Goal: Task Accomplishment & Management: Manage account settings

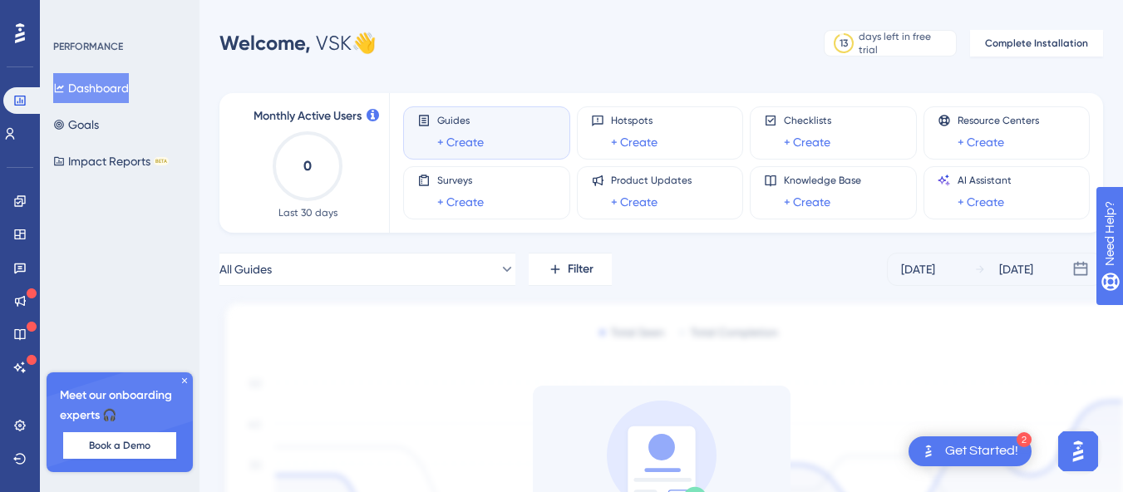
click at [769, 271] on div "All Guides Filter Sep 25 2025 Oct 01 2025" at bounding box center [660, 269] width 883 height 33
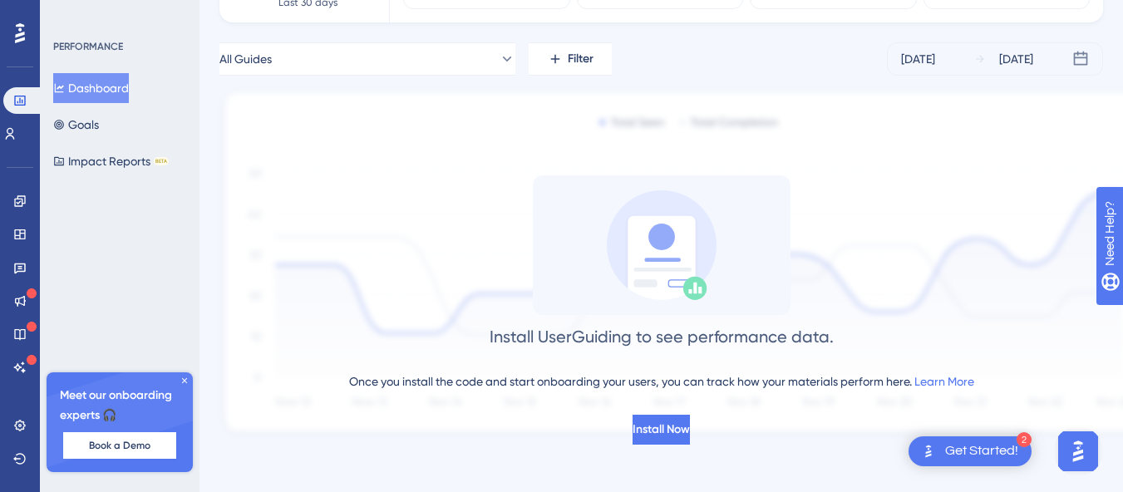
click at [186, 381] on icon at bounding box center [184, 381] width 10 height 10
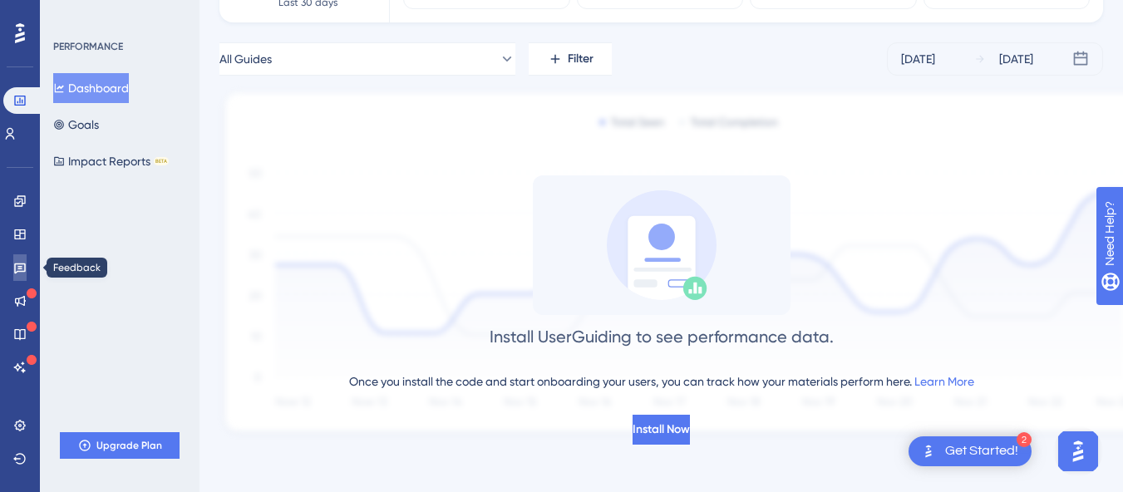
click at [21, 275] on link at bounding box center [19, 267] width 13 height 27
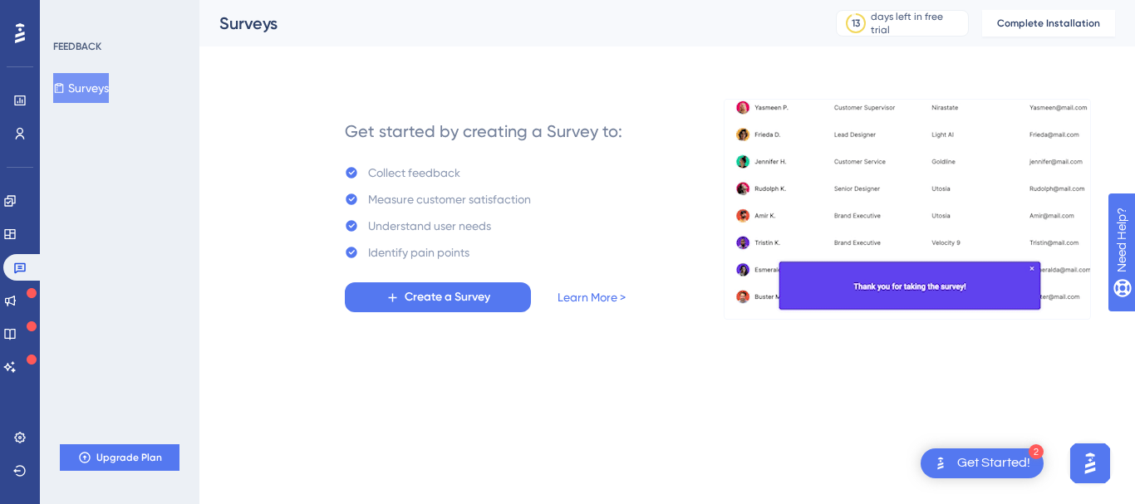
click at [986, 470] on div "Get Started!" at bounding box center [993, 464] width 73 height 18
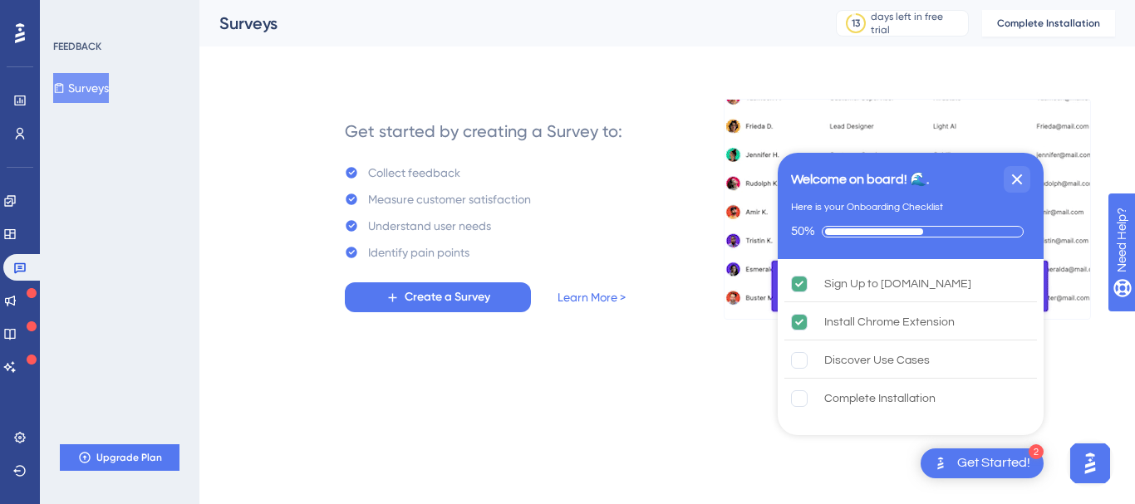
drag, startPoint x: 815, startPoint y: 179, endPoint x: 892, endPoint y: 196, distance: 78.2
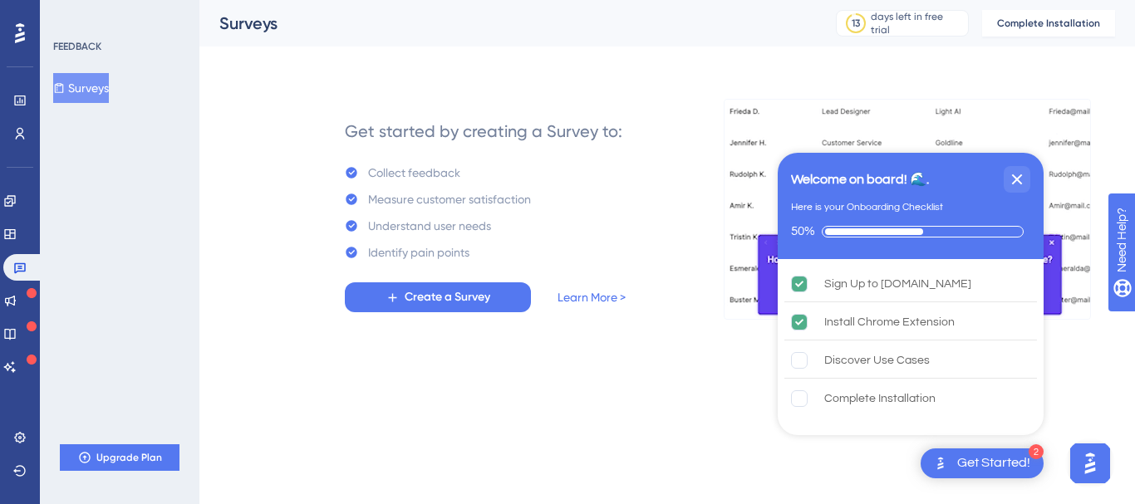
click at [892, 196] on div "Welcome on board! 🌊. Here is your Onboarding Checklist 50%" at bounding box center [911, 206] width 266 height 106
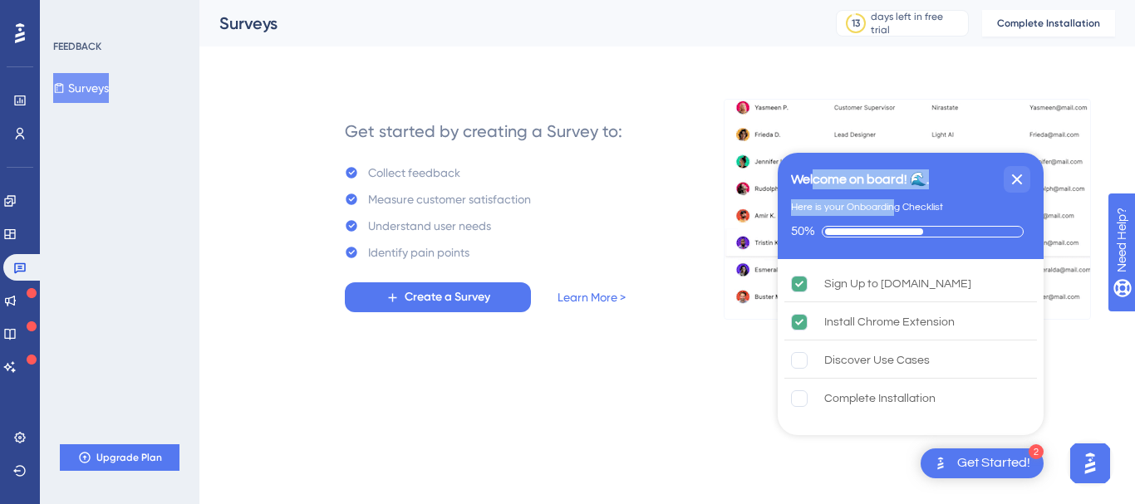
click at [833, 204] on div "Here is your Onboarding Checklist" at bounding box center [867, 207] width 152 height 17
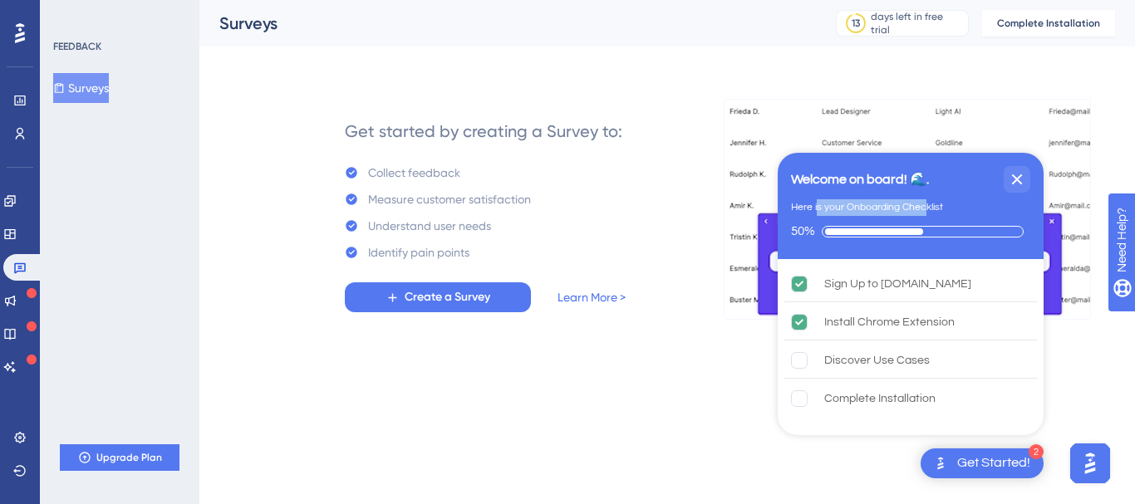
drag, startPoint x: 817, startPoint y: 204, endPoint x: 925, endPoint y: 206, distance: 108.0
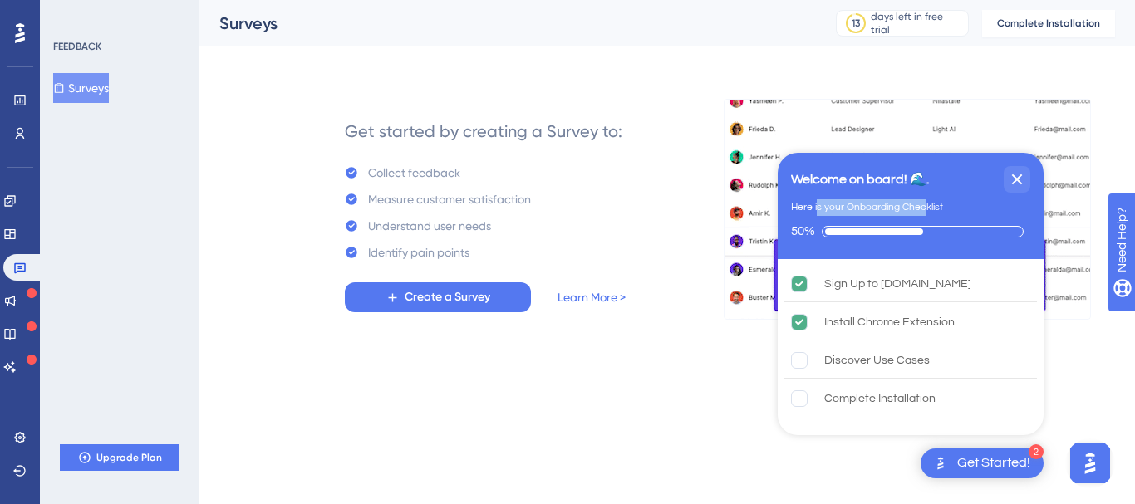
click at [925, 206] on div "Here is your Onboarding Checklist" at bounding box center [867, 207] width 152 height 17
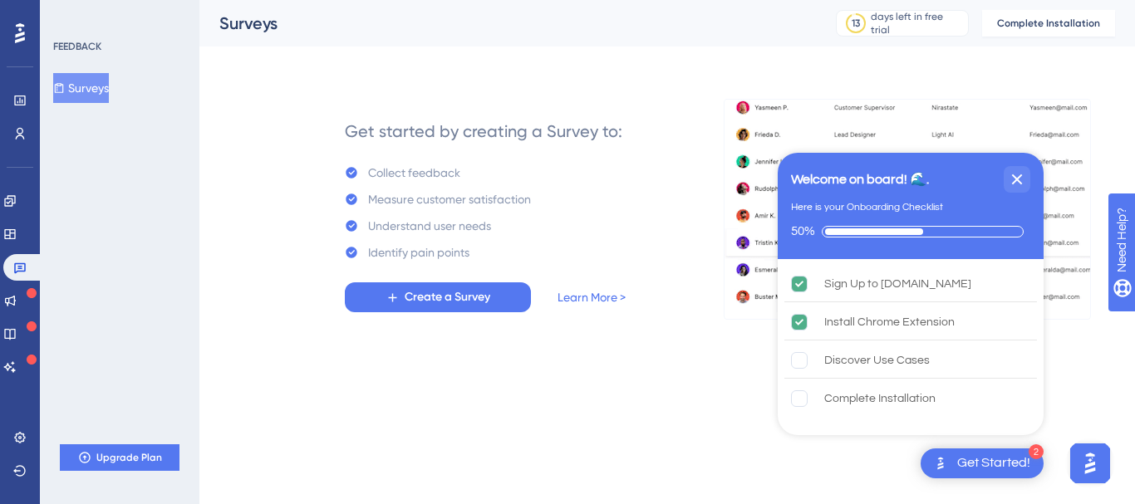
click at [968, 206] on div "Here is your Onboarding Checklist" at bounding box center [910, 207] width 239 height 17
click at [891, 366] on div "Discover Use Cases" at bounding box center [877, 361] width 106 height 20
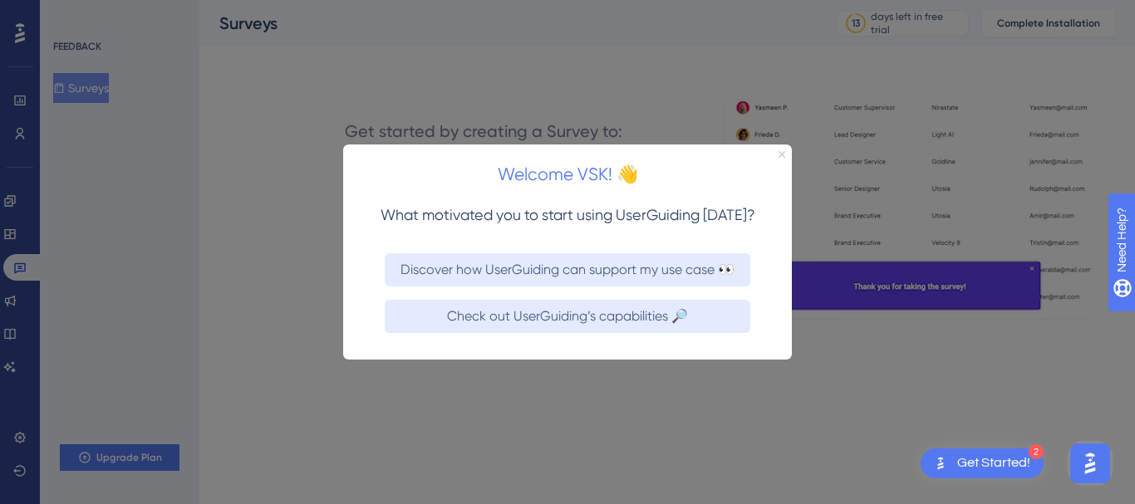
click at [782, 153] on icon "Close Preview" at bounding box center [782, 153] width 7 height 7
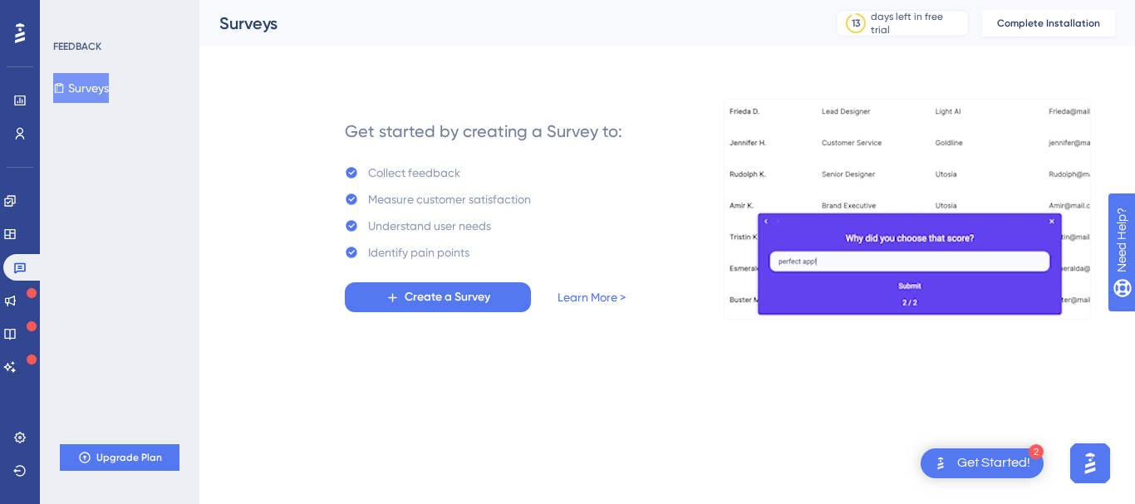
click at [990, 469] on div "Get Started!" at bounding box center [993, 464] width 73 height 18
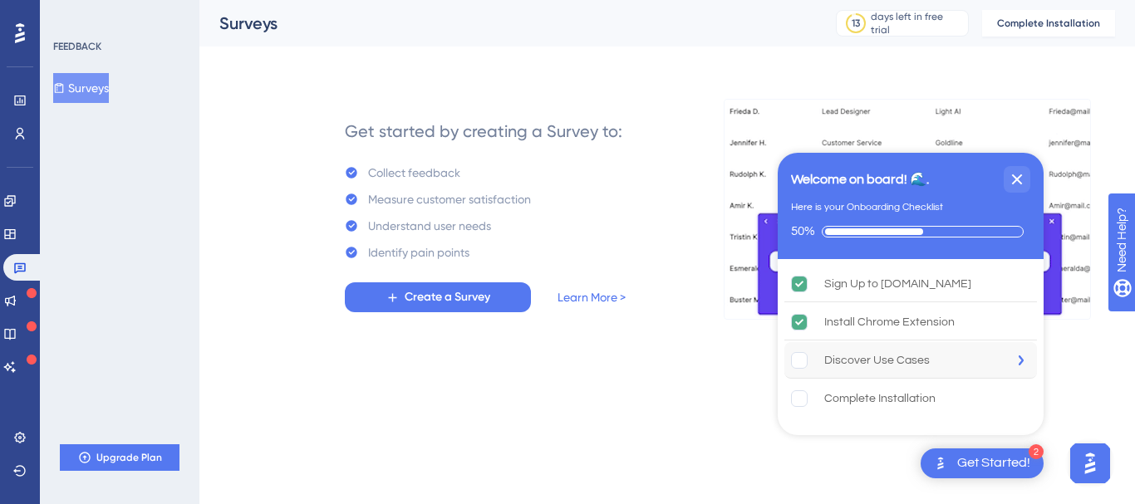
click at [921, 351] on div "Discover Use Cases" at bounding box center [877, 361] width 106 height 20
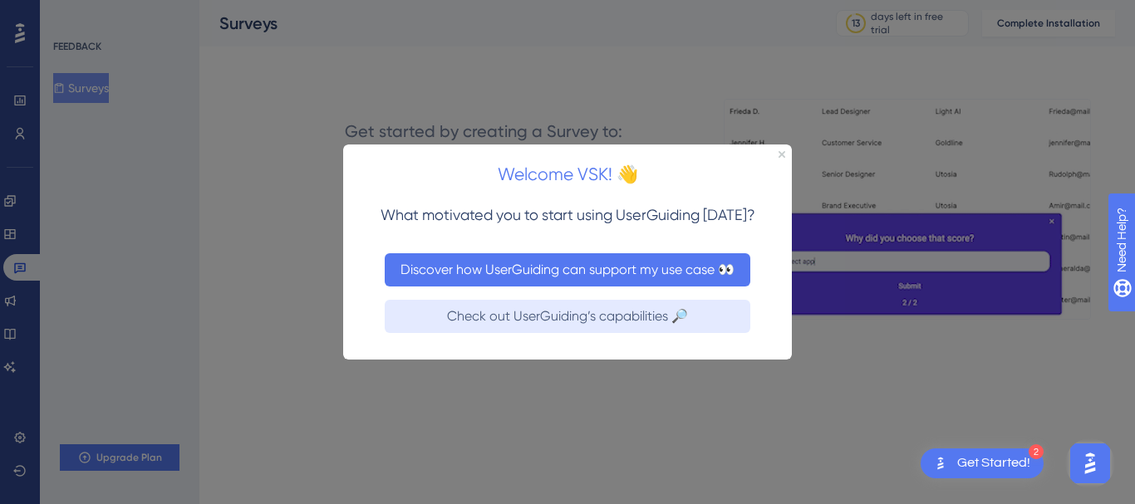
click at [580, 268] on button "Discover how UserGuiding can support my use case 👀" at bounding box center [568, 269] width 366 height 33
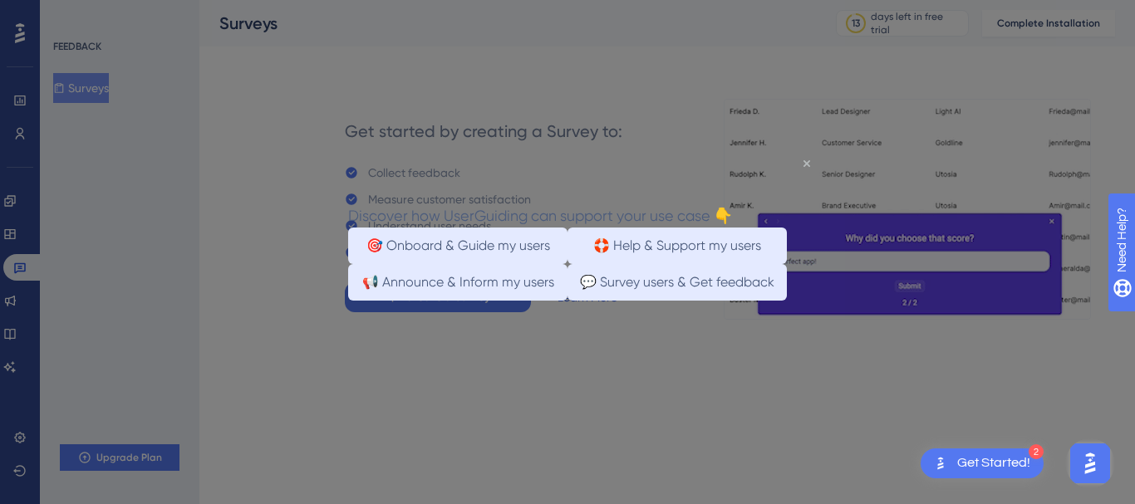
click at [807, 165] on icon "Close Preview" at bounding box center [806, 163] width 7 height 7
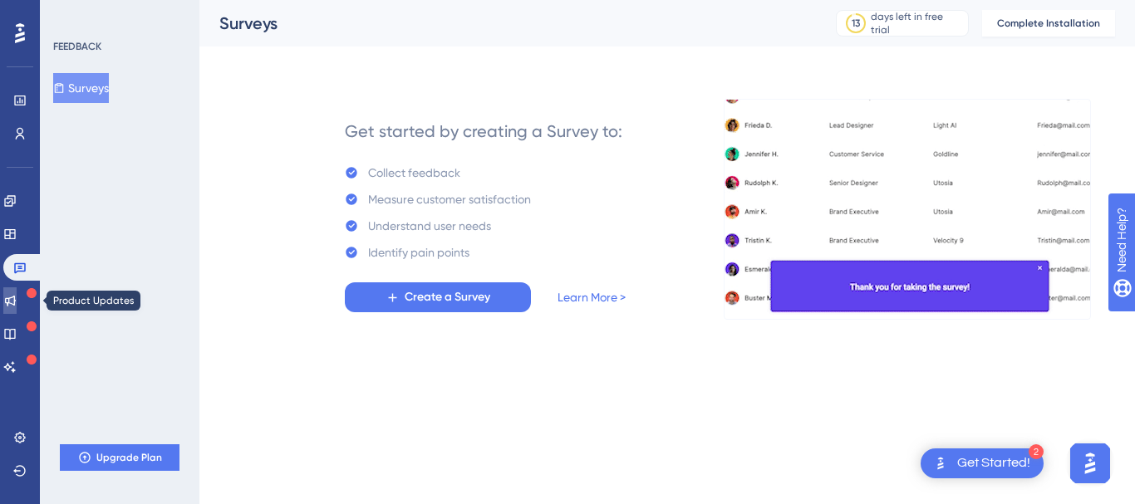
click at [10, 302] on link at bounding box center [9, 300] width 13 height 27
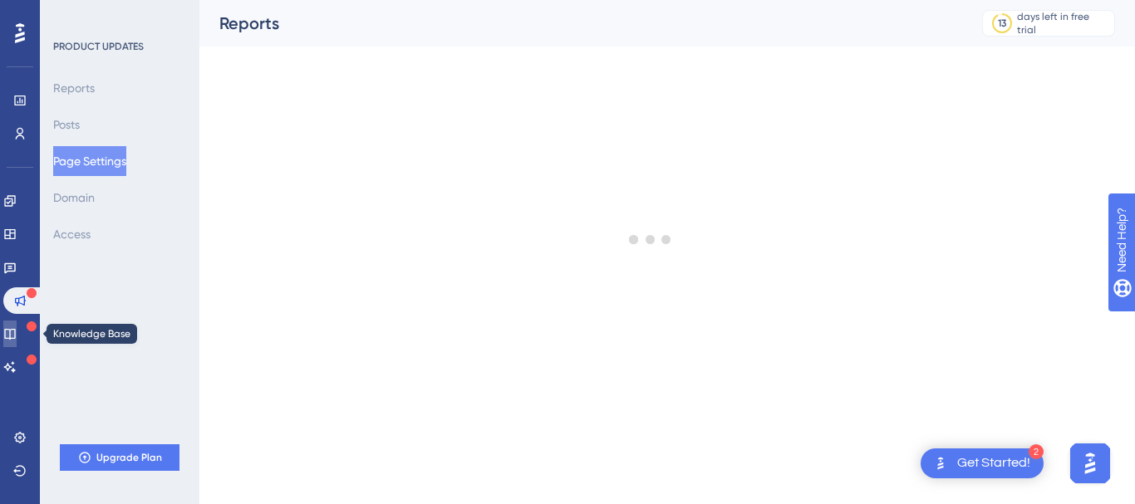
click at [12, 335] on link at bounding box center [9, 334] width 13 height 27
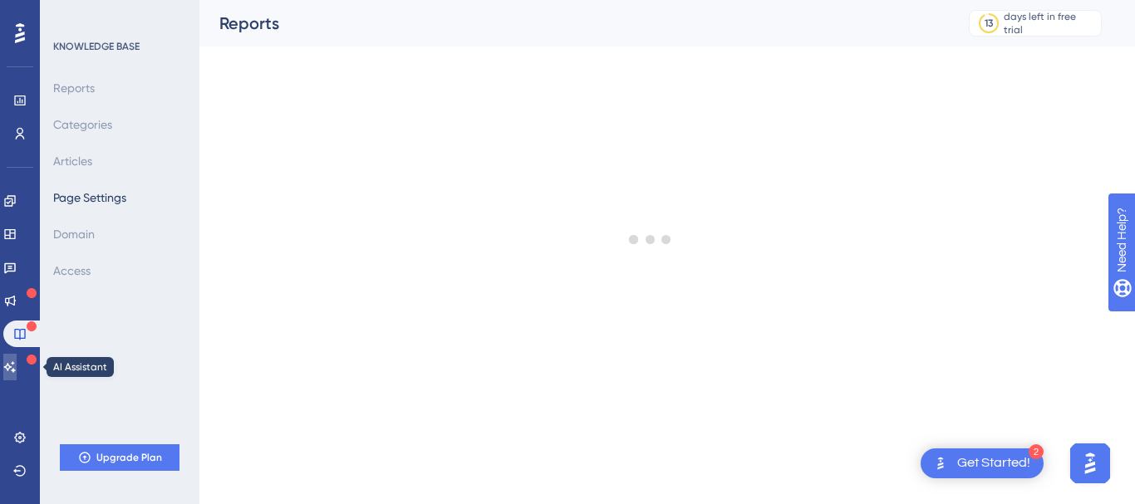
click at [17, 373] on icon at bounding box center [9, 367] width 13 height 13
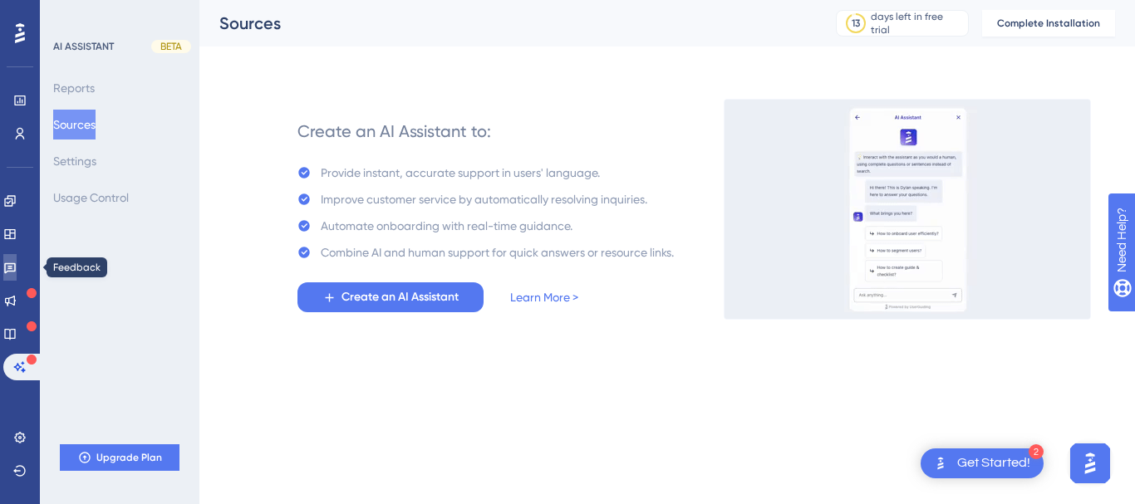
click at [3, 271] on link at bounding box center [9, 267] width 13 height 27
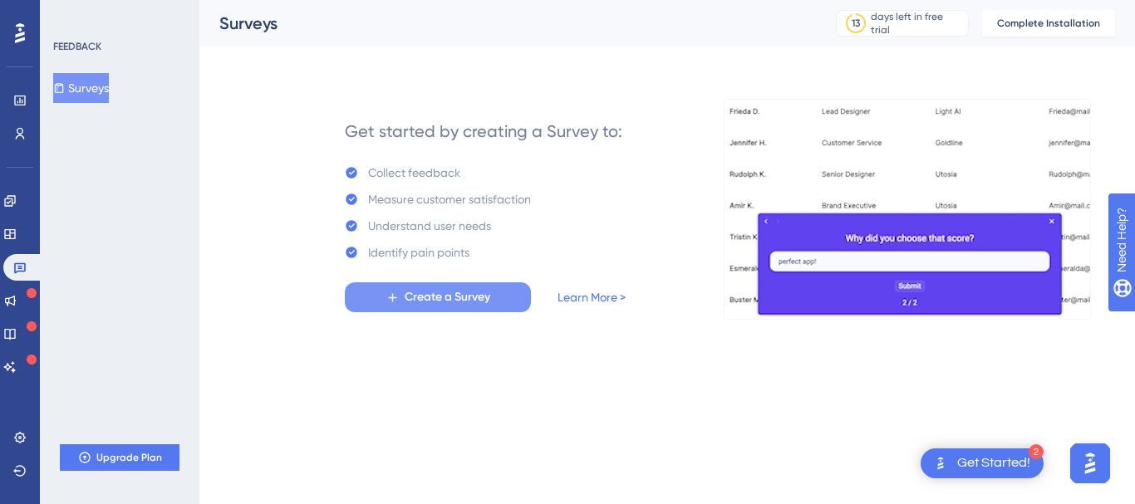
click at [420, 297] on span "Create a Survey" at bounding box center [448, 297] width 86 height 20
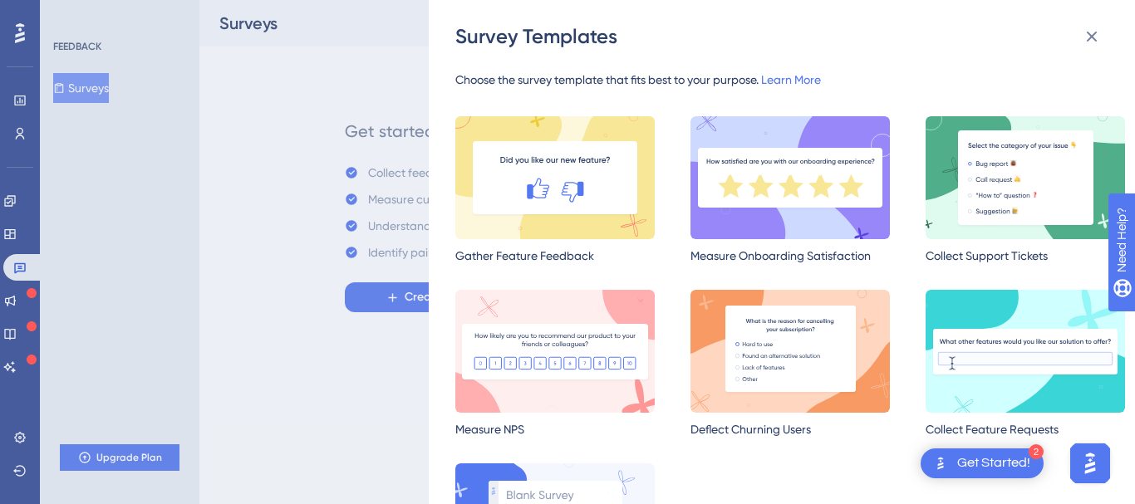
scroll to position [133, 0]
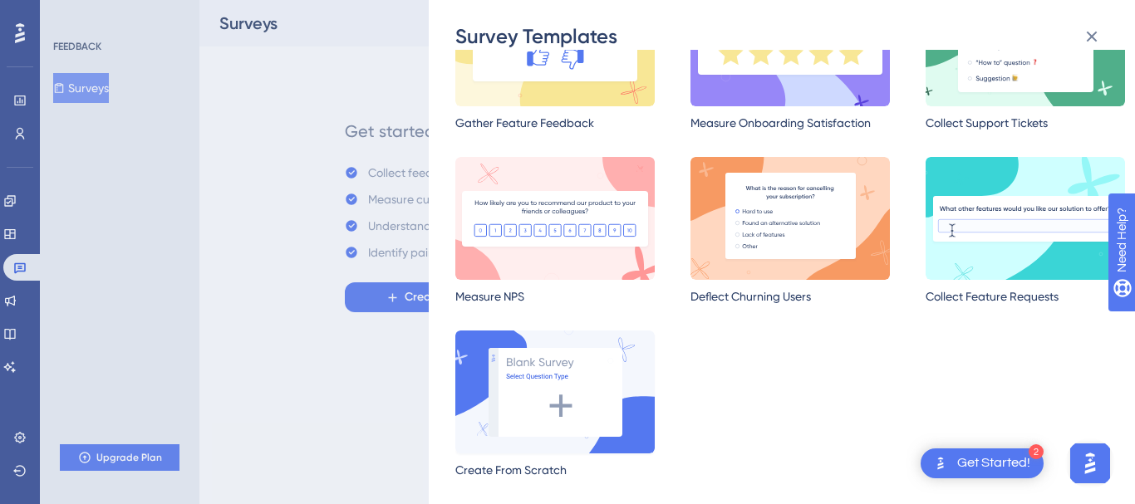
click at [551, 410] on img at bounding box center [554, 392] width 199 height 123
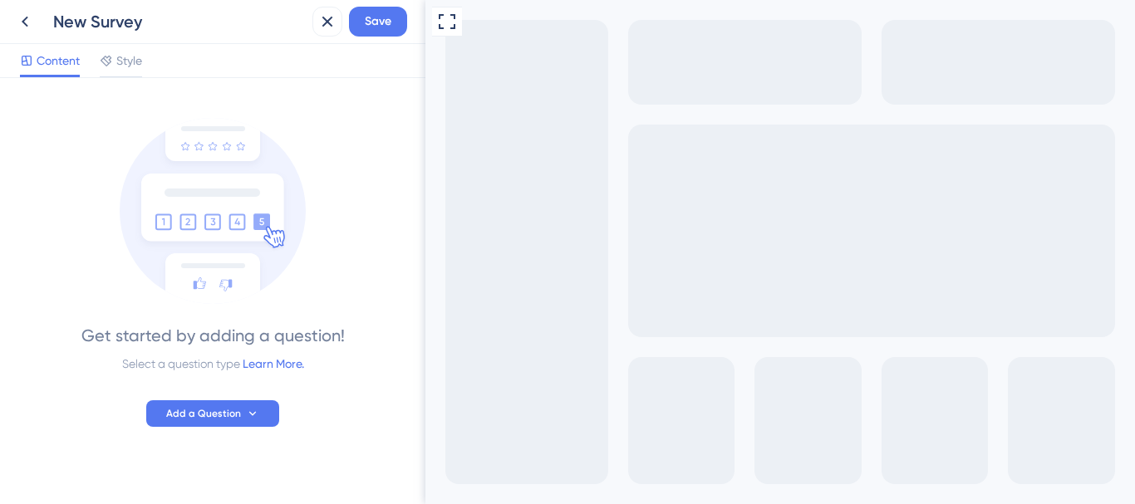
click at [124, 22] on div "New Survey" at bounding box center [179, 21] width 253 height 23
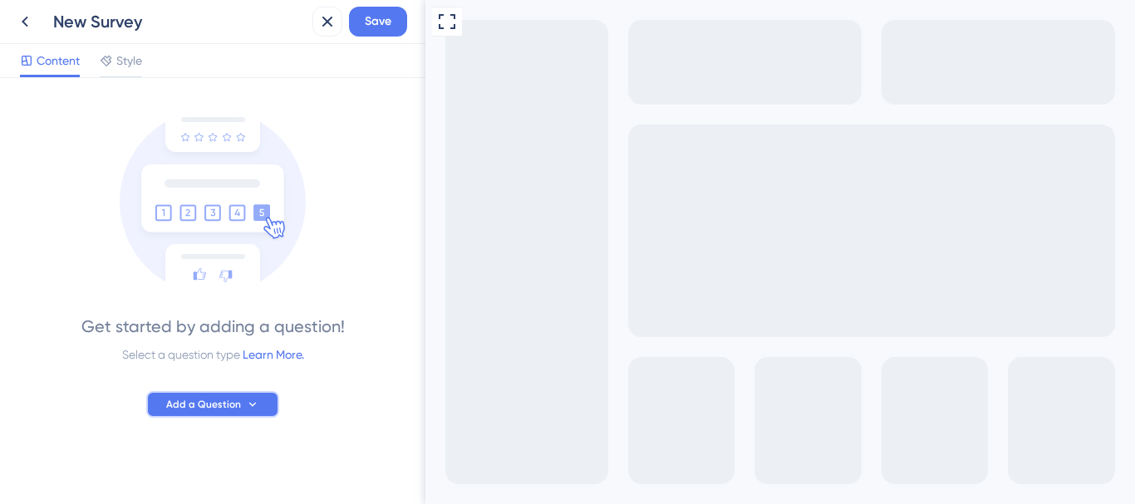
click at [214, 409] on span "Add a Question" at bounding box center [203, 404] width 75 height 13
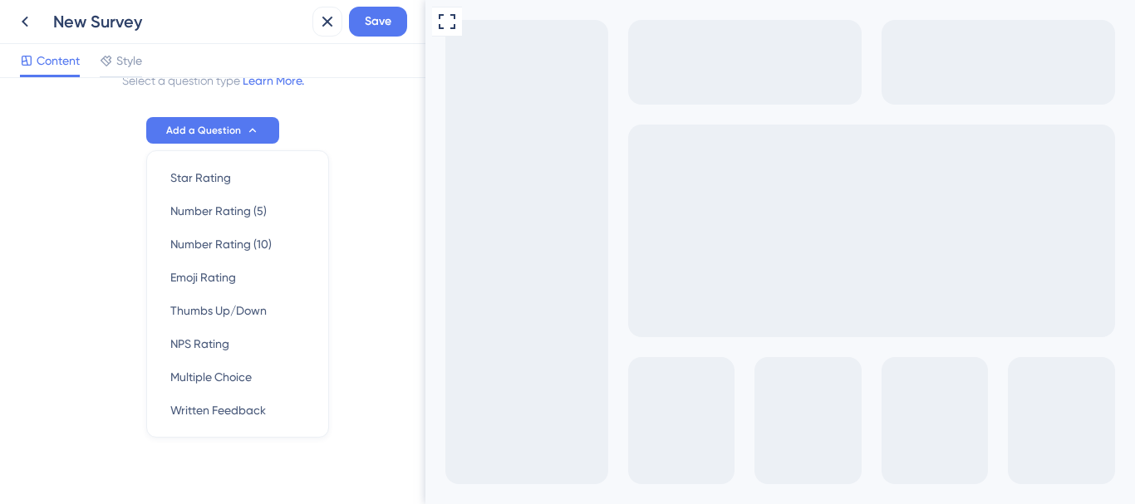
click at [64, 198] on div "Get started by adding a question! Select a question type Learn More. Add a Ques…" at bounding box center [213, 13] width 386 height 396
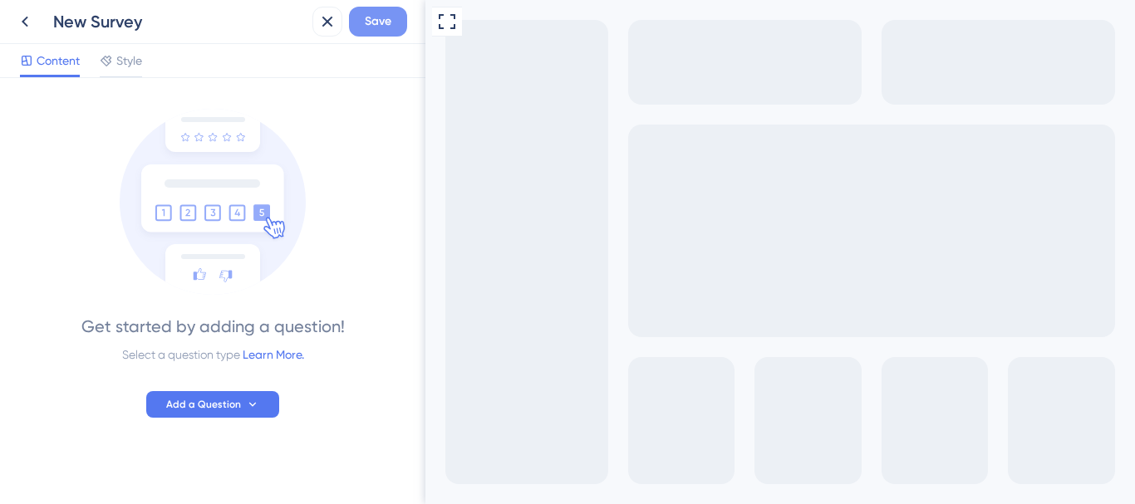
click at [374, 22] on span "Save" at bounding box center [378, 22] width 27 height 20
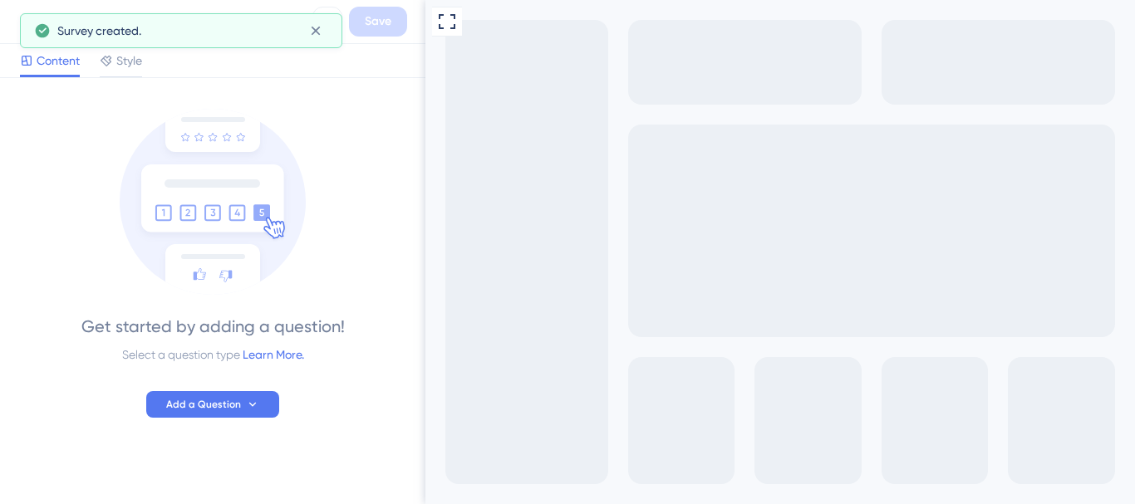
click at [329, 33] on div "Survey created." at bounding box center [181, 30] width 322 height 35
click at [319, 32] on icon at bounding box center [315, 30] width 17 height 17
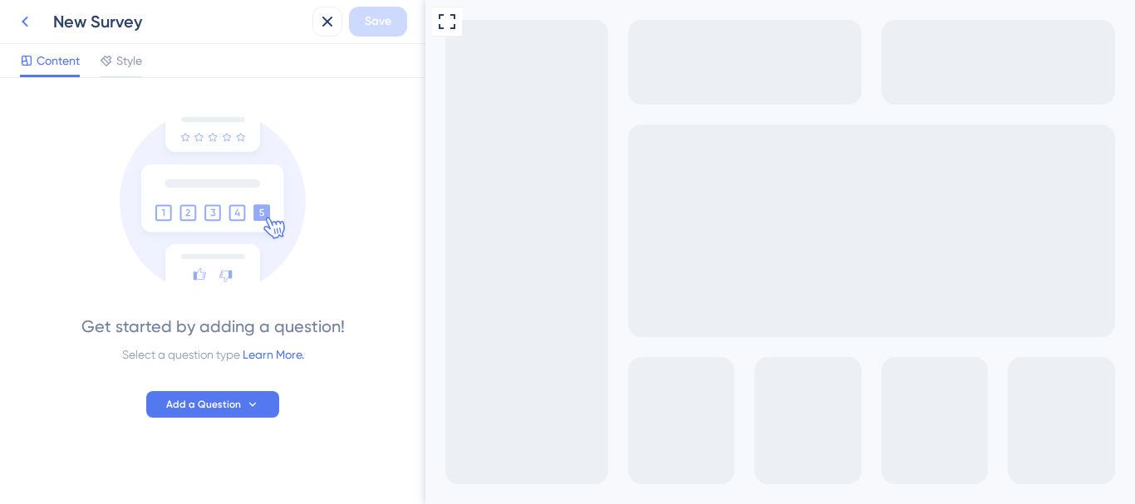
click at [37, 22] on button at bounding box center [25, 22] width 30 height 30
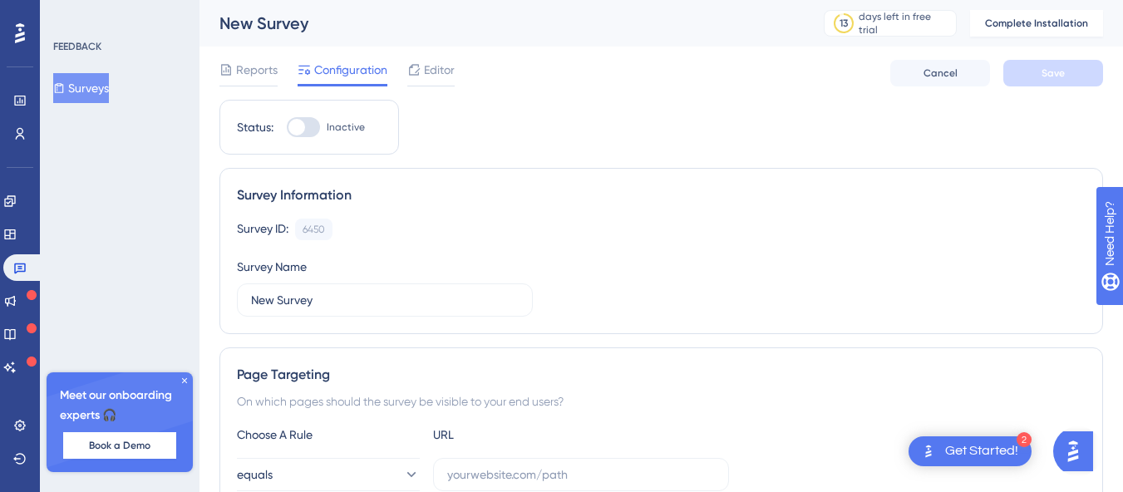
click at [257, 23] on div "New Survey" at bounding box center [500, 23] width 563 height 23
click at [95, 97] on button "Surveys" at bounding box center [81, 88] width 56 height 30
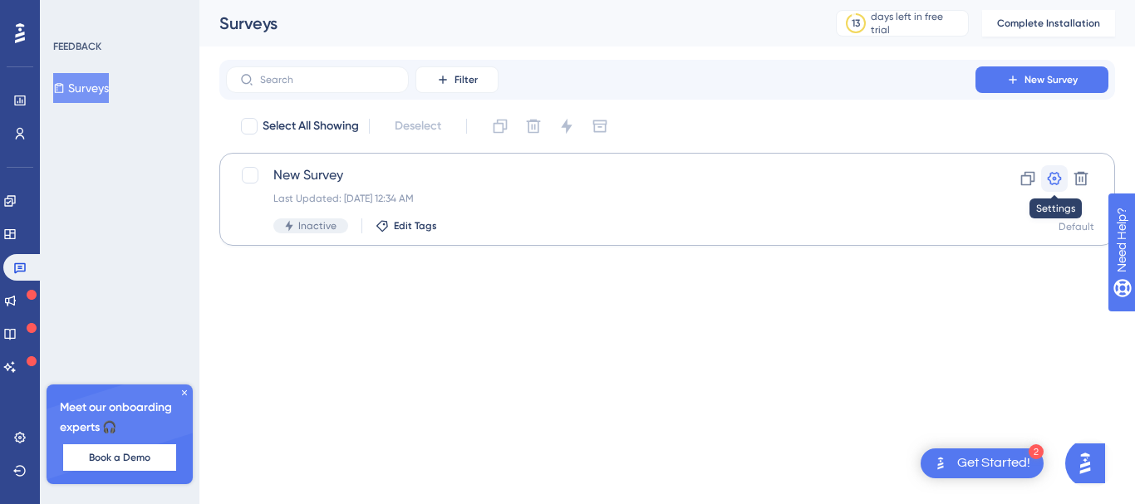
click at [1044, 176] on button at bounding box center [1054, 178] width 27 height 27
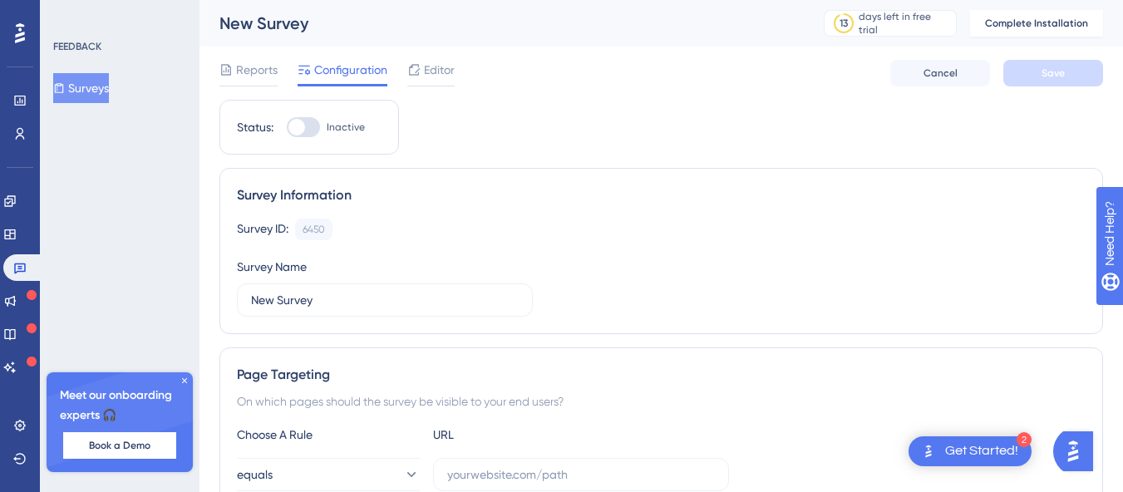
click at [271, 22] on div "New Survey" at bounding box center [500, 23] width 563 height 23
click at [237, 67] on span "Reports" at bounding box center [257, 70] width 42 height 20
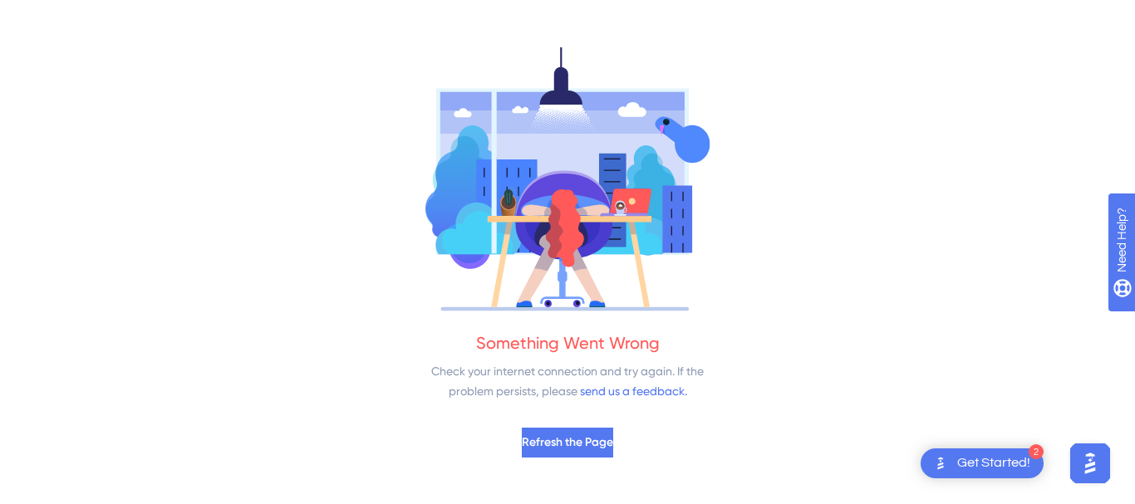
click at [275, 302] on div "Something Went Wrong Check your internet connection and try again. If the probl…" at bounding box center [567, 252] width 1135 height 504
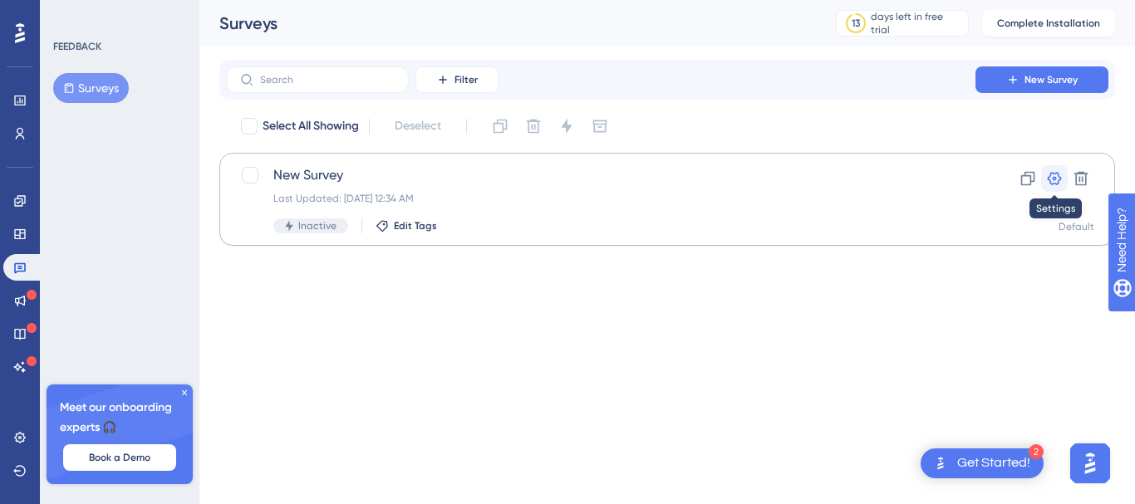
click at [1055, 188] on button at bounding box center [1054, 178] width 27 height 27
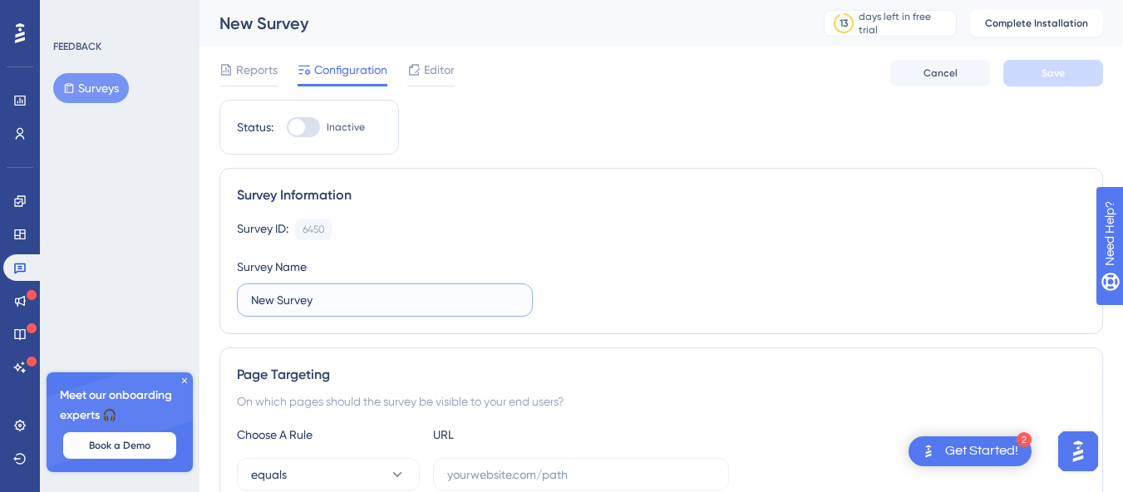
click at [436, 303] on input "New Survey" at bounding box center [385, 300] width 268 height 18
type input "[PERSON_NAME]"
click at [1076, 65] on button "Save" at bounding box center [1053, 73] width 100 height 27
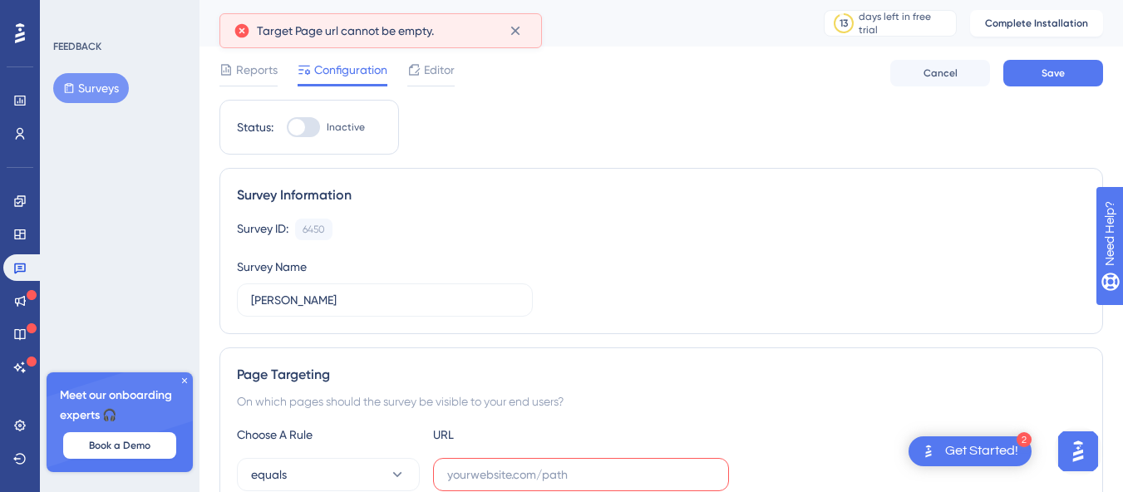
scroll to position [146, 0]
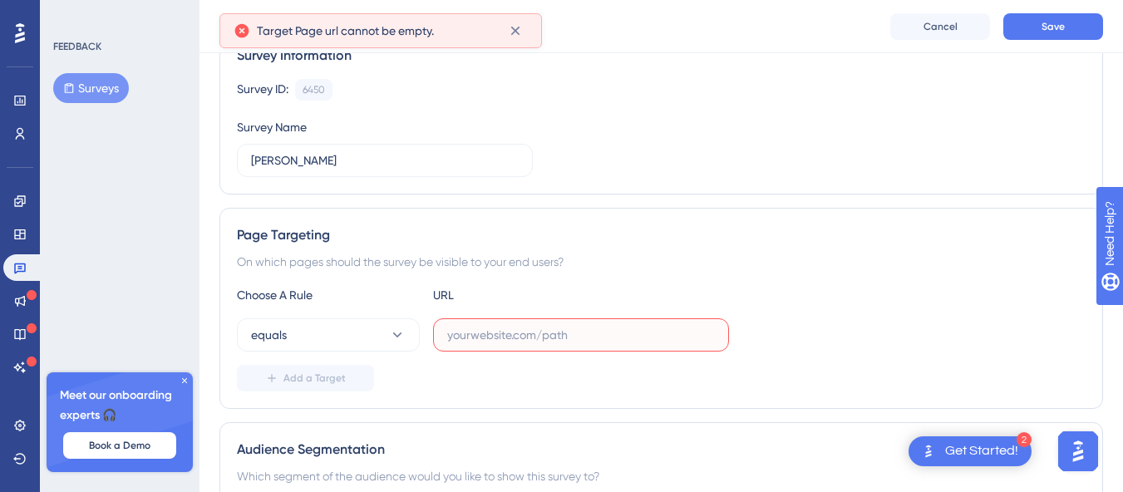
click at [459, 330] on input "text" at bounding box center [581, 335] width 268 height 18
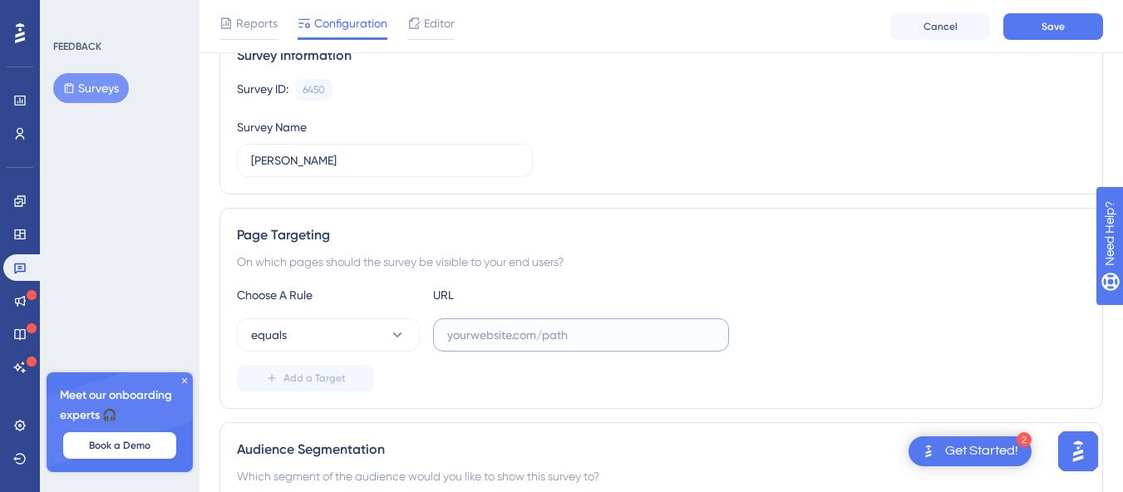
paste input "[URL][PERSON_NAME][DOMAIN_NAME]"
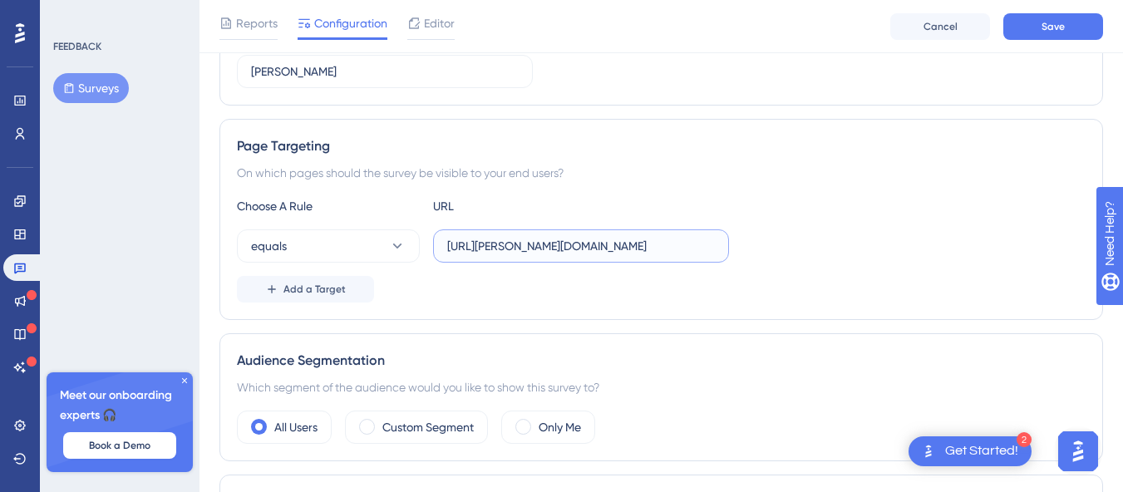
type input "[URL][PERSON_NAME][DOMAIN_NAME]"
click at [572, 284] on div "Add a Target" at bounding box center [661, 289] width 848 height 27
click at [1047, 23] on span "Save" at bounding box center [1052, 26] width 23 height 13
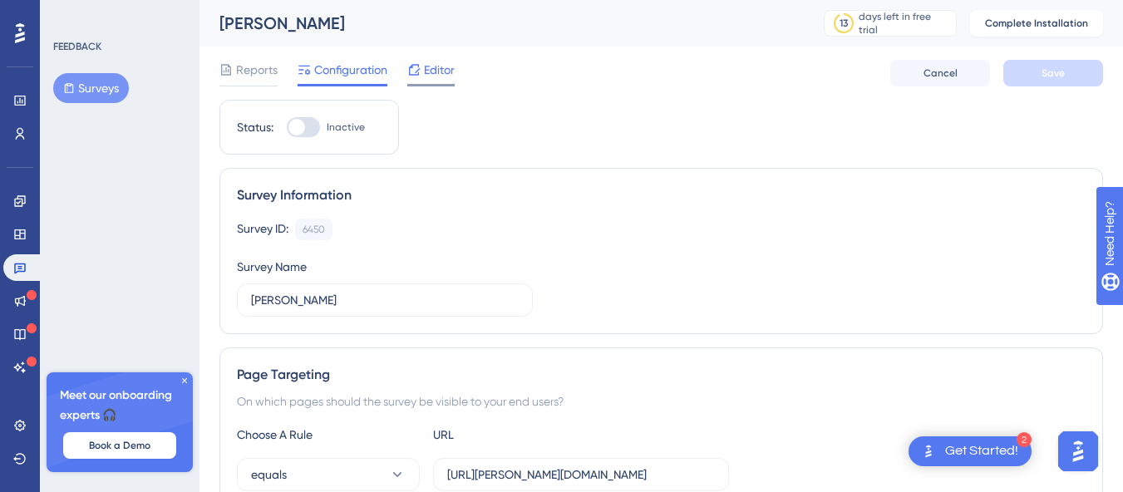
click at [440, 68] on span "Editor" at bounding box center [439, 70] width 31 height 20
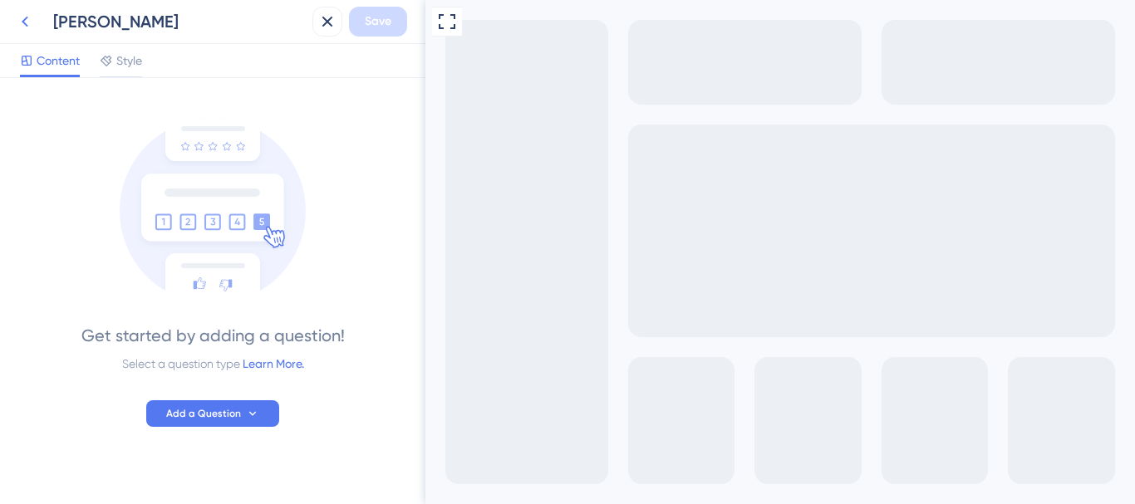
click at [28, 29] on icon at bounding box center [25, 22] width 20 height 20
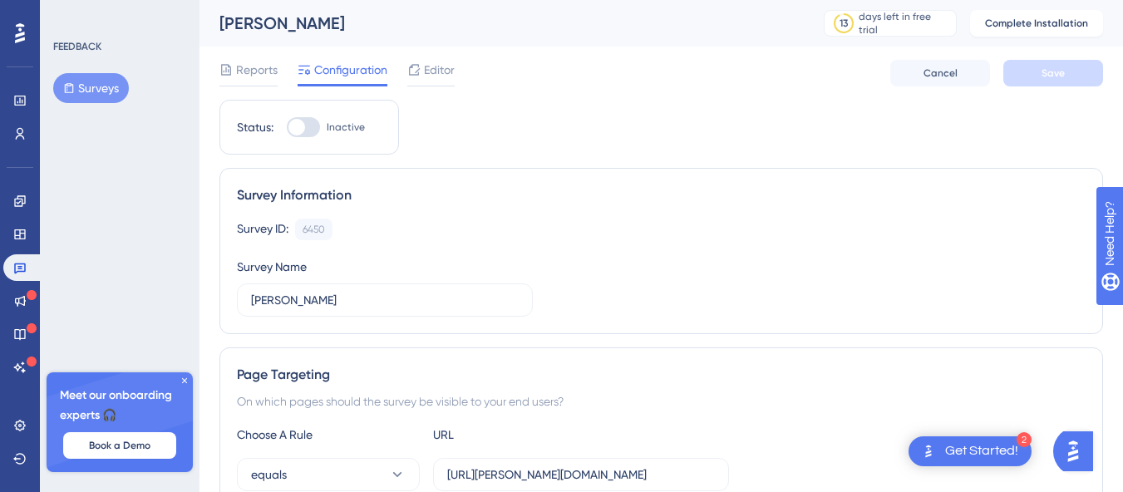
click at [184, 381] on icon at bounding box center [184, 381] width 10 height 10
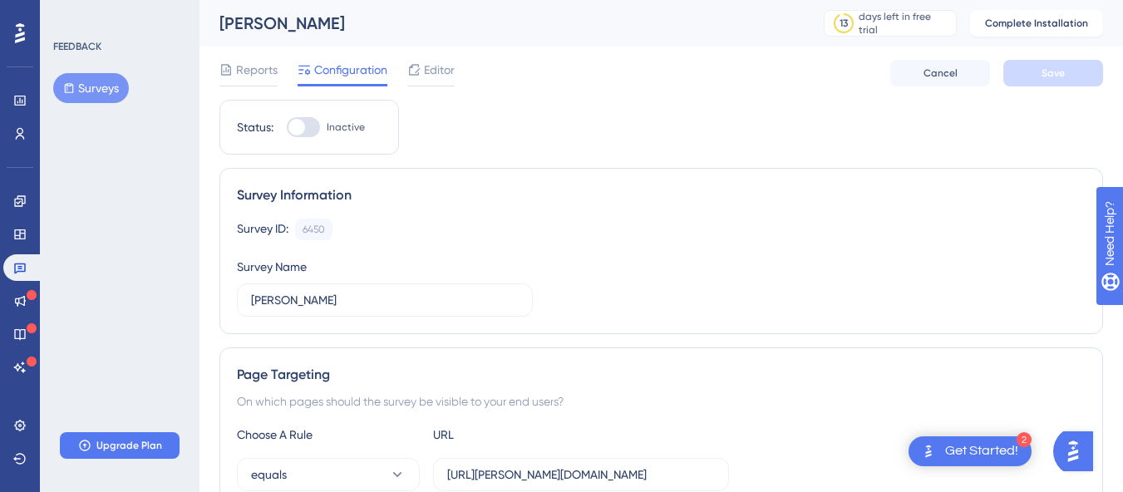
click at [479, 244] on div "Survey ID: 6450 Copy Survey Name Vamshi" at bounding box center [661, 268] width 848 height 98
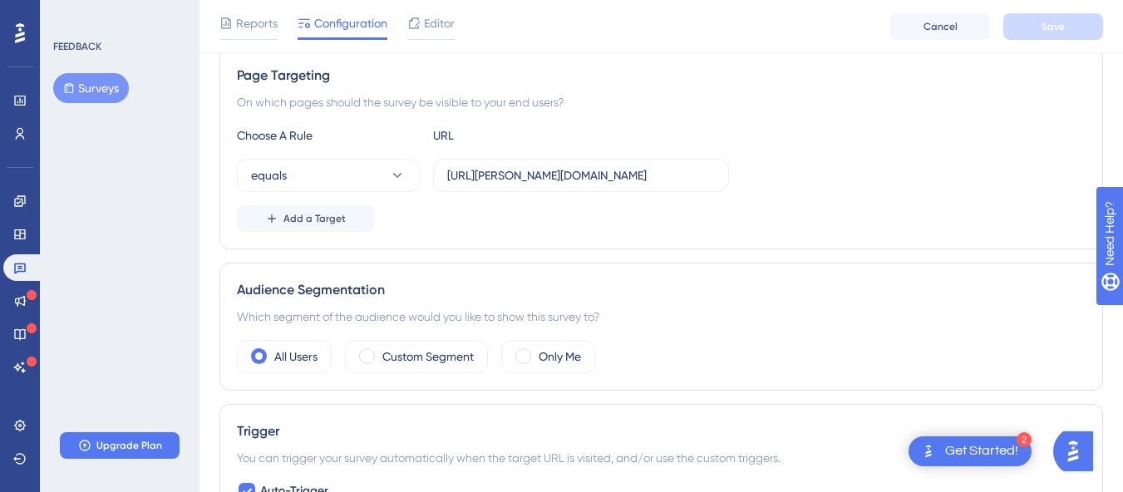
scroll to position [307, 0]
click at [440, 239] on div "Page Targeting On which pages should the survey be visible to your end users? C…" at bounding box center [660, 147] width 883 height 201
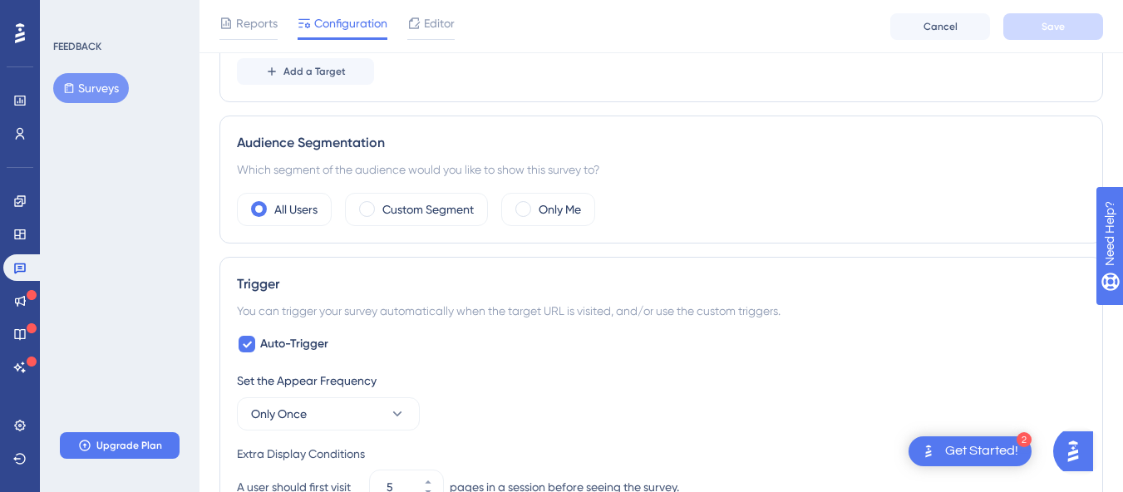
click at [327, 249] on div "Status: Inactive Survey Information Survey ID: 6450 Copy Survey Name Vamshi Pag…" at bounding box center [660, 340] width 883 height 1373
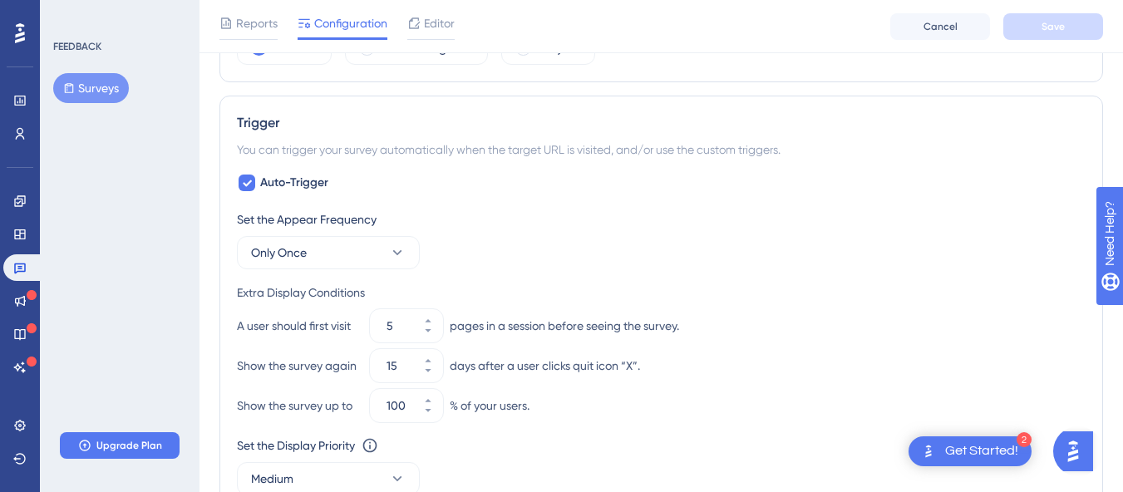
click at [477, 220] on div "Set the Appear Frequency" at bounding box center [661, 219] width 848 height 20
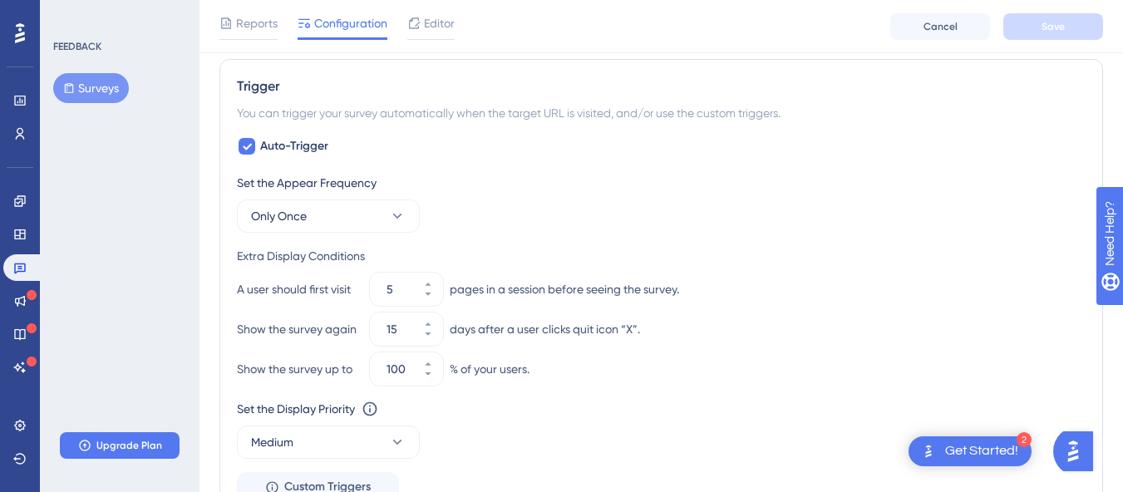
scroll to position [649, 0]
click at [238, 115] on div "You can trigger your survey automatically when the target URL is visited, and/o…" at bounding box center [661, 115] width 848 height 20
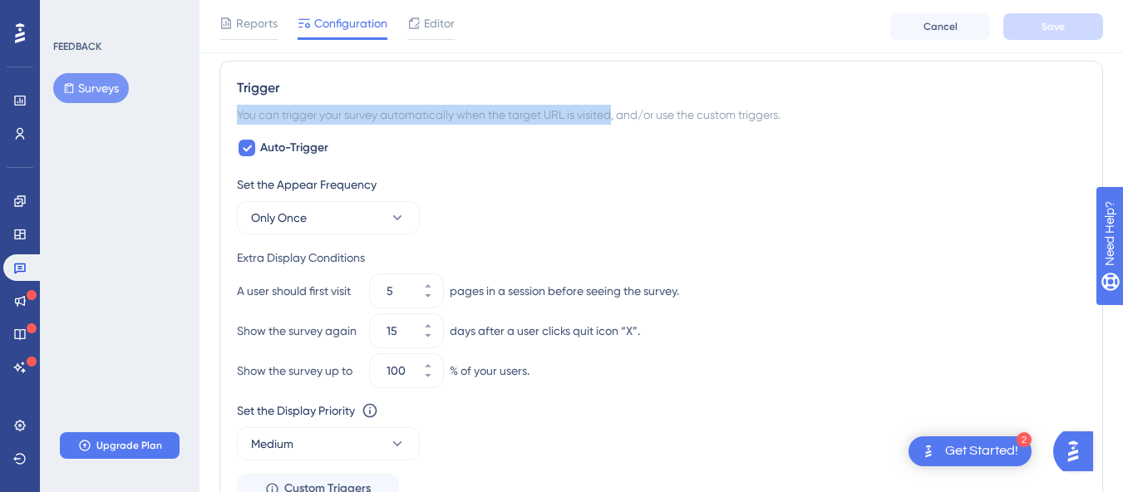
drag, startPoint x: 238, startPoint y: 115, endPoint x: 612, endPoint y: 114, distance: 373.9
click at [612, 114] on div "You can trigger your survey automatically when the target URL is visited, and/o…" at bounding box center [661, 115] width 848 height 20
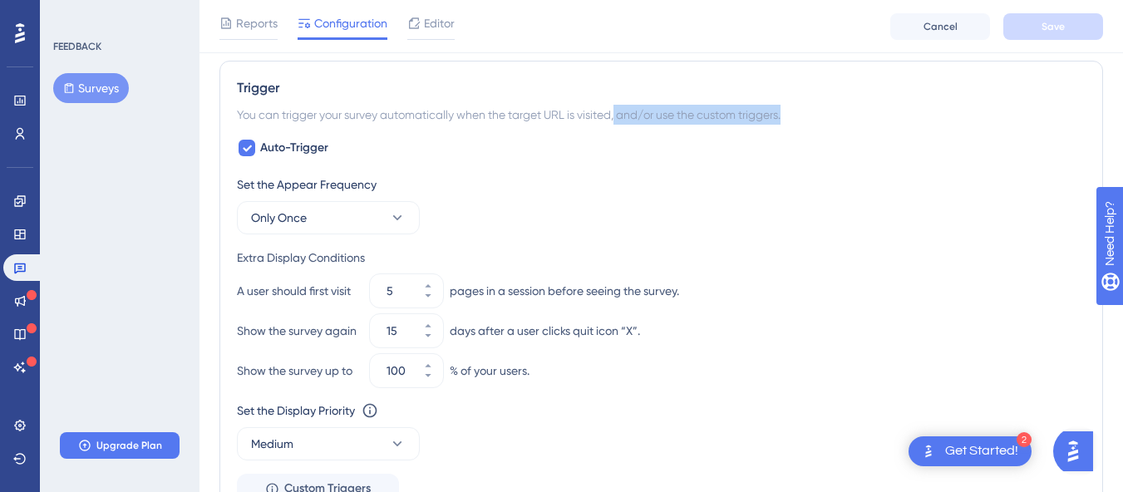
drag, startPoint x: 620, startPoint y: 115, endPoint x: 826, endPoint y: 119, distance: 206.1
click at [826, 119] on div "You can trigger your survey automatically when the target URL is visited, and/o…" at bounding box center [661, 115] width 848 height 20
click at [591, 184] on div "Set the Appear Frequency" at bounding box center [661, 184] width 848 height 20
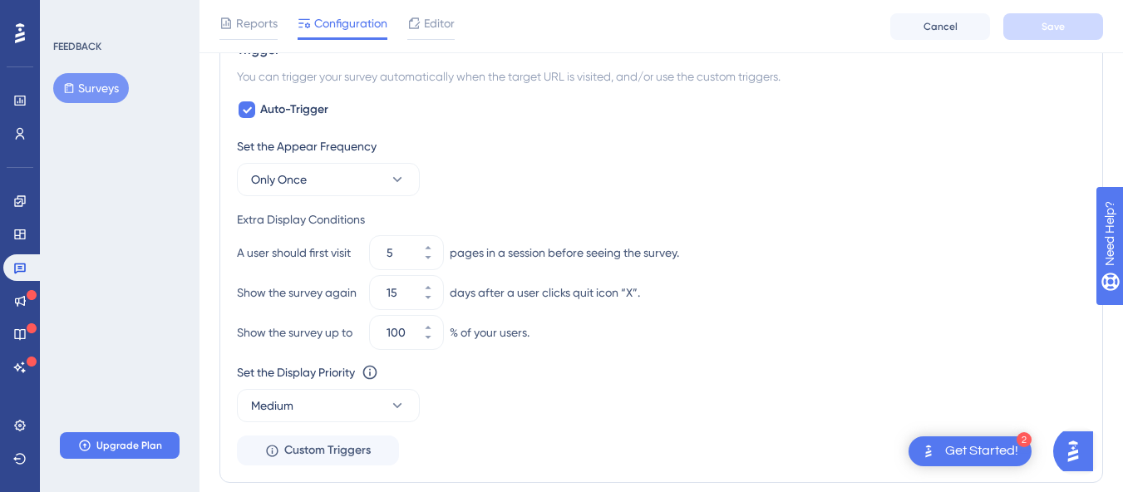
scroll to position [690, 0]
drag, startPoint x: 246, startPoint y: 143, endPoint x: 341, endPoint y: 154, distance: 95.3
click at [341, 154] on div "Set the Appear Frequency Only Once" at bounding box center [661, 164] width 848 height 60
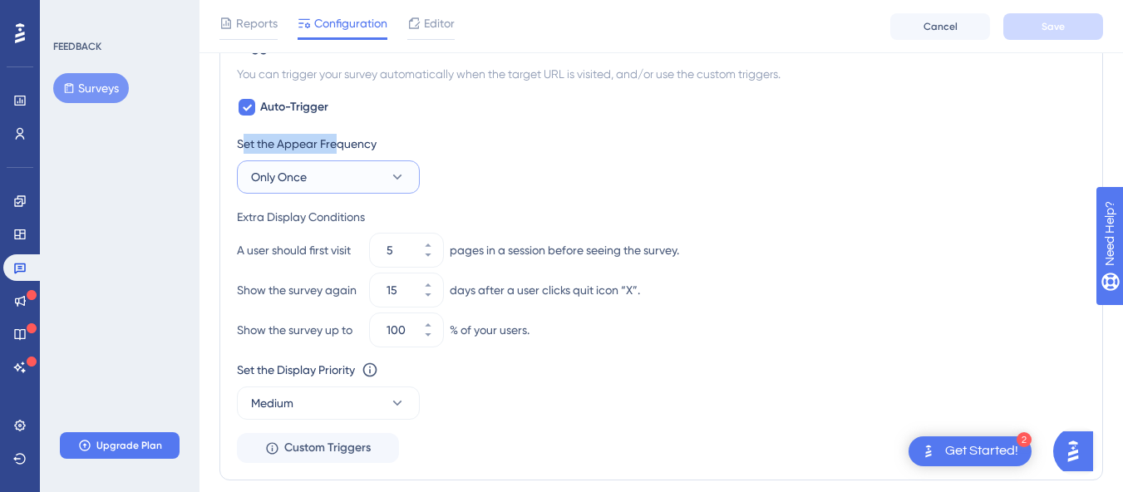
click at [353, 185] on button "Only Once" at bounding box center [328, 176] width 183 height 33
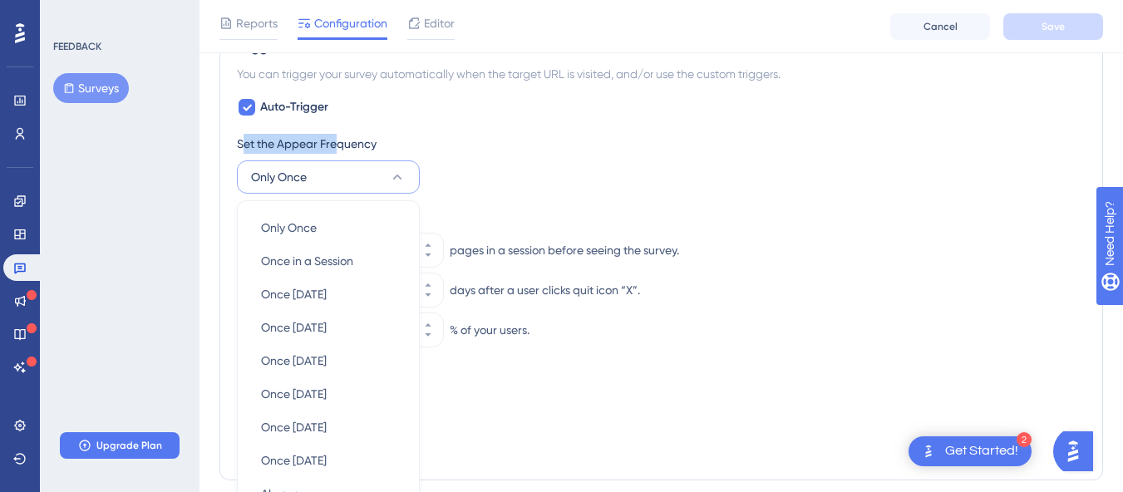
scroll to position [804, 0]
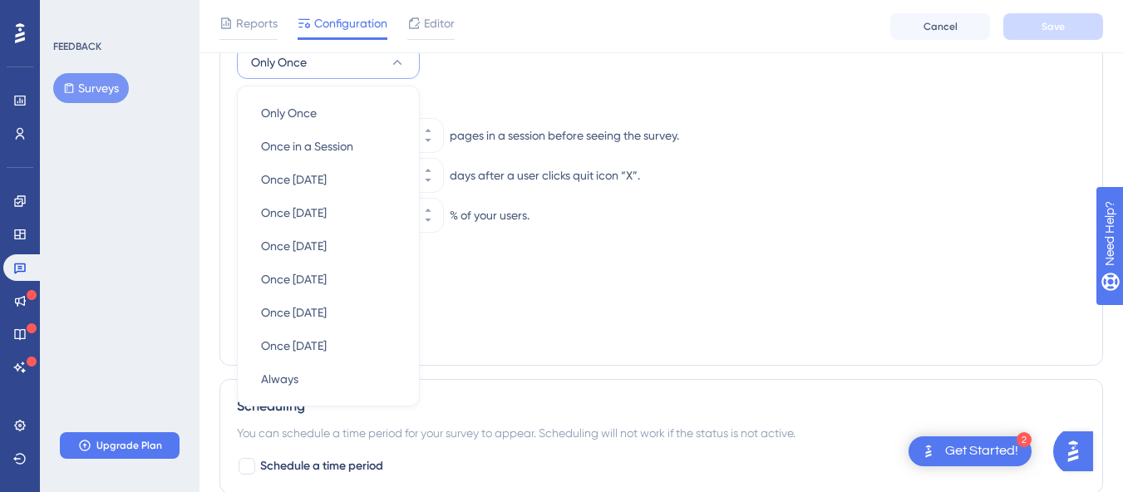
click at [486, 88] on div "Set the Appear Frequency Only Once Only Once Only Once Once in a Session Once i…" at bounding box center [661, 183] width 848 height 329
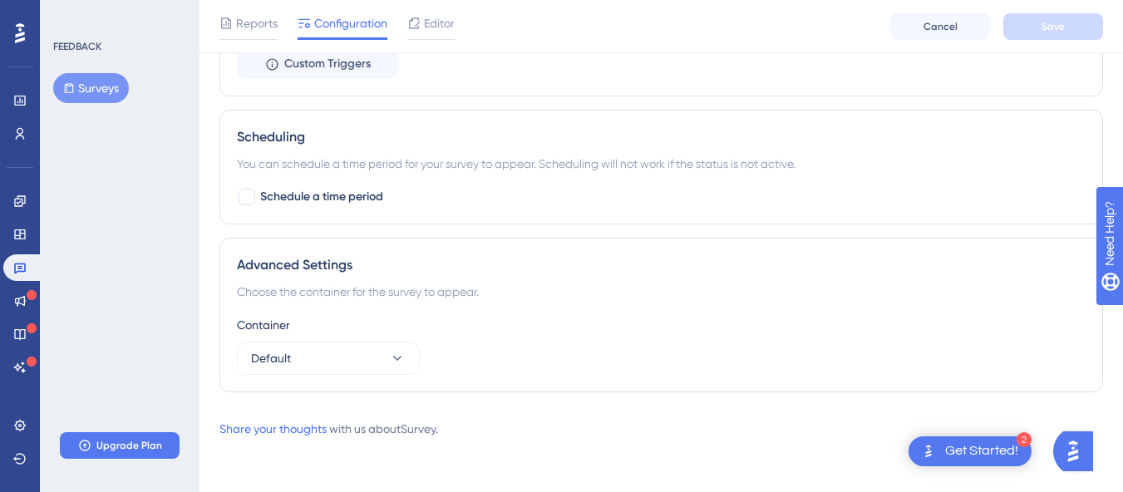
scroll to position [1074, 1]
click at [351, 204] on span "Schedule a time period" at bounding box center [321, 197] width 123 height 20
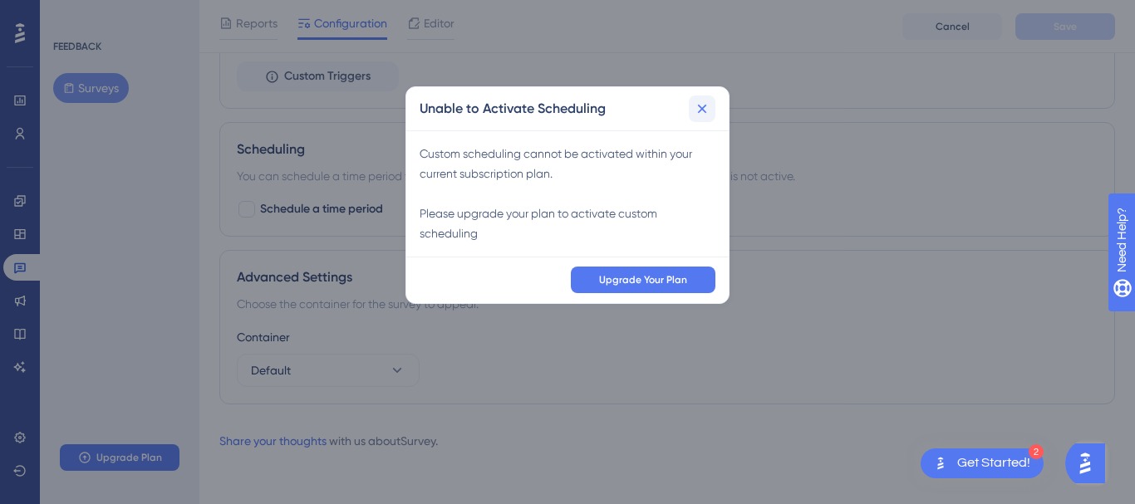
click at [705, 114] on icon at bounding box center [702, 109] width 17 height 17
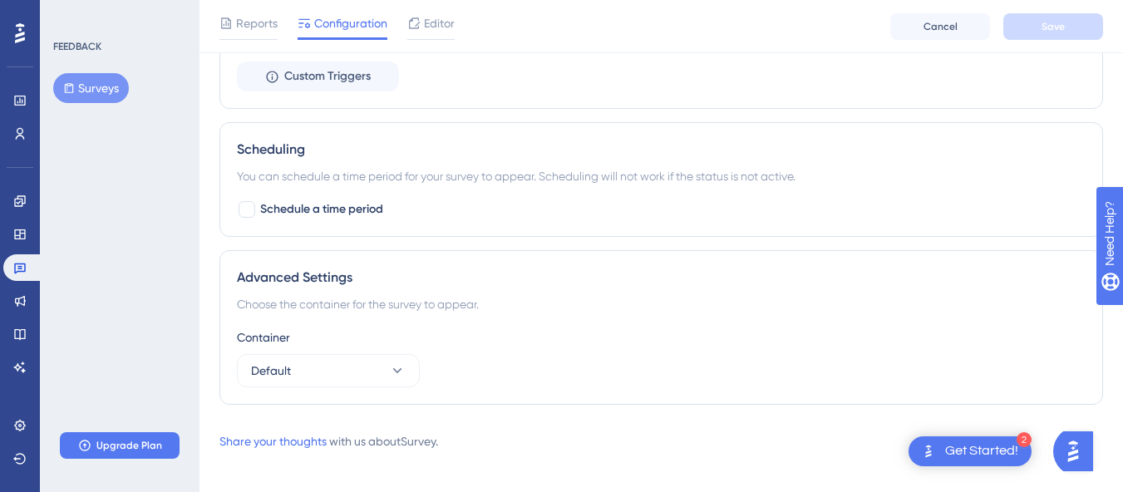
scroll to position [1074, 0]
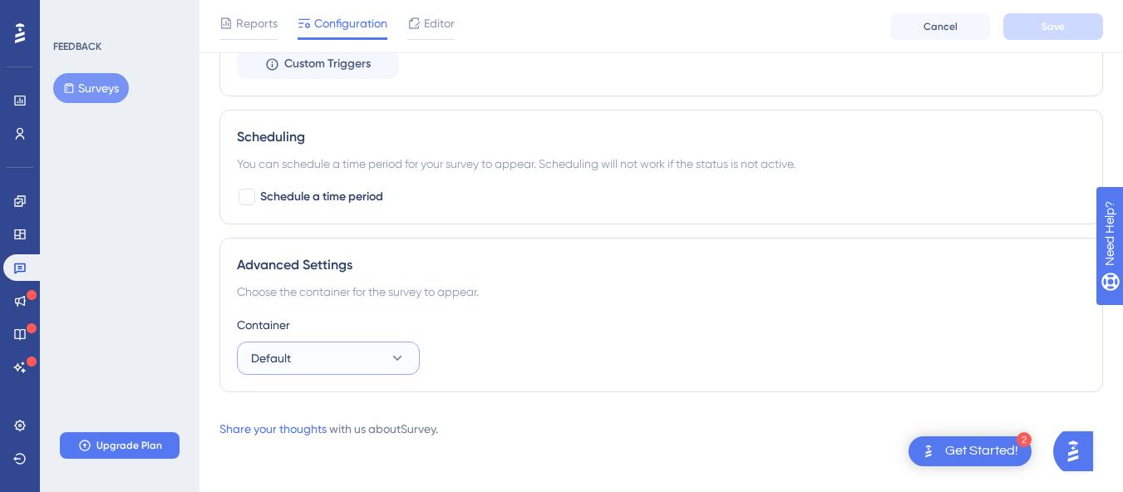
click at [281, 359] on span "Default" at bounding box center [271, 358] width 40 height 20
click at [484, 273] on div "Advanced Settings" at bounding box center [661, 265] width 848 height 20
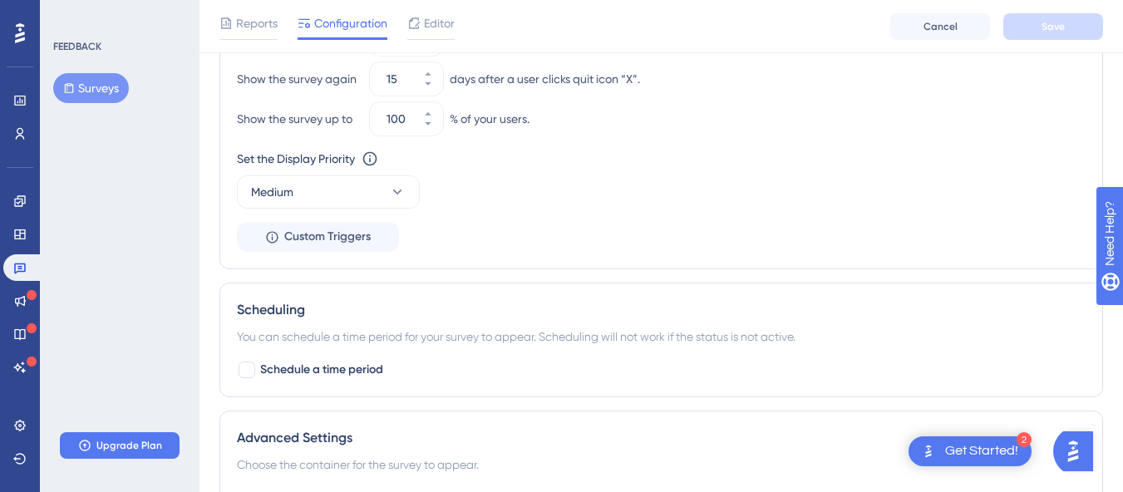
scroll to position [764, 0]
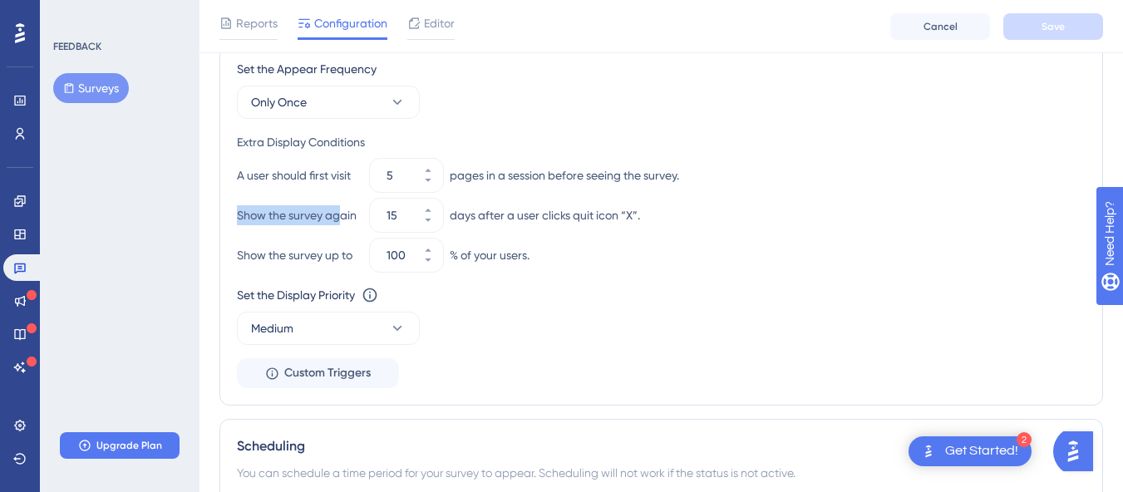
drag, startPoint x: 240, startPoint y: 221, endPoint x: 342, endPoint y: 219, distance: 102.2
click at [342, 219] on div "Show the survey again" at bounding box center [300, 215] width 126 height 20
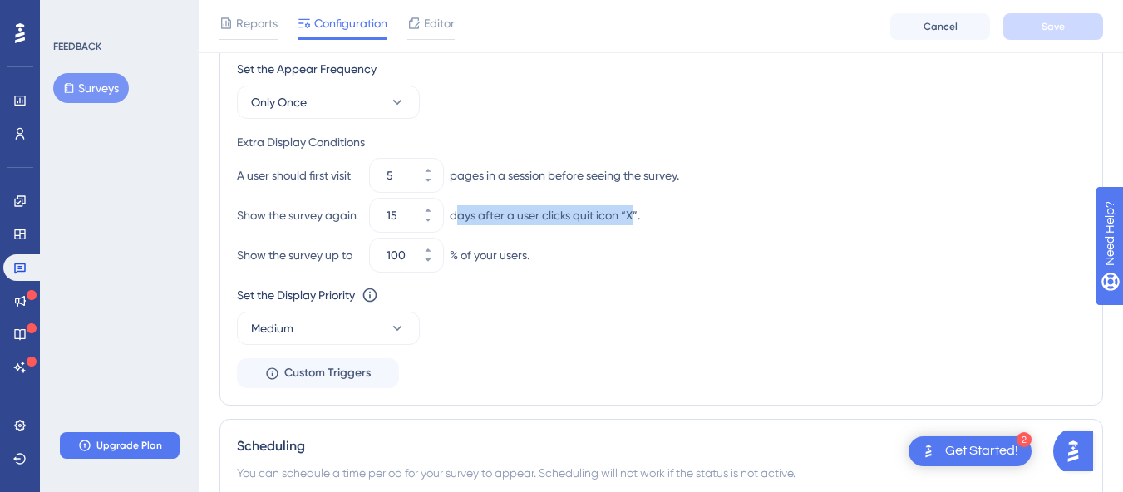
drag, startPoint x: 456, startPoint y: 218, endPoint x: 632, endPoint y: 216, distance: 176.2
click at [632, 216] on div "days after a user clicks quit icon “X”." at bounding box center [545, 215] width 190 height 20
click at [640, 216] on div "days after a user clicks quit icon “X”." at bounding box center [545, 215] width 190 height 20
drag, startPoint x: 451, startPoint y: 210, endPoint x: 651, endPoint y: 217, distance: 199.5
click at [651, 217] on div "Show the survey again 15 days after a user clicks quit icon “X”." at bounding box center [661, 215] width 848 height 33
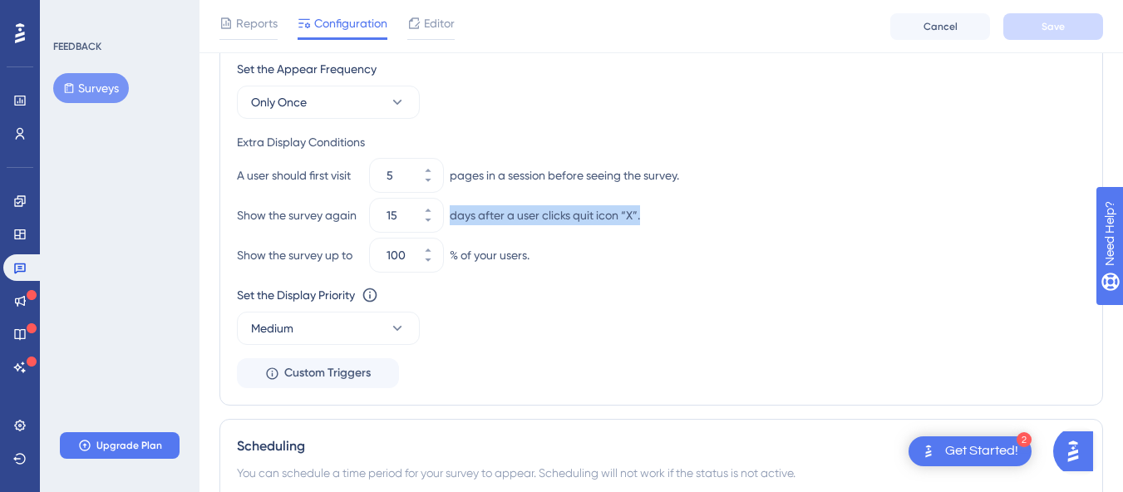
click at [651, 217] on div "Show the survey again 15 days after a user clicks quit icon “X”." at bounding box center [661, 215] width 848 height 33
click at [459, 165] on div "A user should first visit 5 pages in a session before seeing the survey." at bounding box center [661, 175] width 848 height 33
click at [387, 215] on input "15" at bounding box center [397, 215] width 23 height 20
click at [324, 145] on div "Extra Display Conditions" at bounding box center [661, 142] width 848 height 20
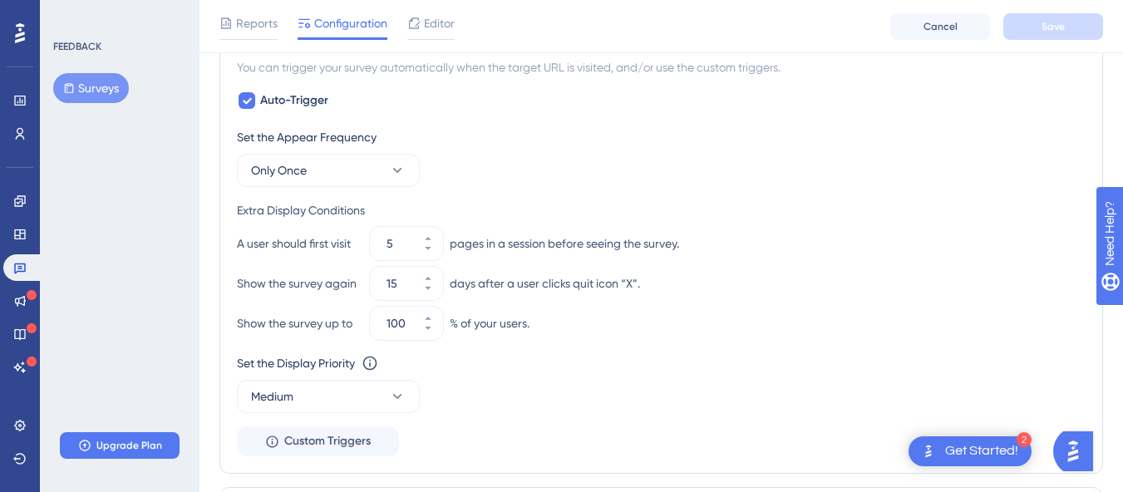
scroll to position [695, 0]
drag, startPoint x: 239, startPoint y: 134, endPoint x: 381, endPoint y: 127, distance: 141.4
click at [381, 127] on div "Auto-Trigger Set the Appear Frequency Only Once Extra Display Conditions A user…" at bounding box center [661, 274] width 848 height 366
click at [402, 123] on div "Auto-Trigger Set the Appear Frequency Only Once Extra Display Conditions A user…" at bounding box center [661, 274] width 848 height 366
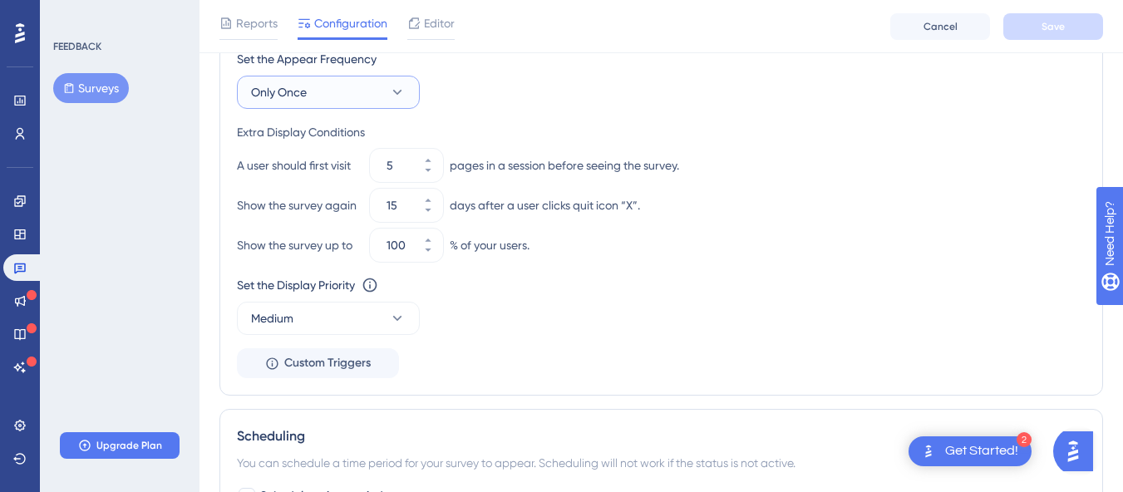
click at [277, 101] on span "Only Once" at bounding box center [279, 92] width 56 height 20
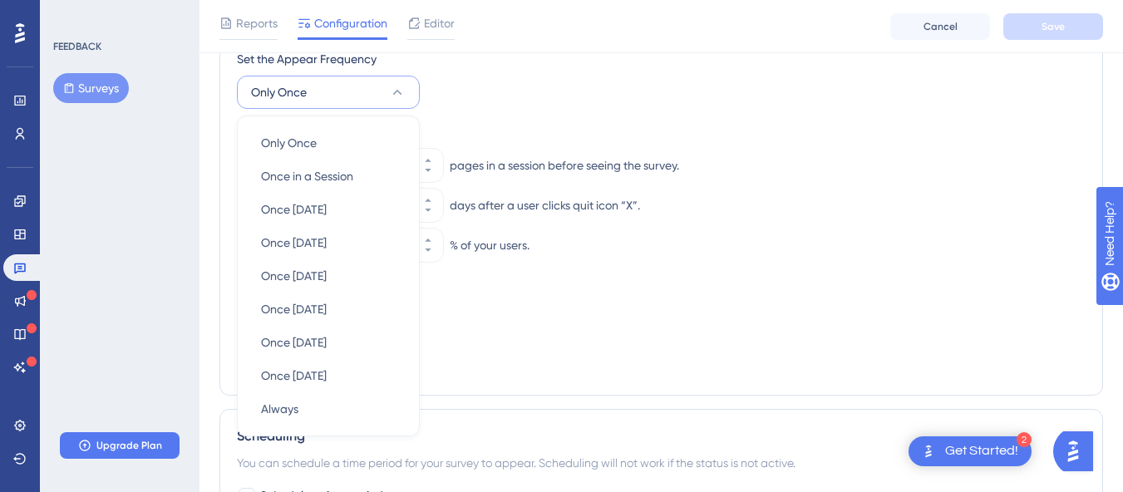
scroll to position [804, 0]
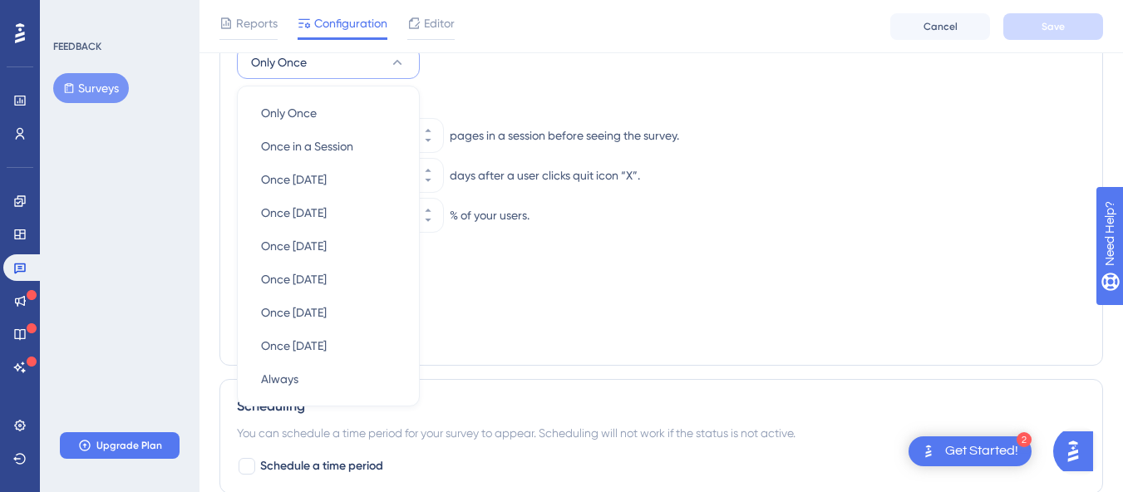
click at [541, 96] on div "Extra Display Conditions" at bounding box center [661, 102] width 848 height 20
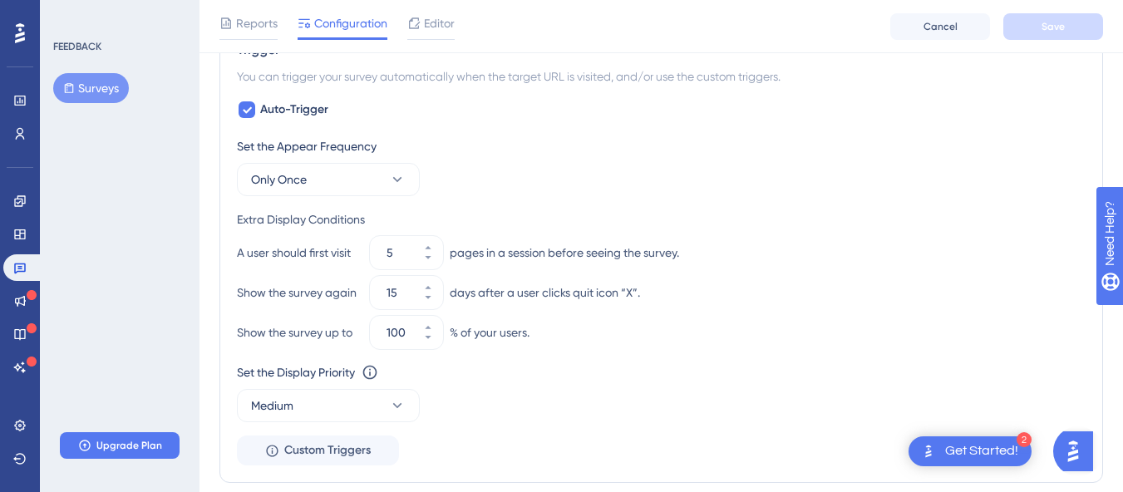
scroll to position [650, 0]
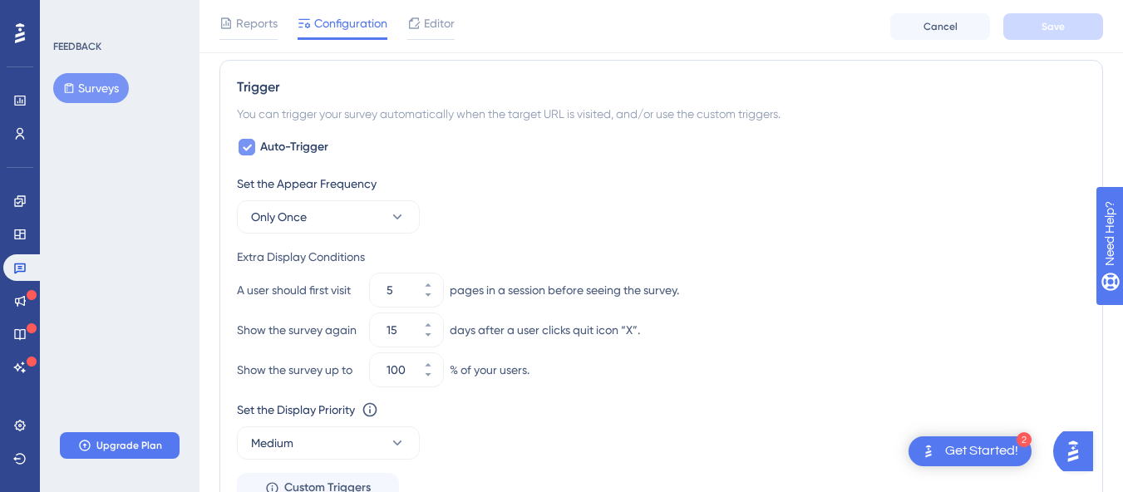
click at [279, 150] on span "Auto-Trigger" at bounding box center [294, 147] width 68 height 20
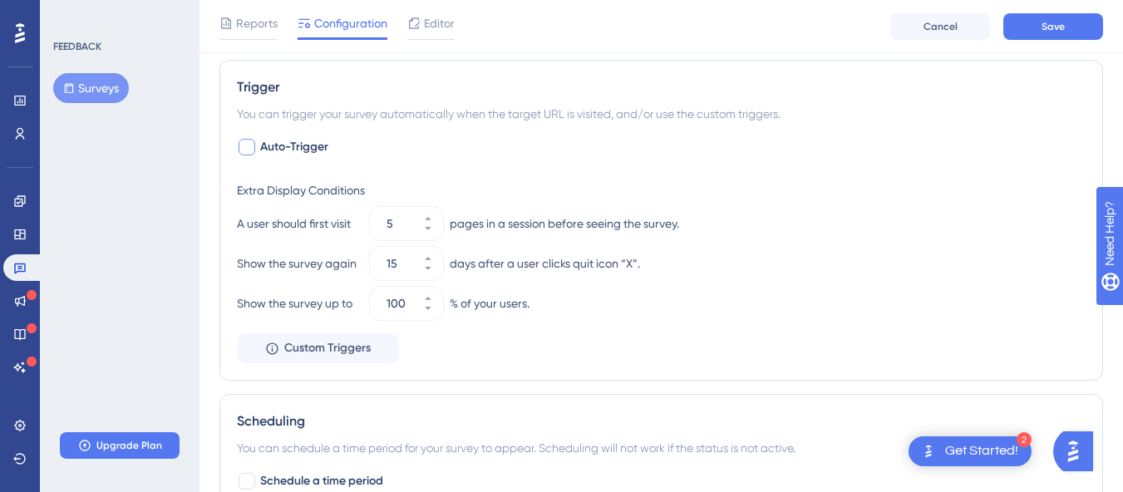
click at [279, 150] on span "Auto-Trigger" at bounding box center [294, 147] width 68 height 20
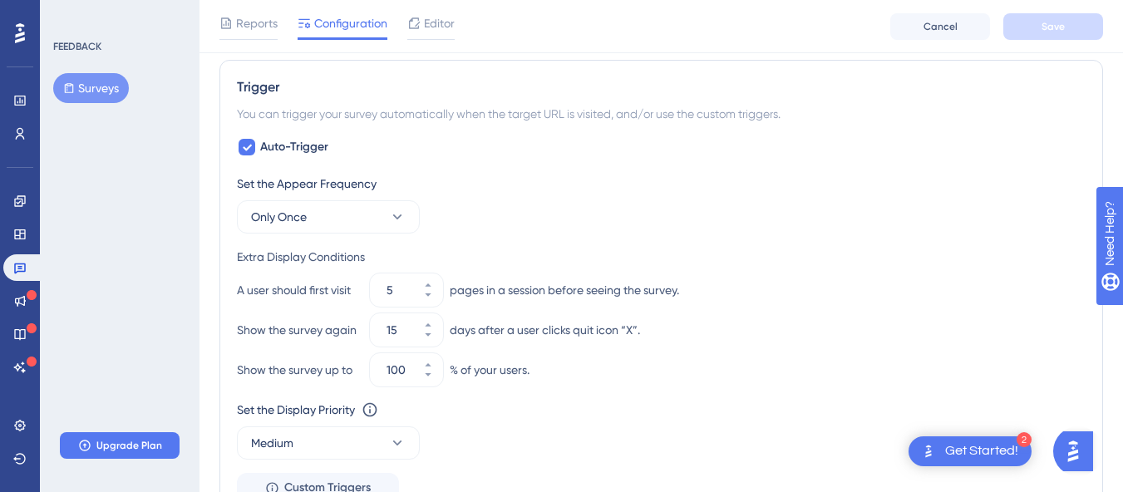
click at [465, 125] on div "Trigger You can trigger your survey automatically when the target URL is visite…" at bounding box center [660, 290] width 883 height 460
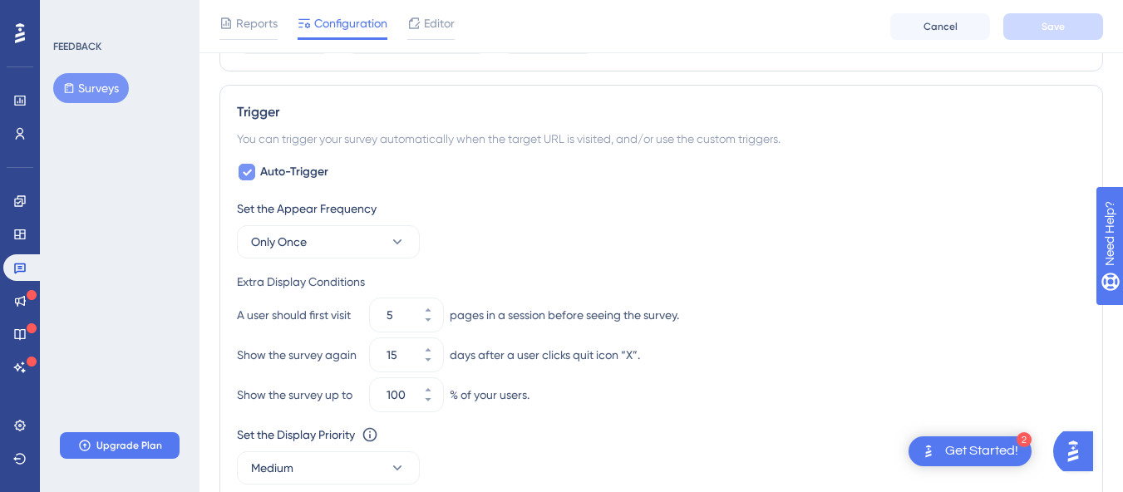
click at [317, 170] on span "Auto-Trigger" at bounding box center [294, 172] width 68 height 20
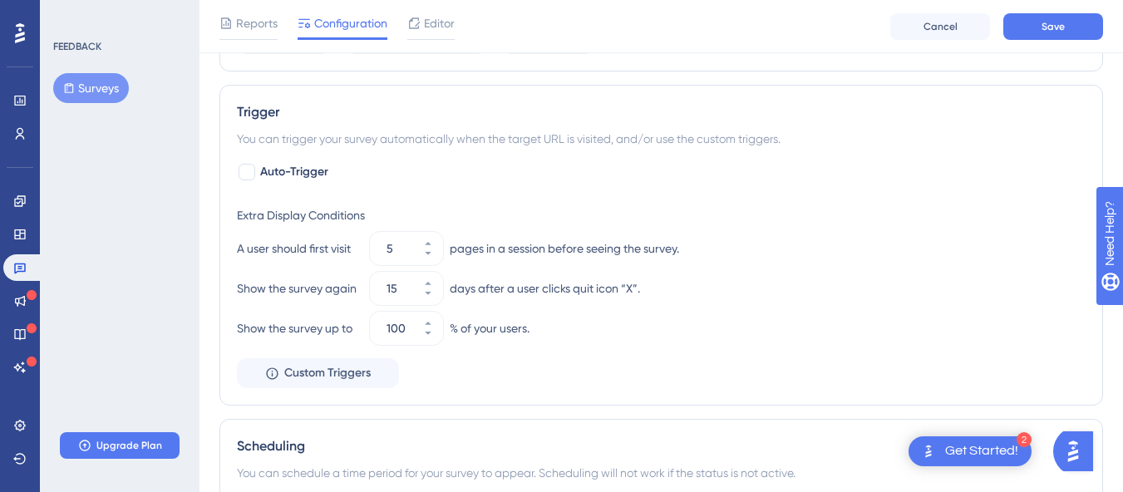
click at [444, 179] on div "Auto-Trigger Extra Display Conditions A user should first visit 5 pages in a se…" at bounding box center [661, 275] width 848 height 226
click at [314, 168] on span "Auto-Trigger" at bounding box center [294, 172] width 68 height 20
checkbox input "true"
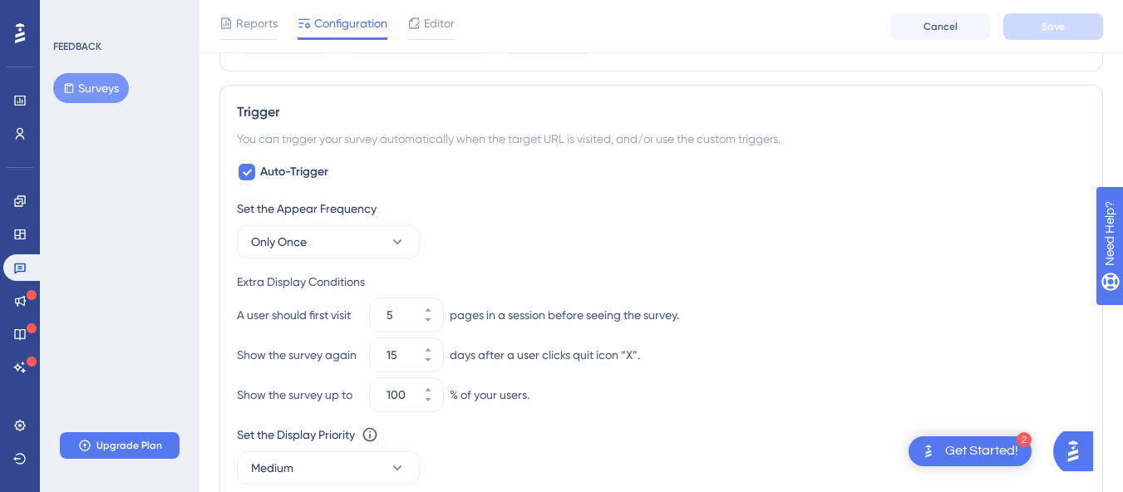
click at [467, 189] on div "Auto-Trigger Set the Appear Frequency Only Once Extra Display Conditions A user…" at bounding box center [661, 345] width 848 height 366
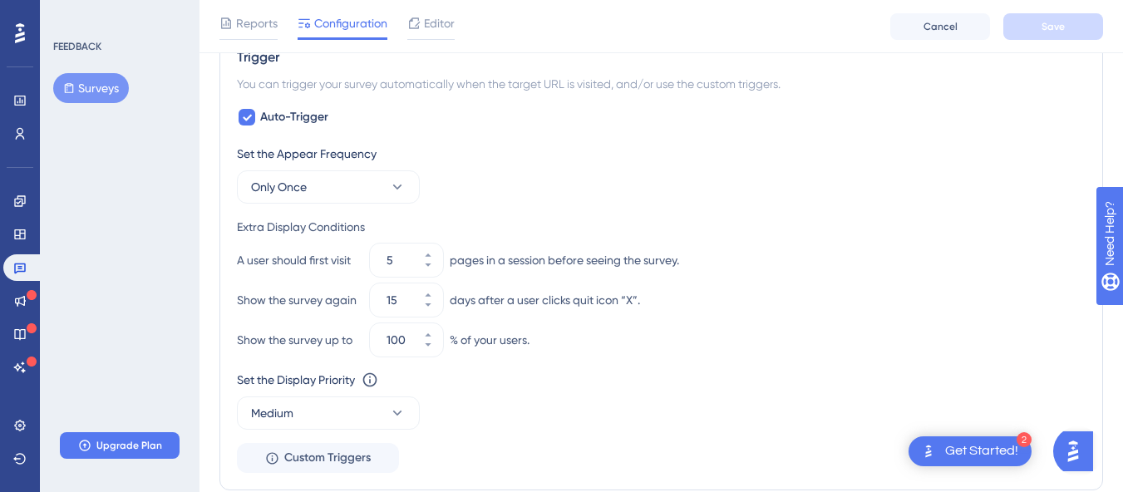
click at [533, 199] on div "Set the Appear Frequency Only Once" at bounding box center [661, 174] width 848 height 60
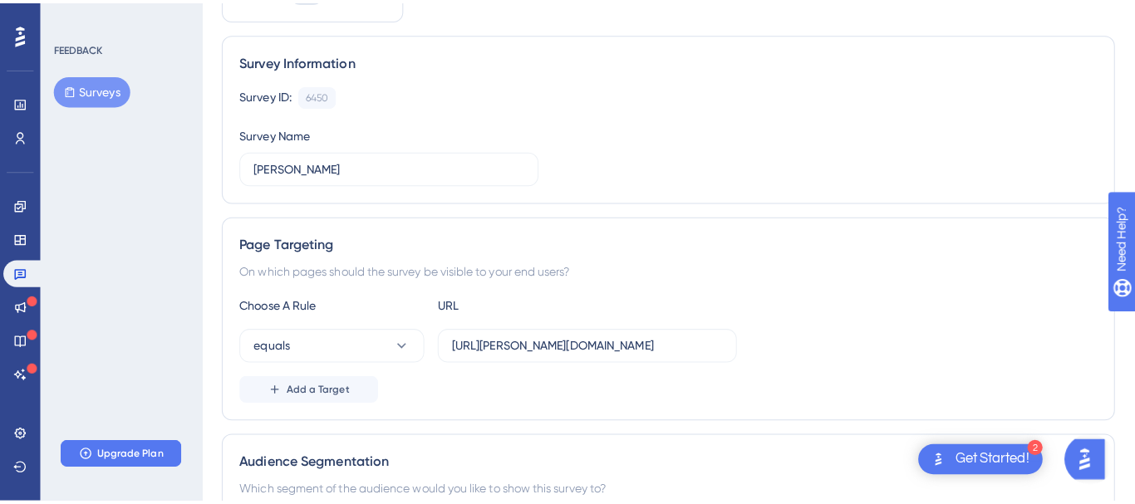
scroll to position [0, 0]
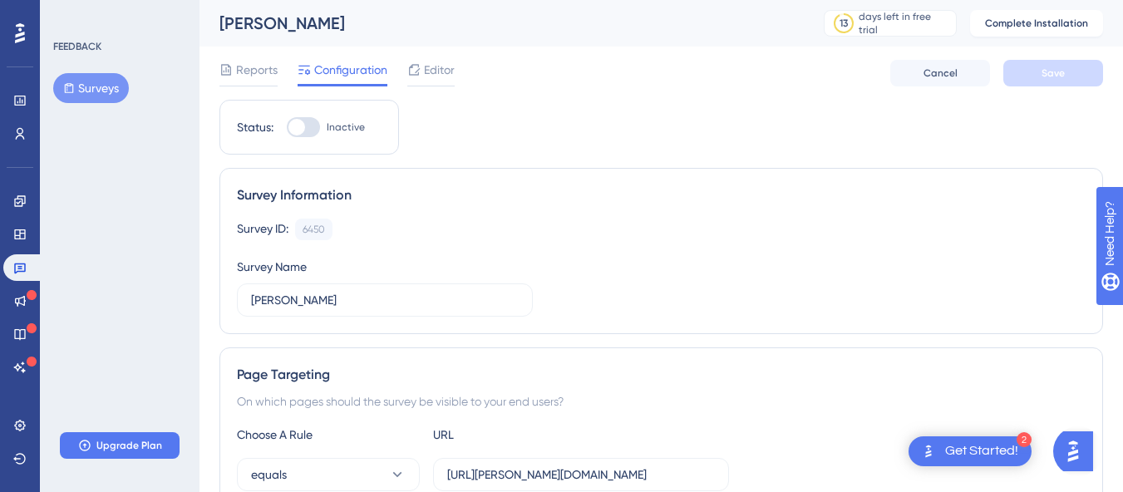
click at [246, 86] on div "Reports Configuration Editor Cancel Save" at bounding box center [660, 73] width 883 height 53
click at [253, 74] on span "Reports" at bounding box center [257, 70] width 42 height 20
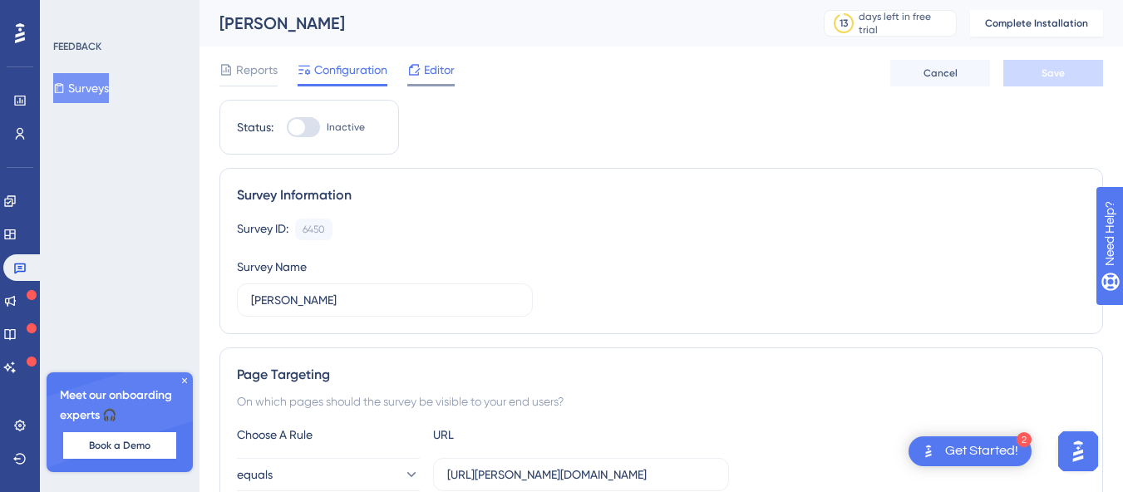
click at [425, 73] on span "Editor" at bounding box center [439, 70] width 31 height 20
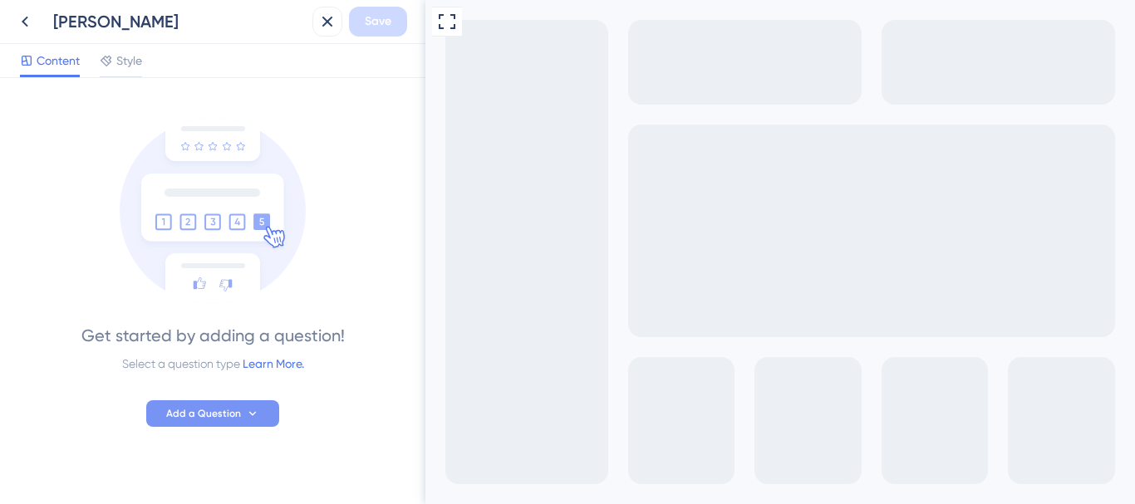
click at [193, 412] on span "Add a Question" at bounding box center [203, 413] width 75 height 13
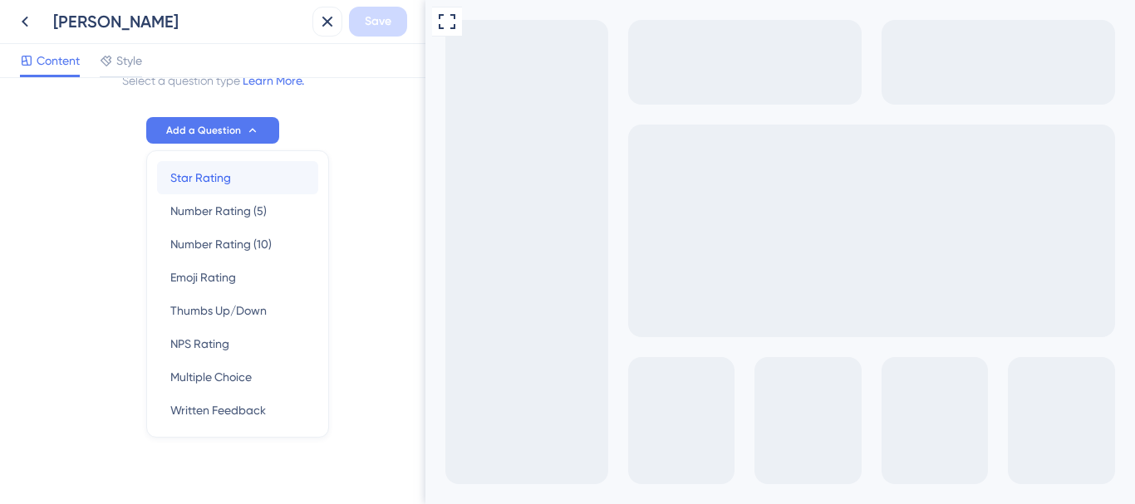
click at [183, 165] on div "Star Rating Star Rating" at bounding box center [237, 177] width 135 height 33
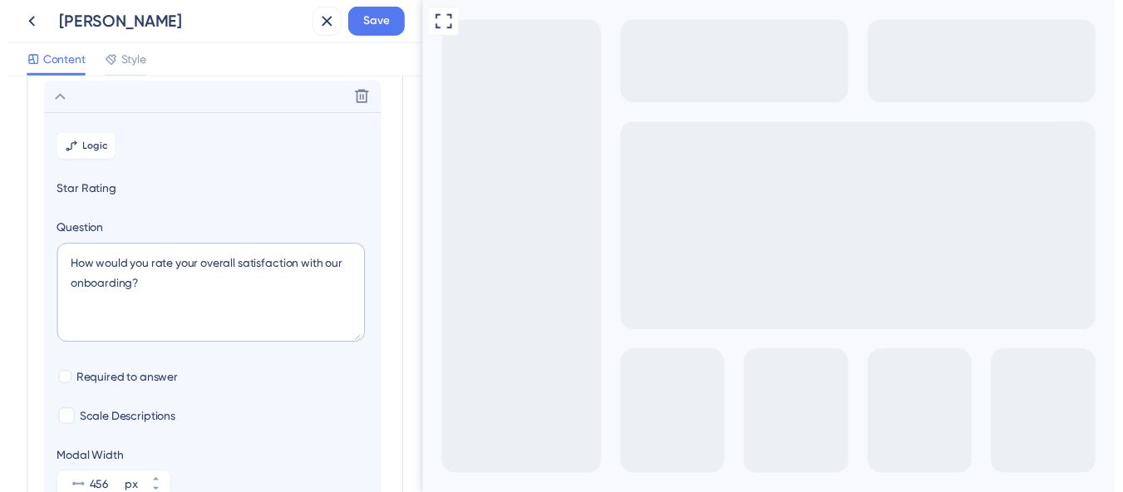
scroll to position [97, 0]
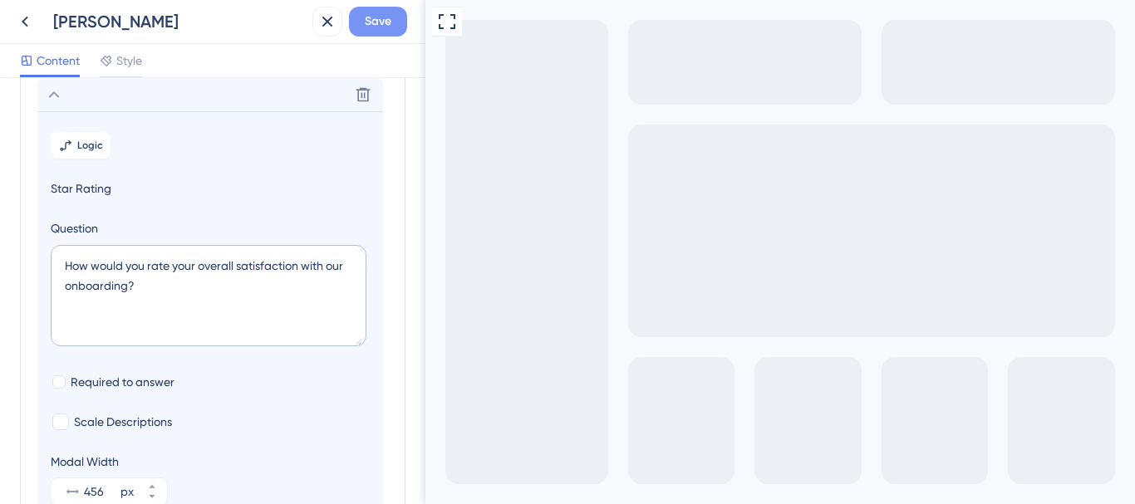
click at [391, 30] on span "Save" at bounding box center [378, 22] width 27 height 20
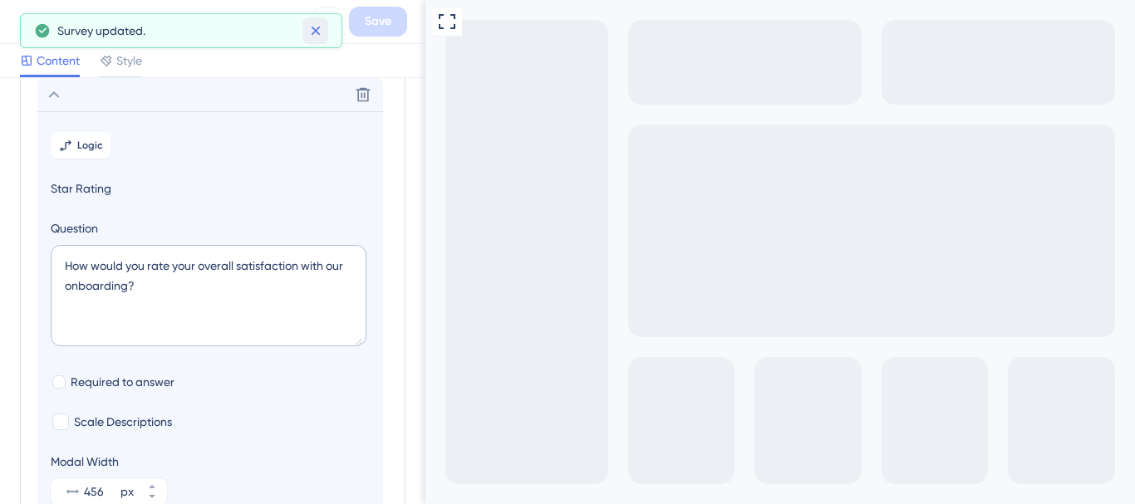
click at [304, 27] on button at bounding box center [315, 30] width 26 height 27
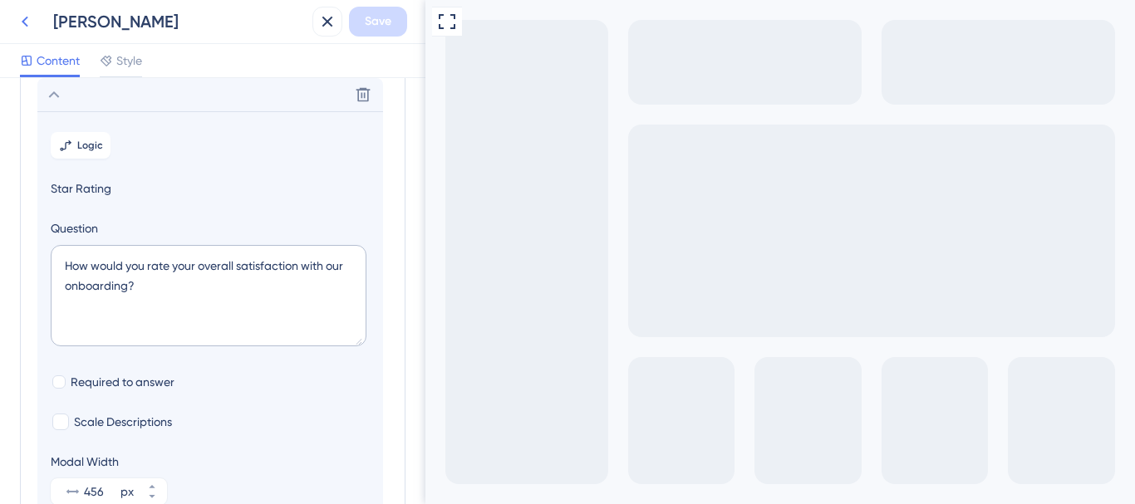
click at [27, 17] on icon at bounding box center [25, 22] width 7 height 11
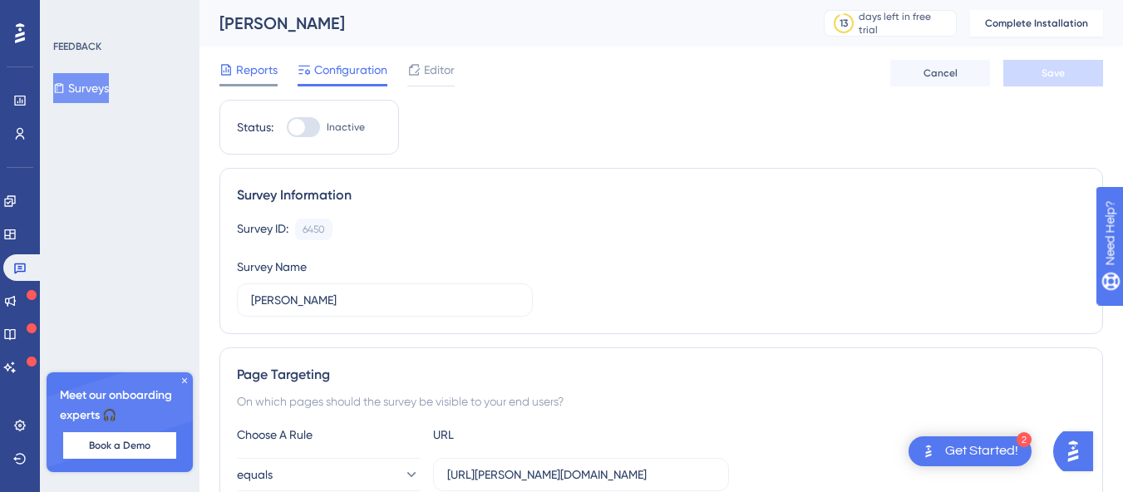
click at [261, 64] on span "Reports" at bounding box center [257, 70] width 42 height 20
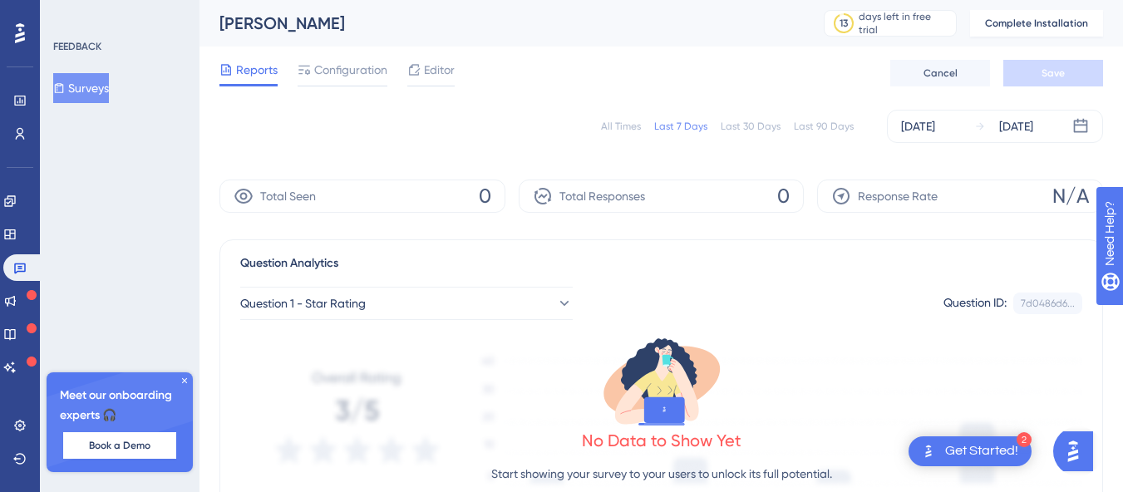
click at [522, 149] on div "All Times Last 7 Days Last 30 Days Last 90 Days Sep 30 2025 Oct 01 2025" at bounding box center [660, 126] width 883 height 53
click at [437, 134] on div "All Times Last 7 Days Last 30 Days Last 90 Days Sep 30 2025 Oct 01 2025" at bounding box center [660, 126] width 883 height 33
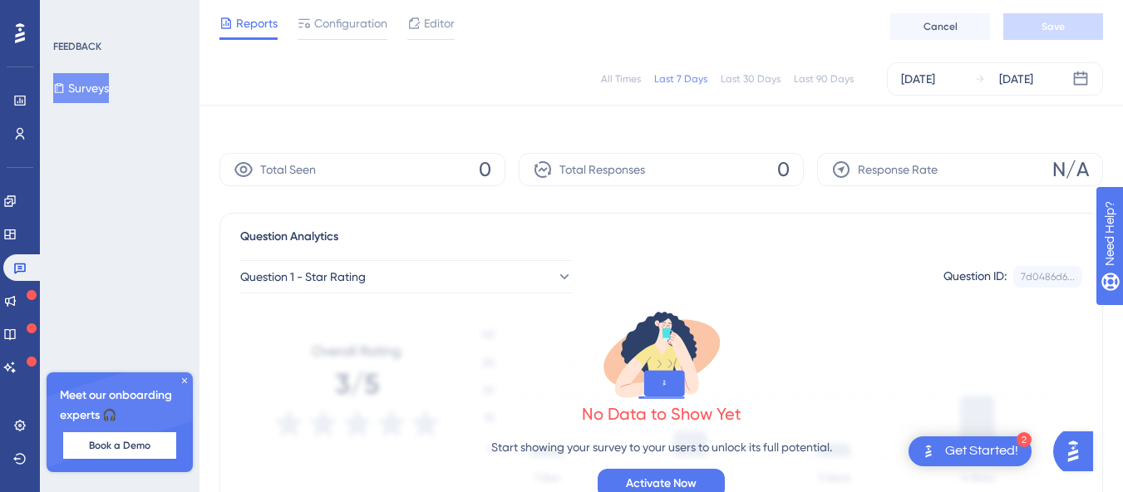
scroll to position [66, 0]
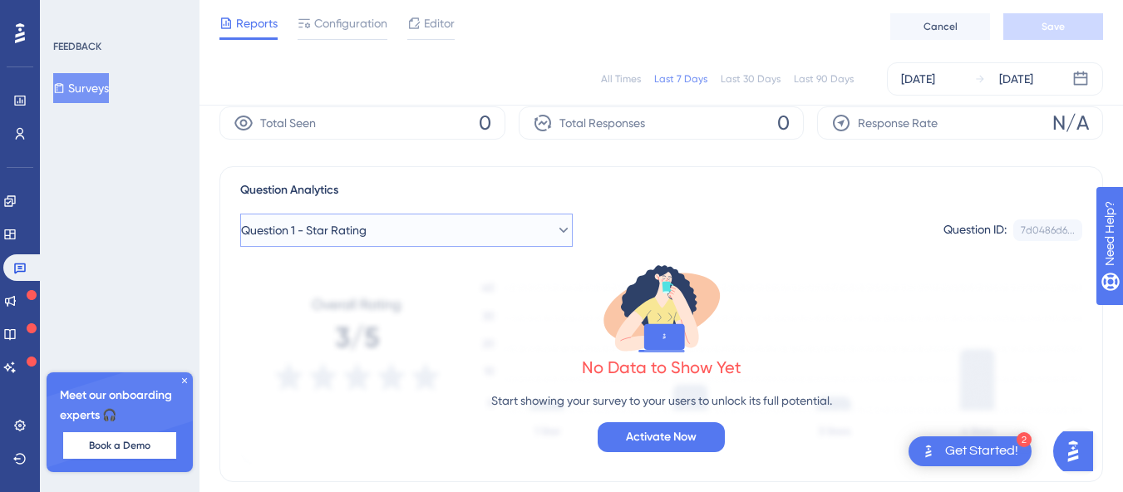
click at [395, 233] on button "Question 1 - Star Rating" at bounding box center [406, 230] width 332 height 33
click at [614, 207] on div "Question 1 - Star Rating Question 1 - Star Rating Question 1 - Star Rating Ques…" at bounding box center [661, 223] width 842 height 47
click at [432, 224] on button "Question 1 - Star Rating" at bounding box center [406, 230] width 332 height 33
click at [627, 194] on div "Question Analytics" at bounding box center [661, 190] width 842 height 20
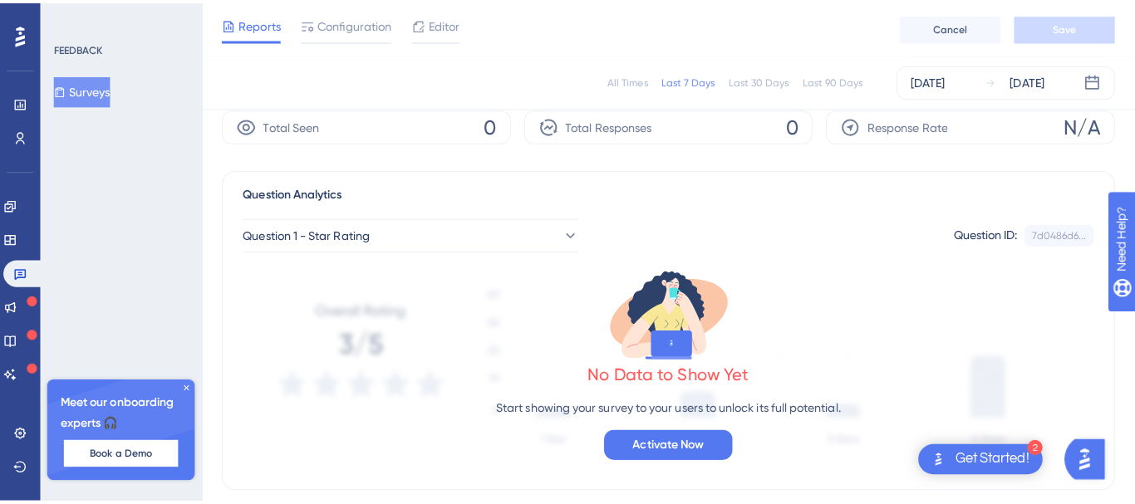
scroll to position [0, 0]
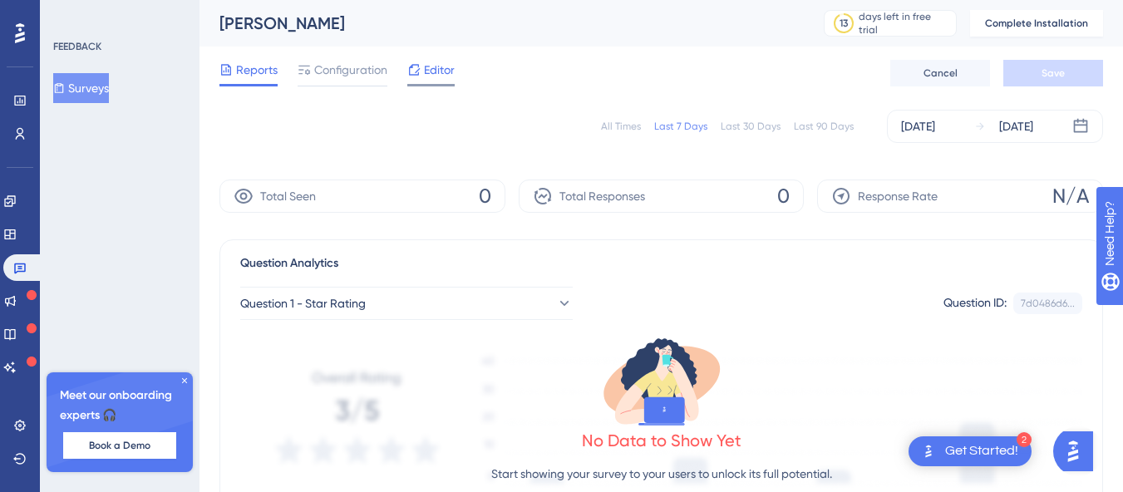
click at [439, 63] on span "Editor" at bounding box center [439, 70] width 31 height 20
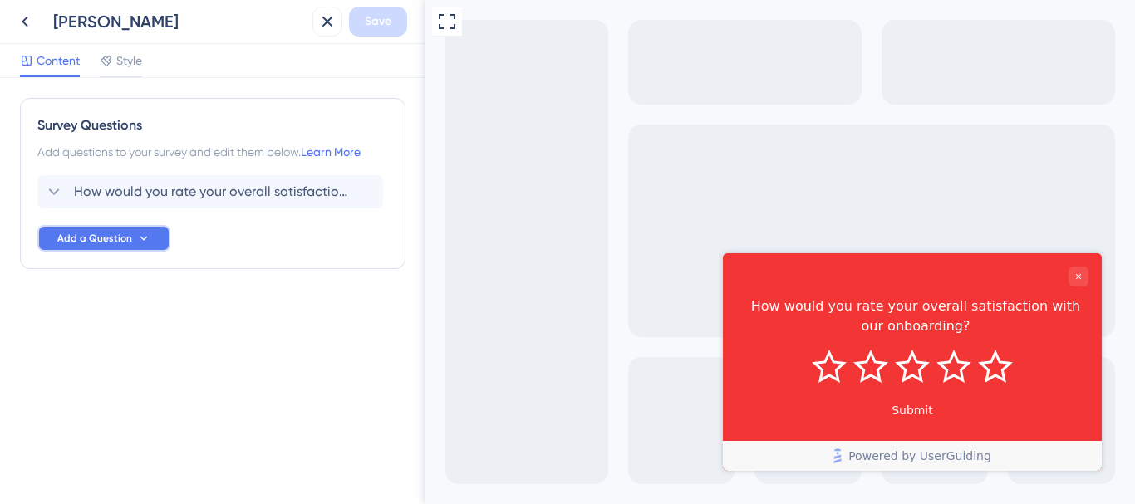
click at [103, 229] on button "Add a Question" at bounding box center [103, 238] width 133 height 27
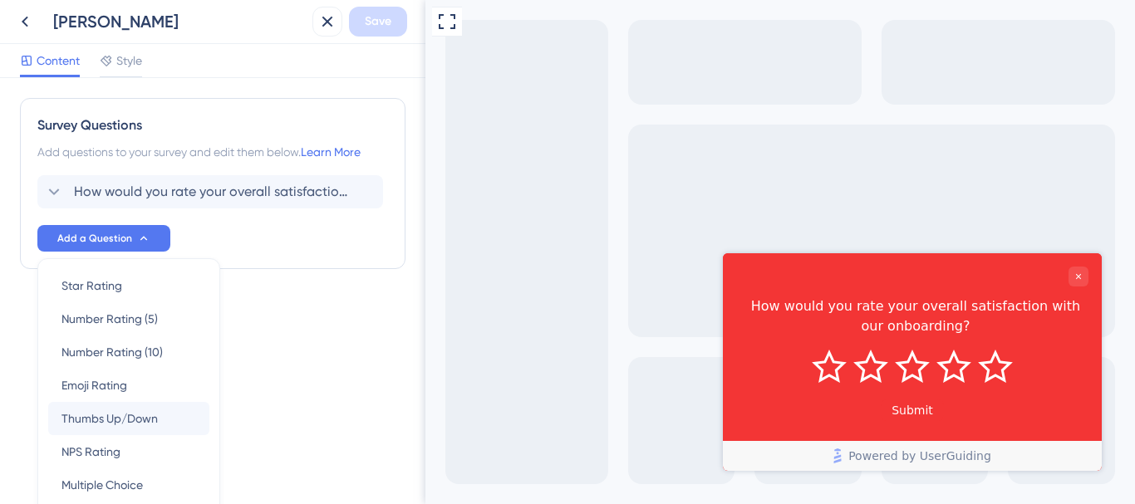
scroll to position [108, 0]
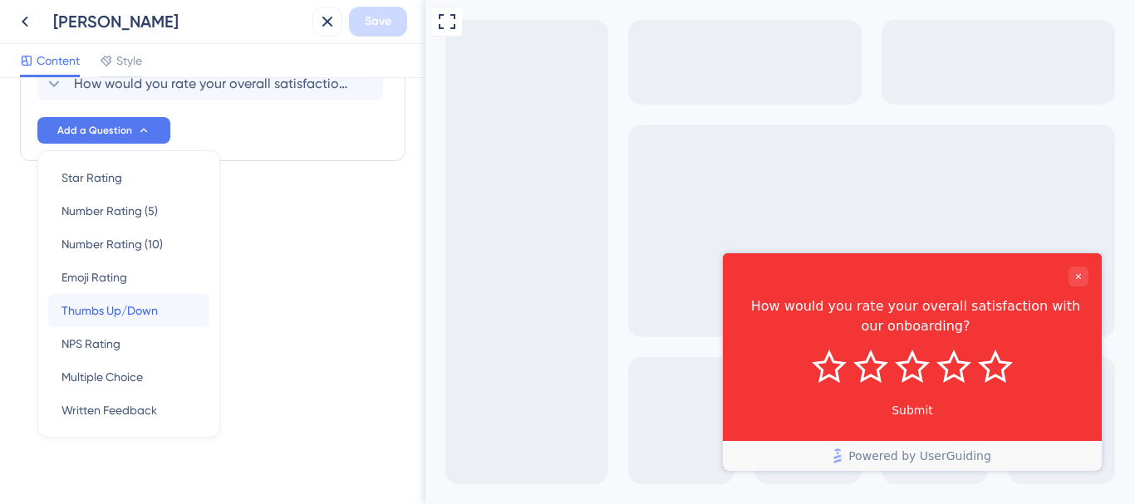
click at [120, 311] on span "Thumbs Up/Down" at bounding box center [109, 311] width 96 height 20
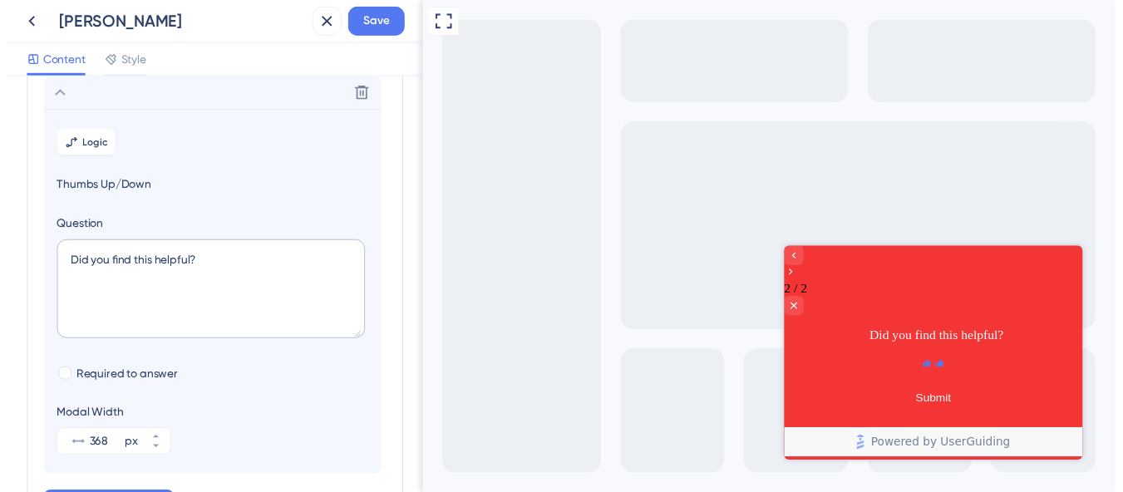
scroll to position [0, 0]
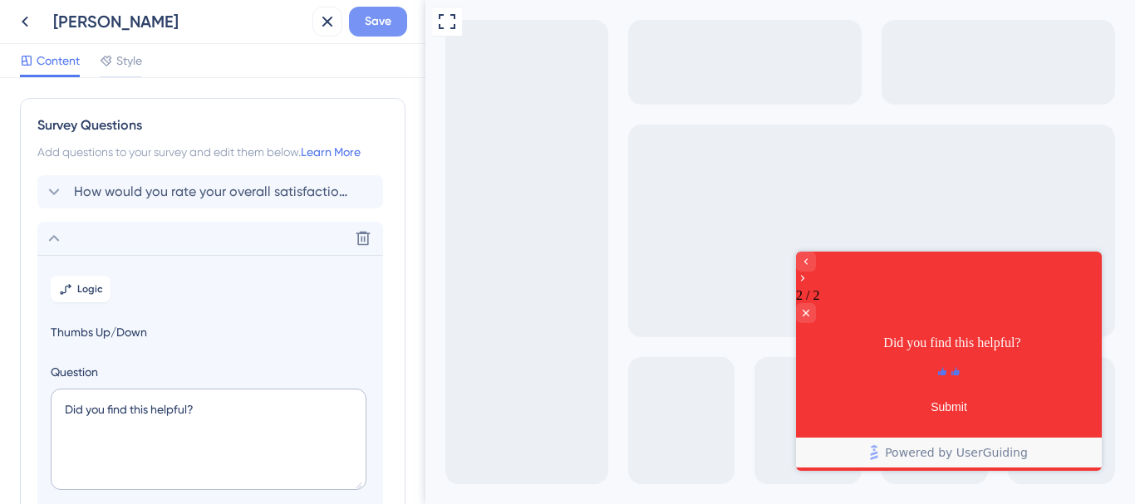
click at [388, 28] on span "Save" at bounding box center [378, 22] width 27 height 20
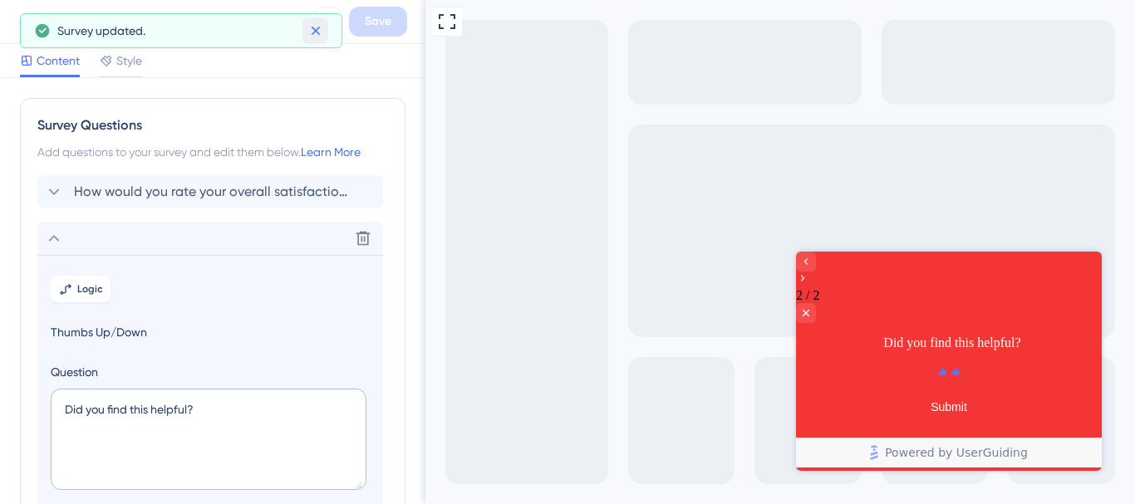
click at [311, 32] on icon at bounding box center [315, 30] width 17 height 17
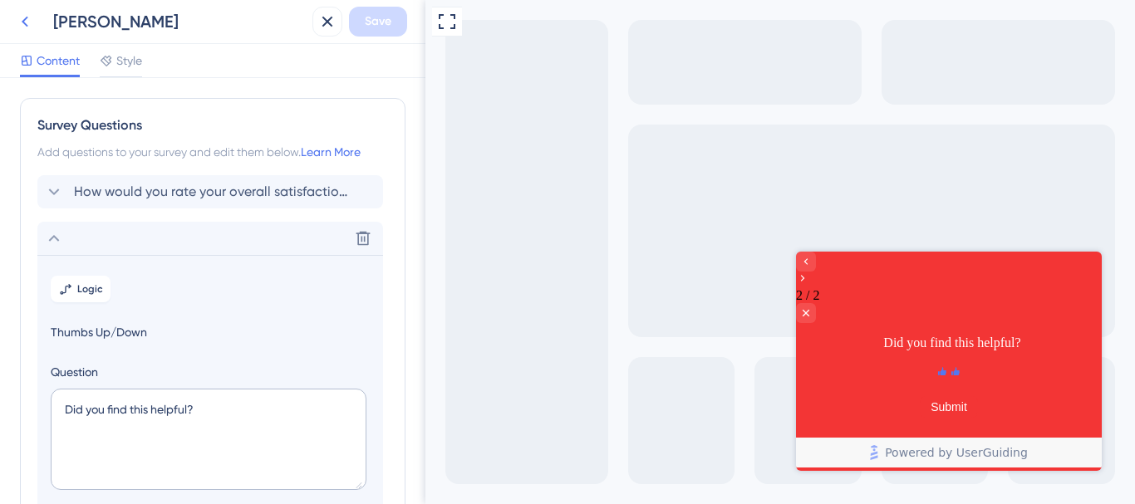
click at [30, 23] on icon at bounding box center [25, 22] width 20 height 20
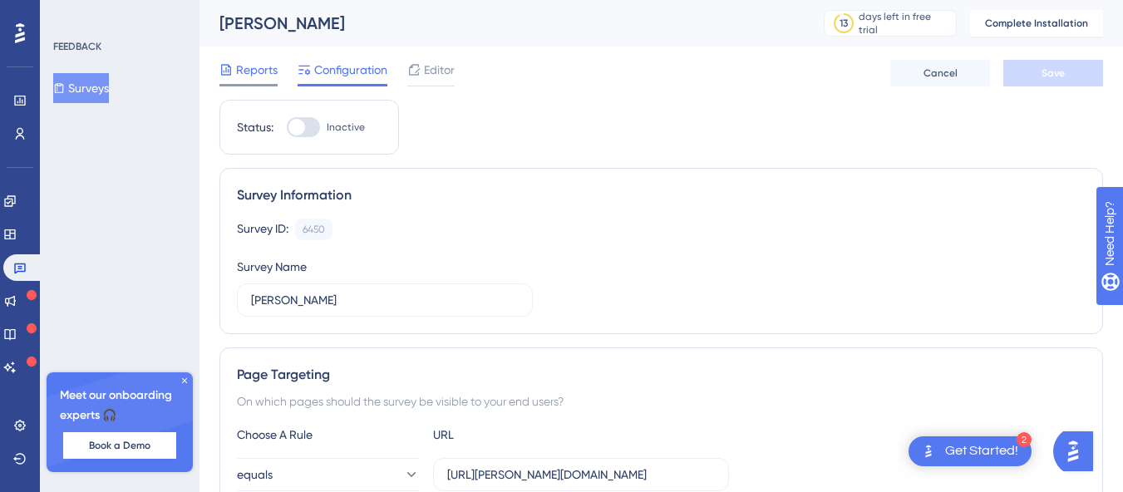
click at [250, 66] on span "Reports" at bounding box center [257, 70] width 42 height 20
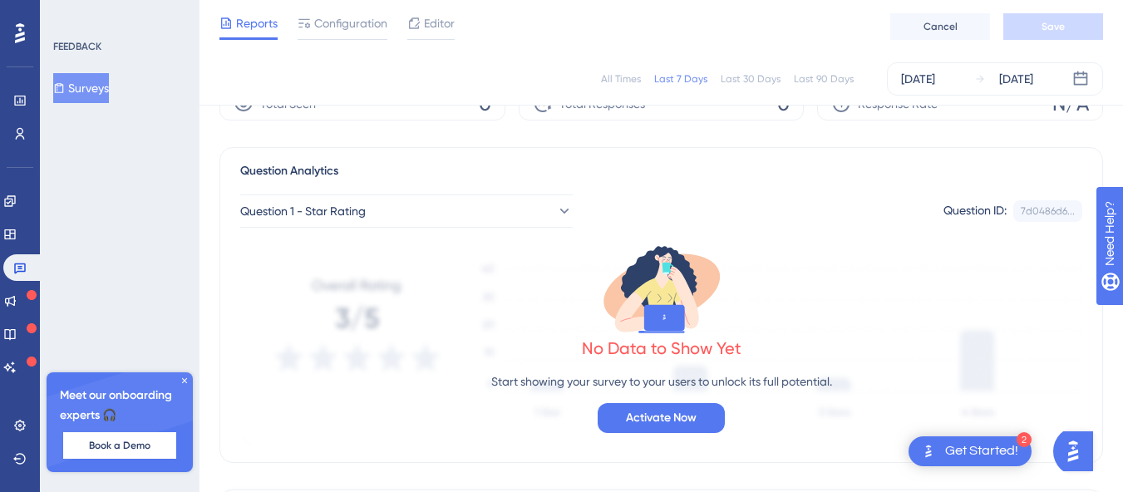
scroll to position [79, 0]
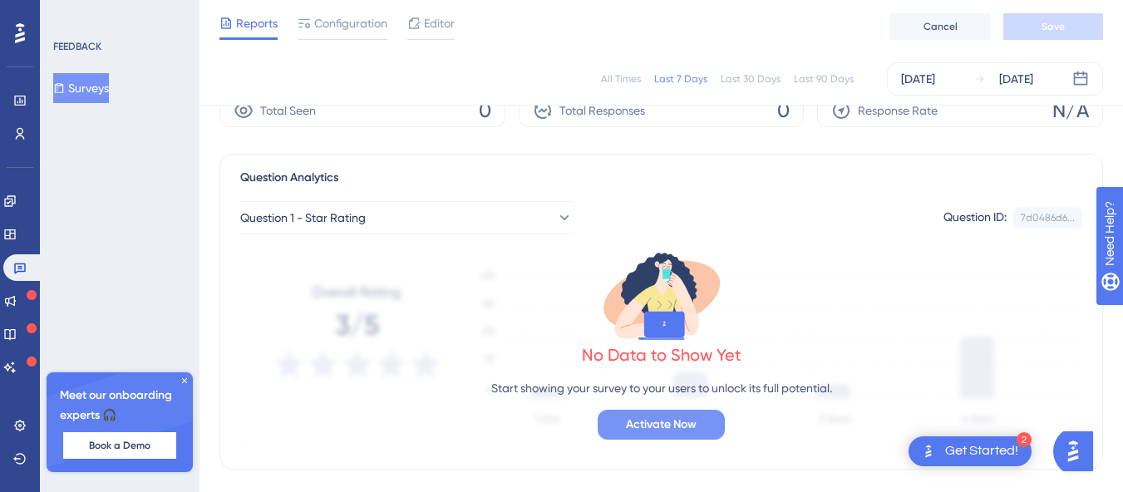
drag, startPoint x: 619, startPoint y: 445, endPoint x: 653, endPoint y: 425, distance: 39.1
click at [653, 425] on div "No Data to Show Yet Start showing your survey to your users to unlock its full …" at bounding box center [661, 343] width 842 height 218
click at [653, 425] on span "Activate Now" at bounding box center [661, 425] width 71 height 20
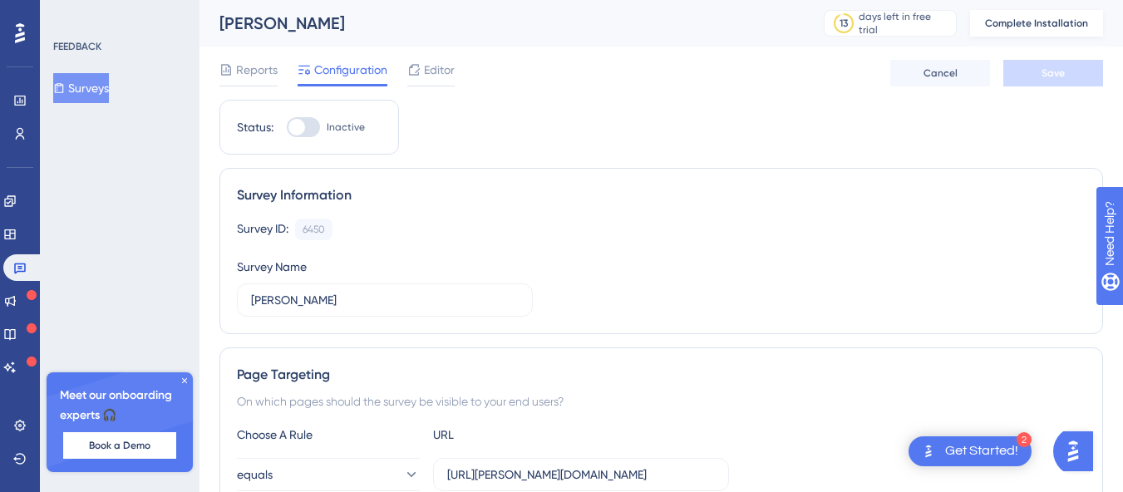
click at [1012, 16] on button "Complete Installation" at bounding box center [1036, 23] width 133 height 27
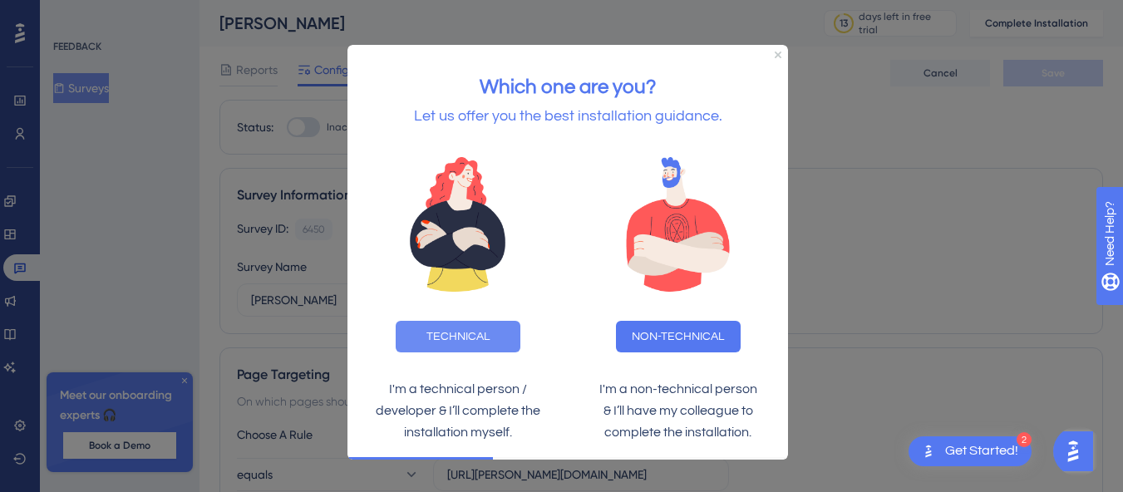
click at [450, 341] on button "TECHNICAL" at bounding box center [458, 337] width 125 height 32
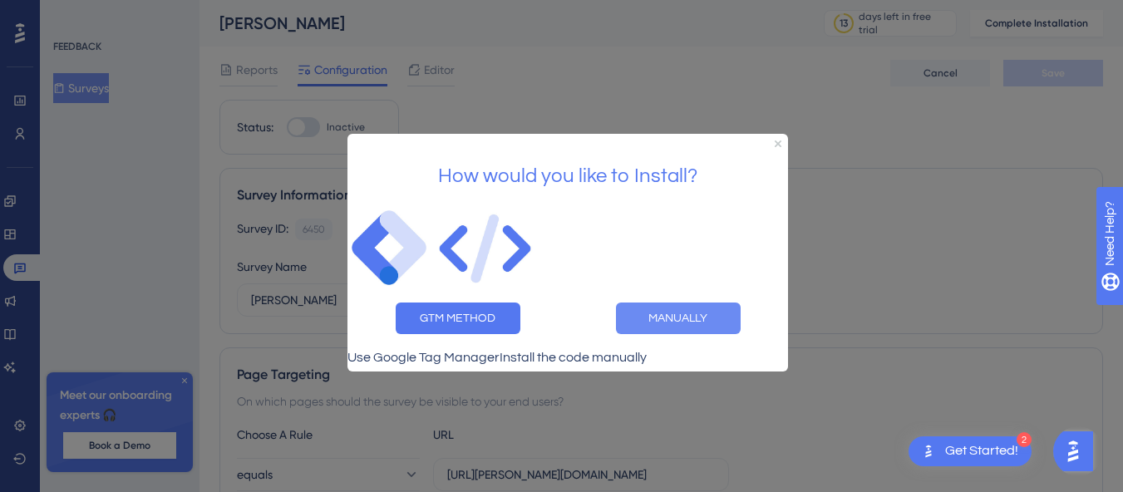
click at [704, 325] on button "MANUALLY" at bounding box center [678, 318] width 125 height 32
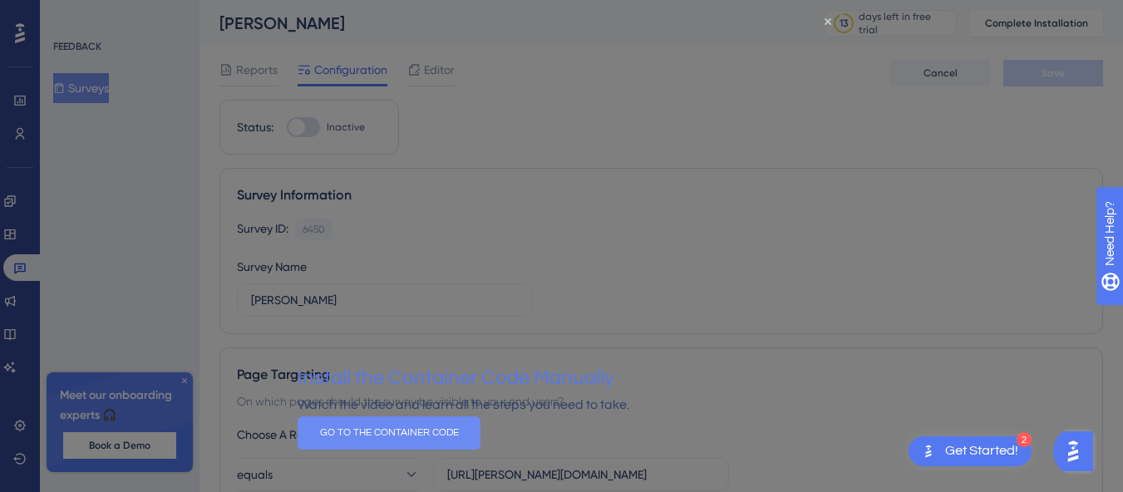
click at [480, 449] on button "GO TO THE CONTAINER CODE" at bounding box center [388, 432] width 183 height 33
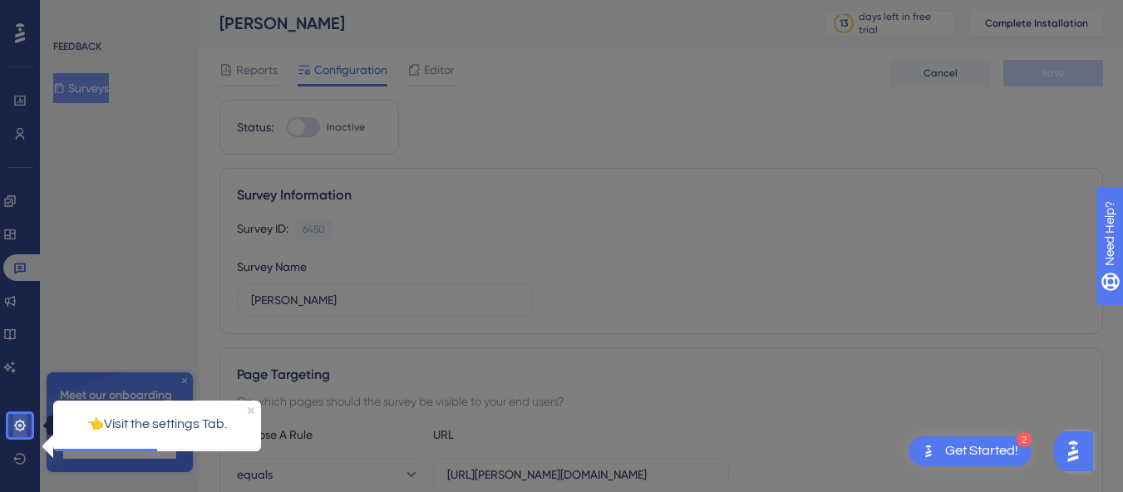
click at [13, 423] on link at bounding box center [19, 425] width 13 height 27
click at [20, 428] on icon at bounding box center [19, 425] width 13 height 13
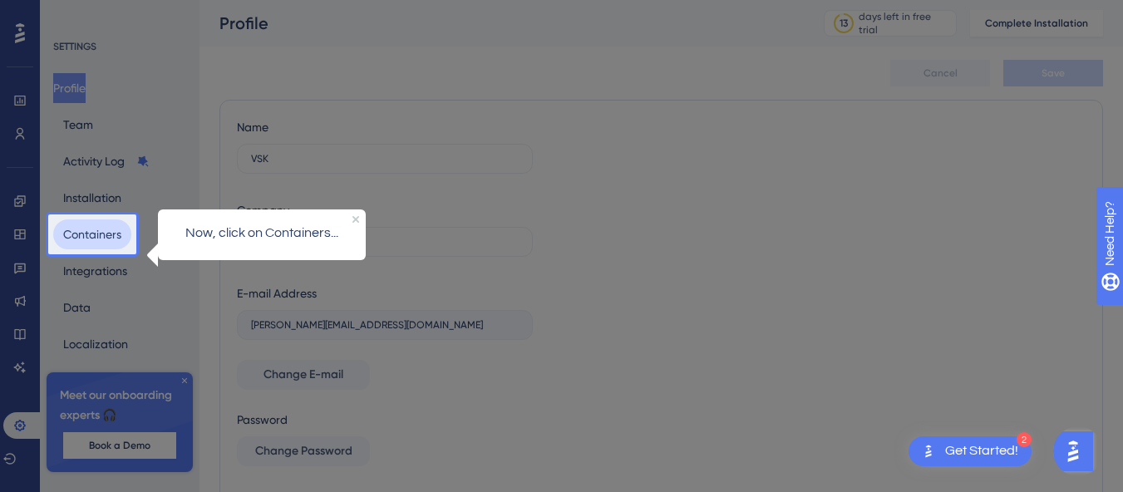
click at [87, 234] on button "Containers" at bounding box center [92, 234] width 78 height 30
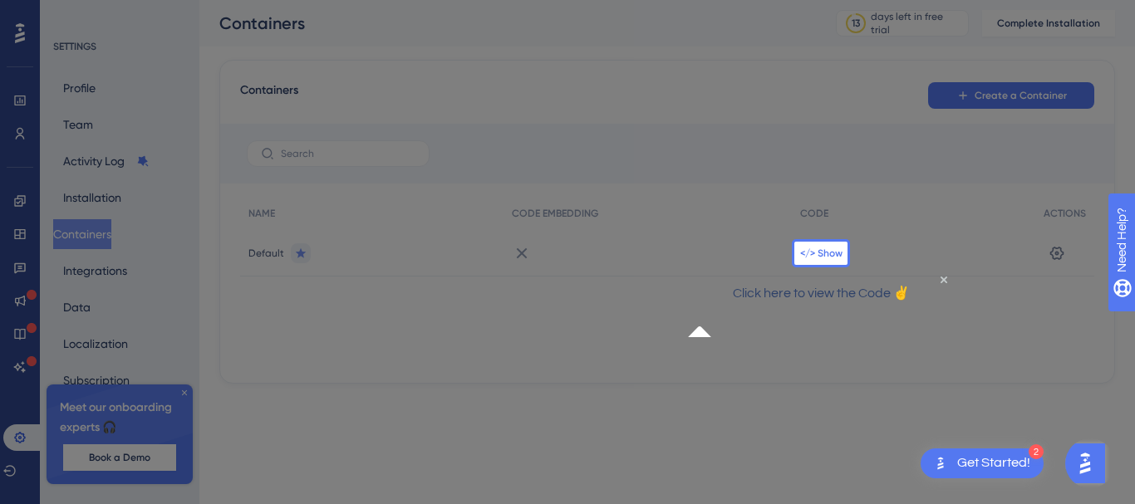
click at [832, 252] on span "</> Show" at bounding box center [821, 253] width 42 height 13
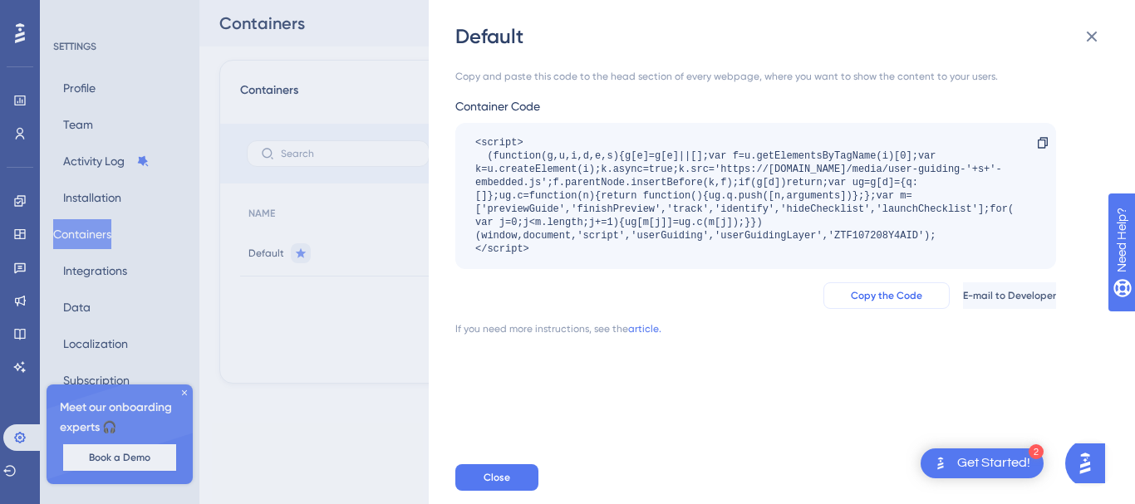
click at [851, 300] on span "Copy the Code" at bounding box center [886, 295] width 71 height 13
click at [1093, 41] on icon at bounding box center [1092, 37] width 20 height 20
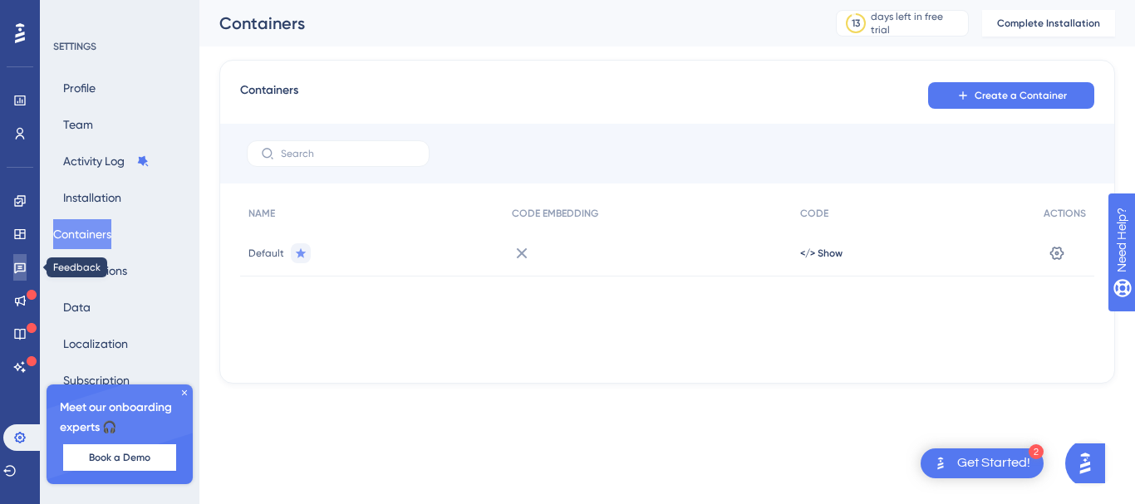
click at [27, 270] on link at bounding box center [19, 267] width 13 height 27
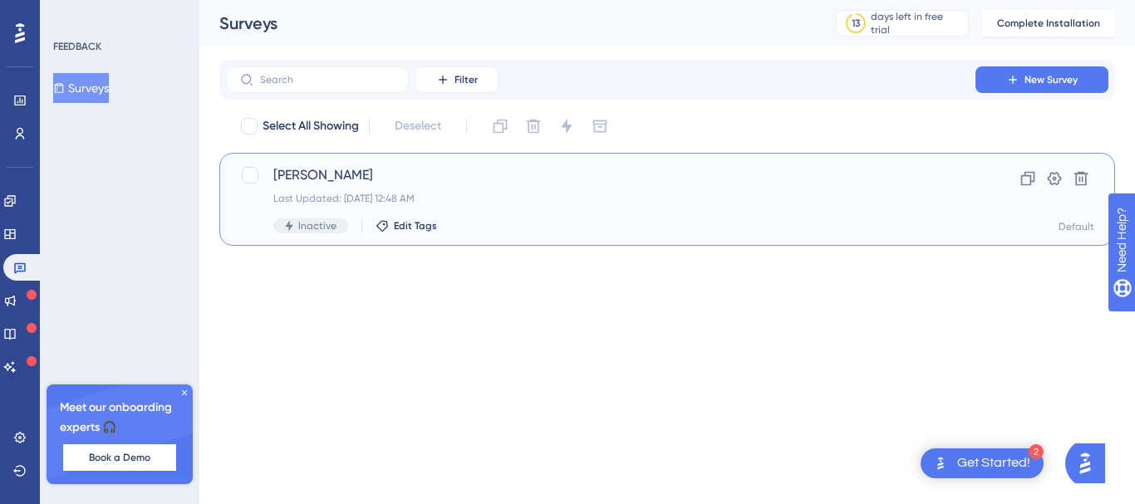
click at [479, 202] on div "Last Updated: Oct 01 2025, 12:48 AM" at bounding box center [600, 198] width 655 height 13
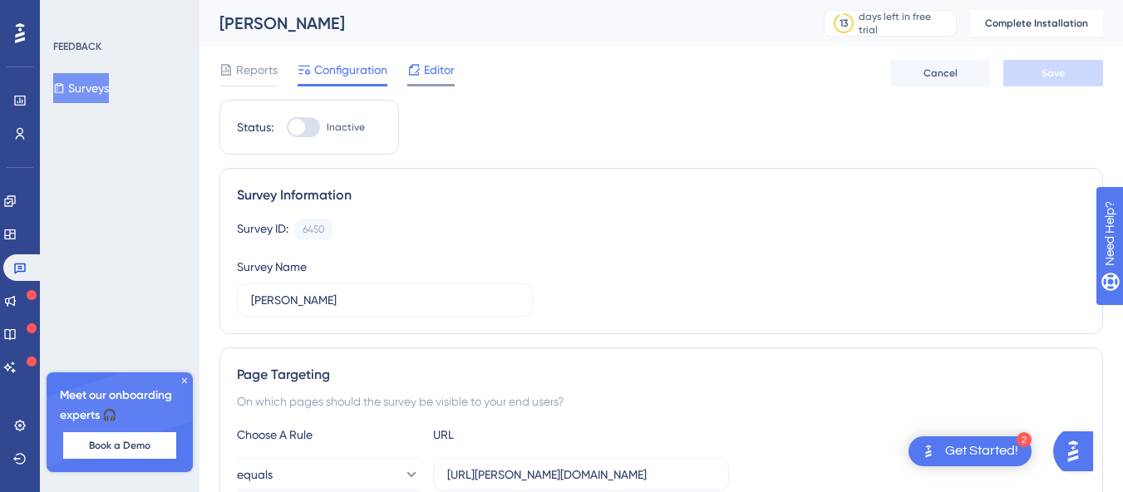
click at [438, 63] on span "Editor" at bounding box center [439, 70] width 31 height 20
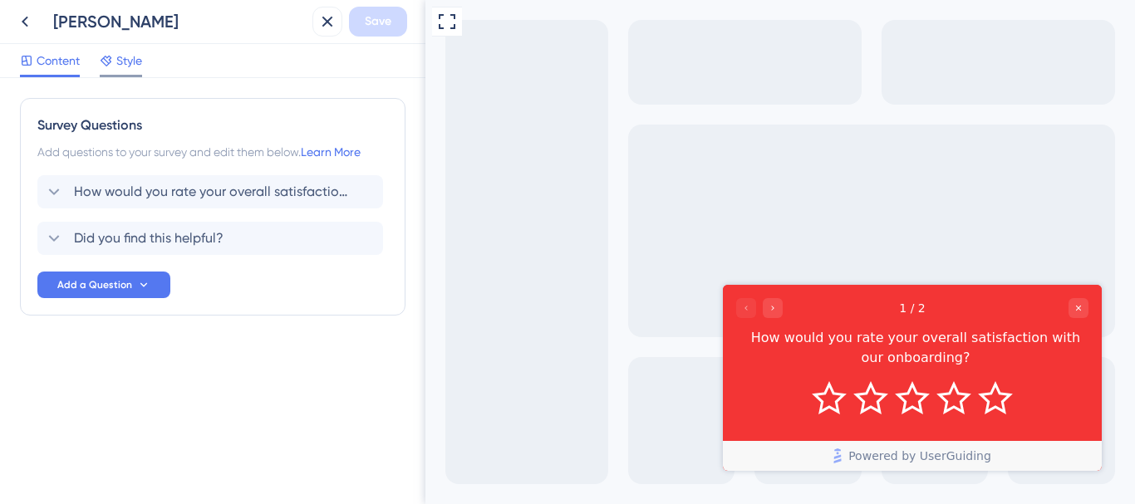
click at [132, 70] on span "Style" at bounding box center [129, 61] width 26 height 20
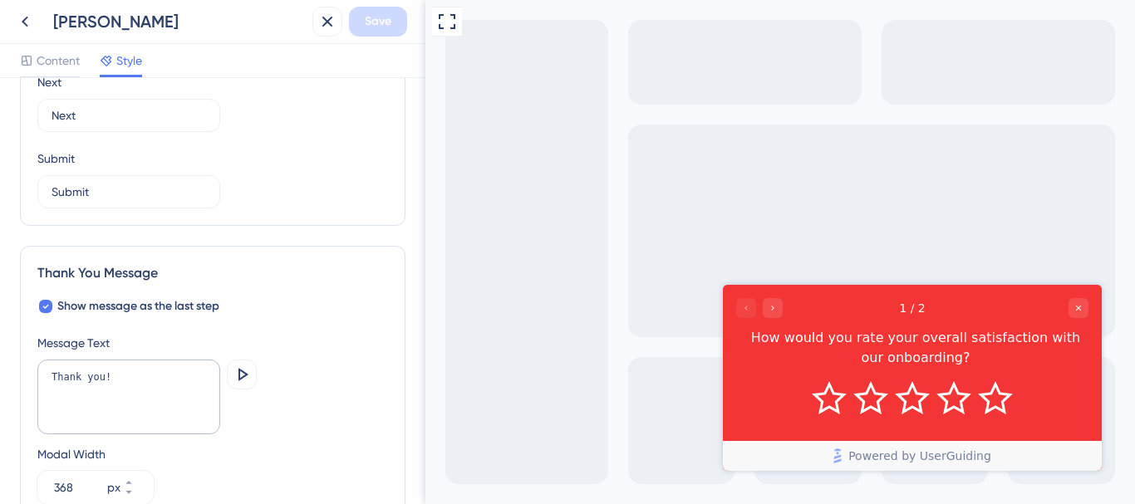
scroll to position [1160, 0]
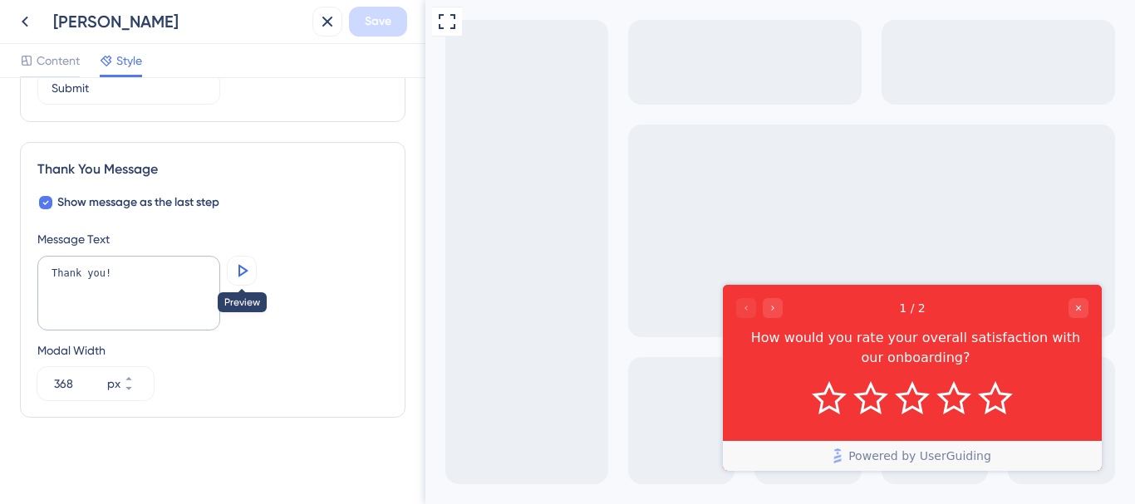
click at [243, 271] on icon at bounding box center [242, 271] width 20 height 20
click at [62, 18] on div "[PERSON_NAME]" at bounding box center [179, 21] width 253 height 23
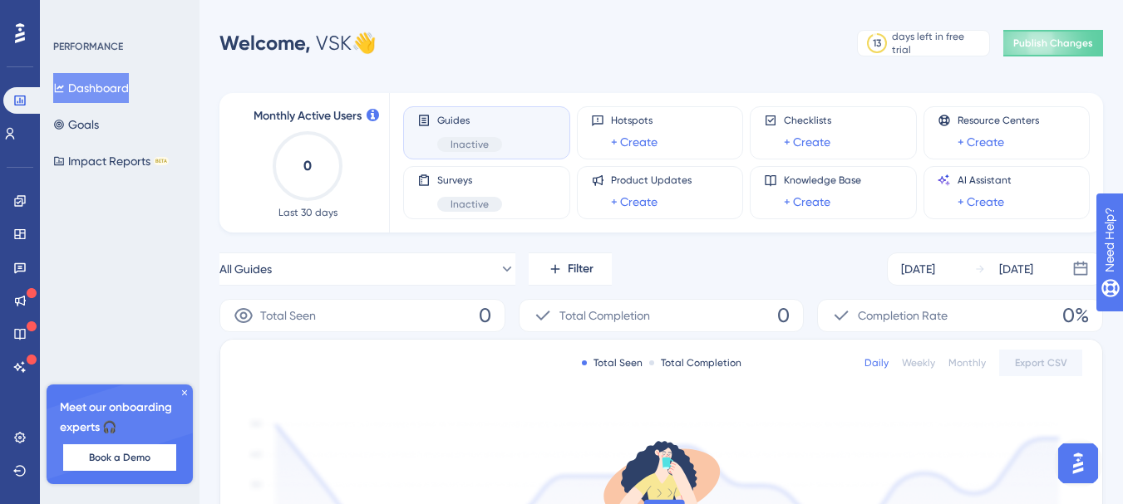
click at [1055, 34] on button "Publish Changes" at bounding box center [1053, 43] width 100 height 27
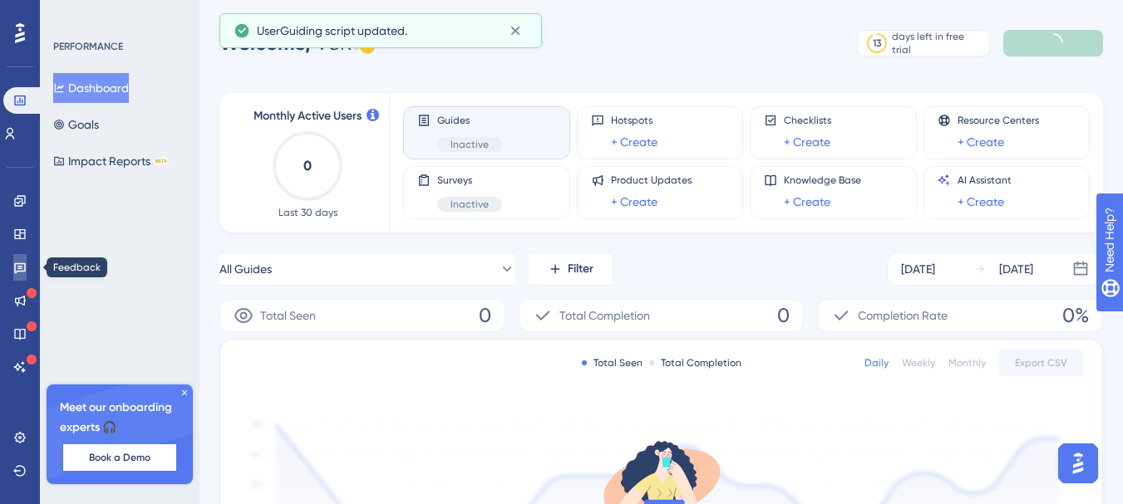
click at [20, 271] on icon at bounding box center [20, 268] width 12 height 11
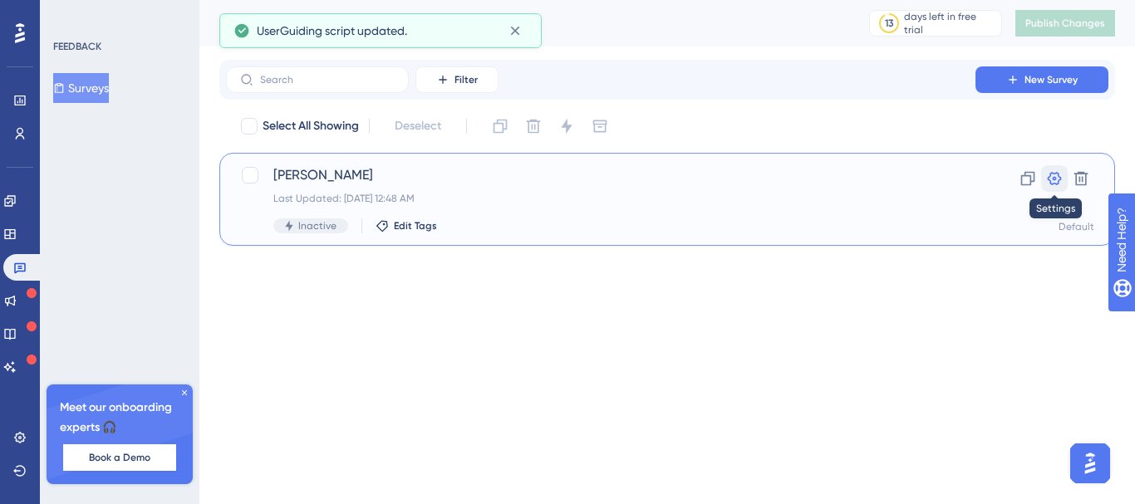
click at [1055, 177] on icon at bounding box center [1055, 178] width 14 height 13
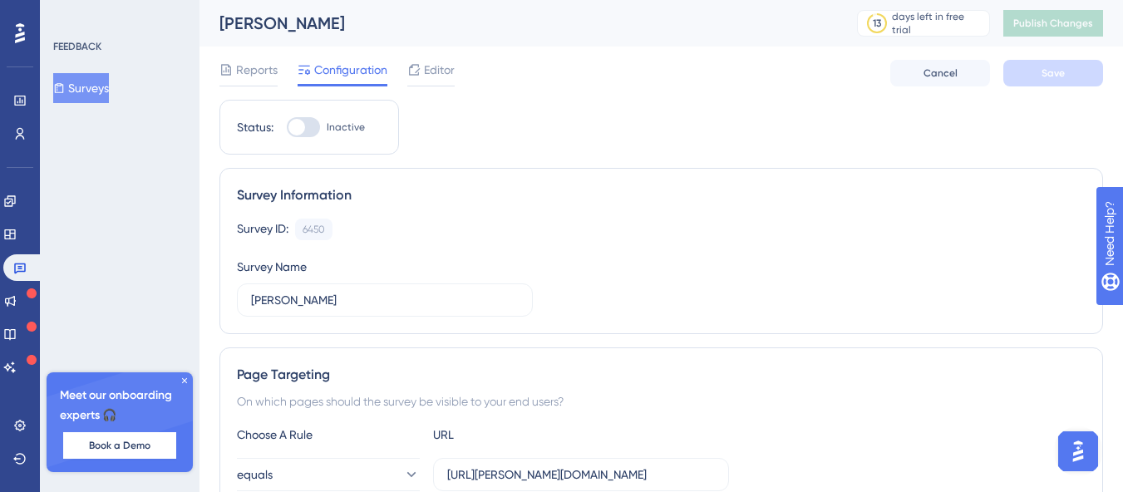
click at [298, 124] on div at bounding box center [296, 127] width 17 height 17
click at [287, 127] on input "Inactive" at bounding box center [286, 127] width 1 height 1
checkbox input "true"
click at [1058, 75] on span "Save" at bounding box center [1052, 72] width 23 height 13
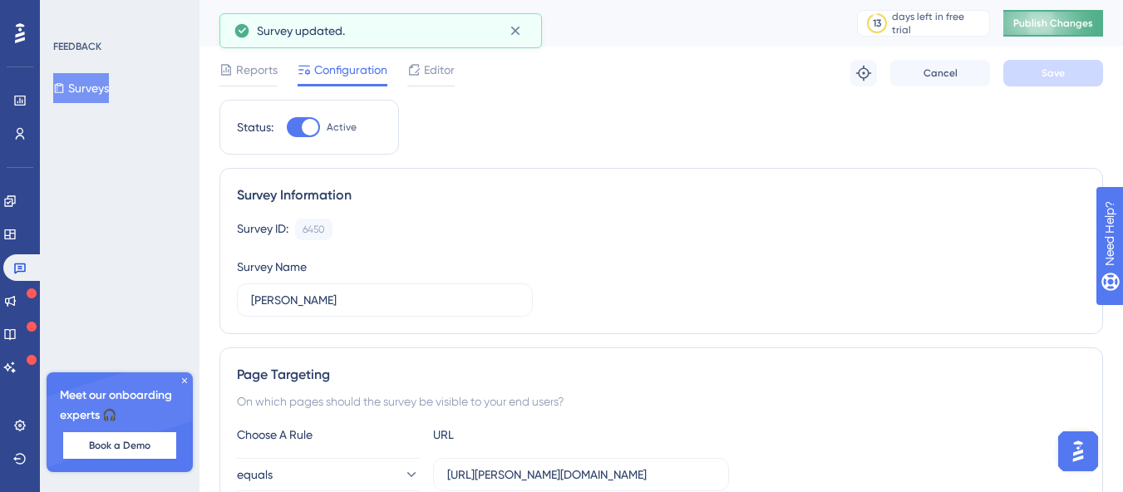
click at [1074, 30] on button "Publish Changes" at bounding box center [1053, 23] width 100 height 27
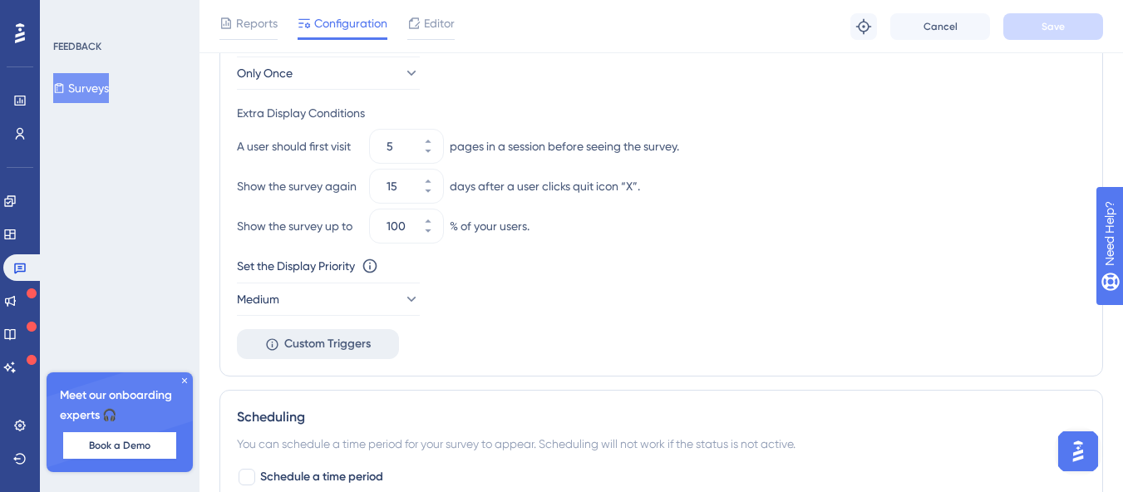
scroll to position [794, 0]
click at [329, 339] on span "Custom Triggers" at bounding box center [327, 343] width 86 height 20
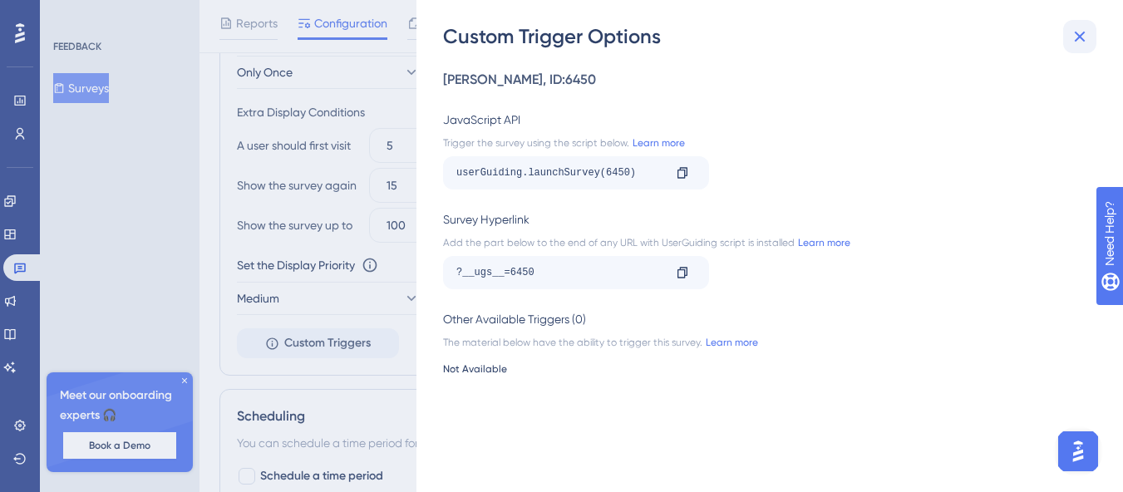
click at [1085, 35] on icon at bounding box center [1079, 37] width 20 height 20
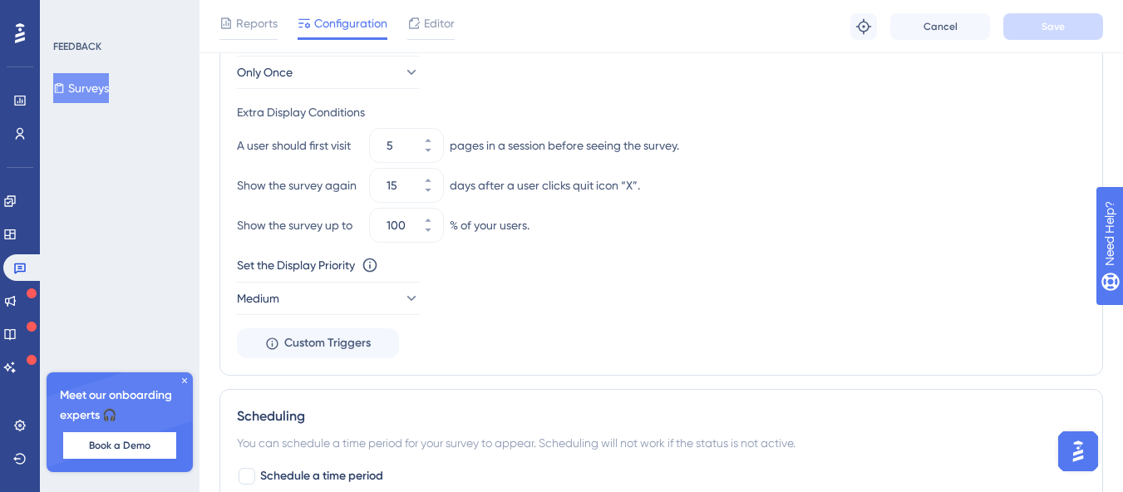
click at [695, 215] on div "Show the survey up to 100 % of your users." at bounding box center [661, 225] width 848 height 33
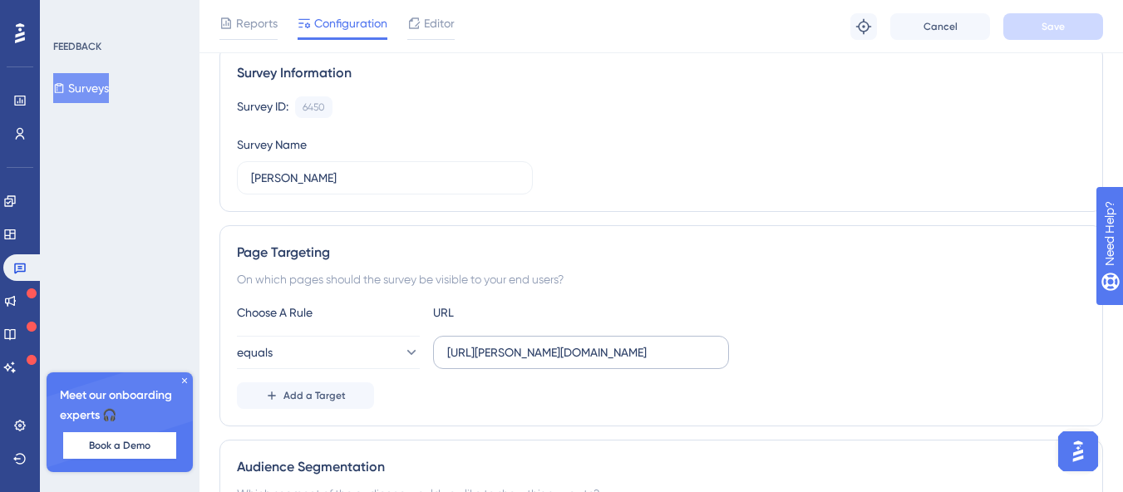
scroll to position [130, 0]
click at [596, 356] on input "[URL][PERSON_NAME][DOMAIN_NAME]" at bounding box center [581, 351] width 268 height 18
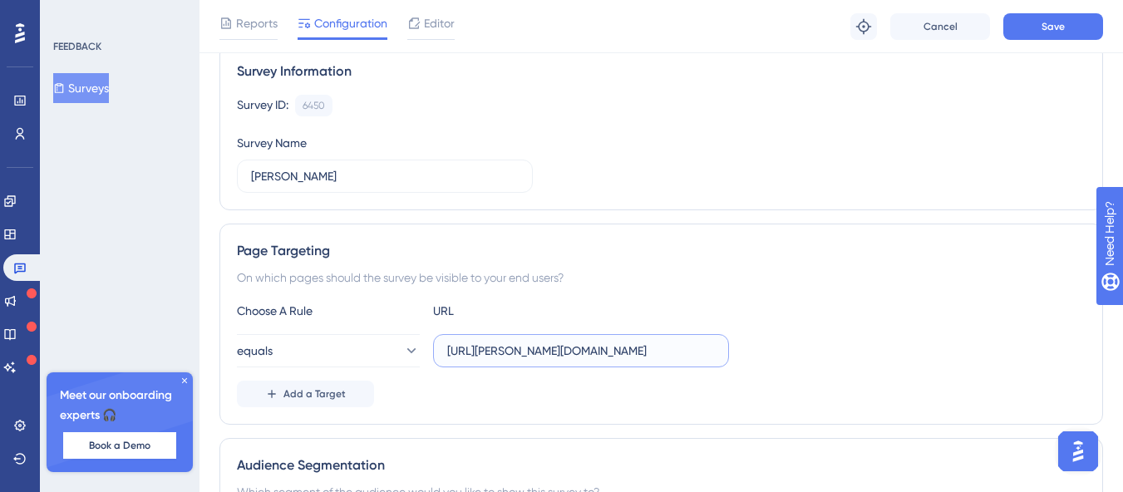
scroll to position [0, 0]
type input "[URL][PERSON_NAME][DOMAIN_NAME]"
click at [326, 366] on button "equals" at bounding box center [328, 350] width 183 height 33
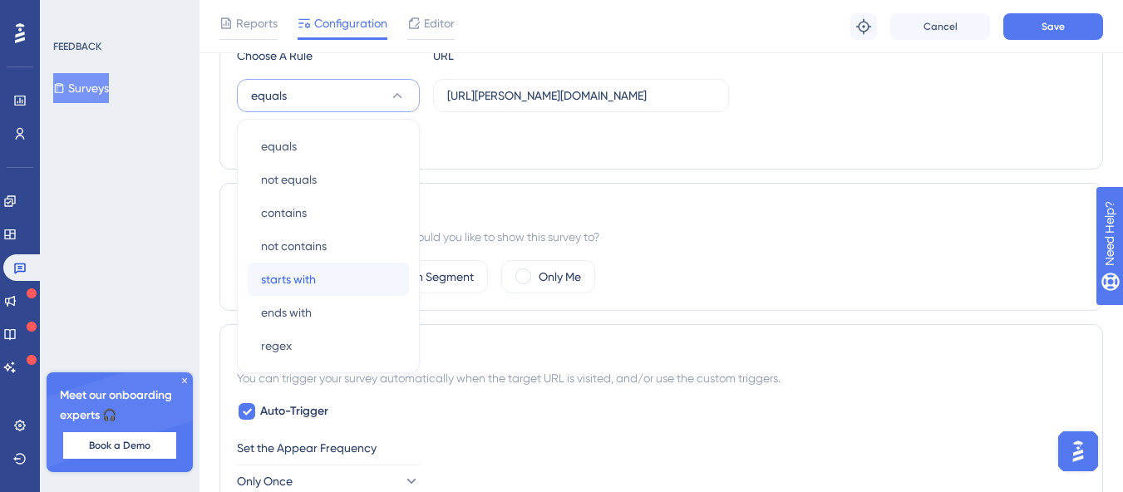
click at [300, 286] on span "starts with" at bounding box center [288, 279] width 55 height 20
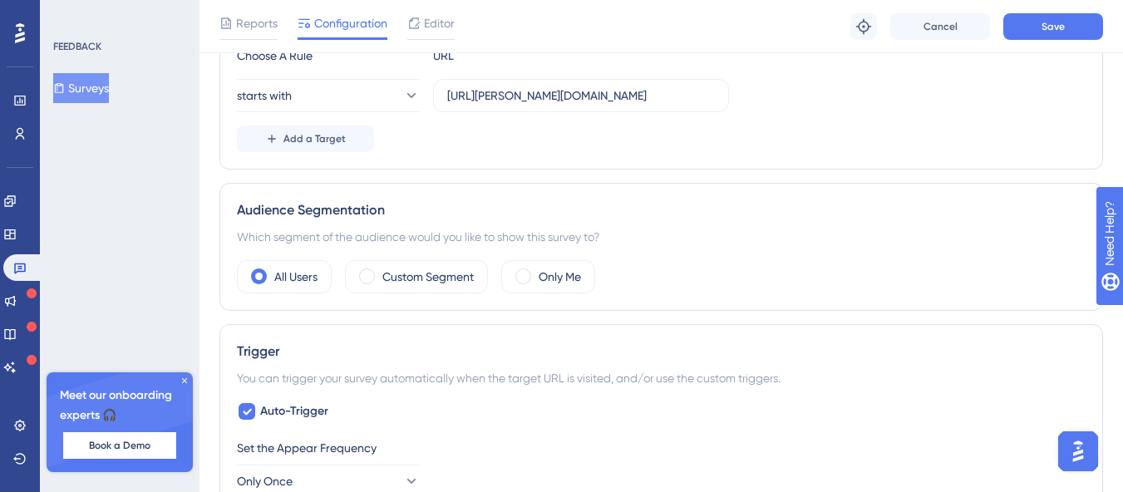
click at [687, 142] on div "Add a Target" at bounding box center [661, 138] width 848 height 27
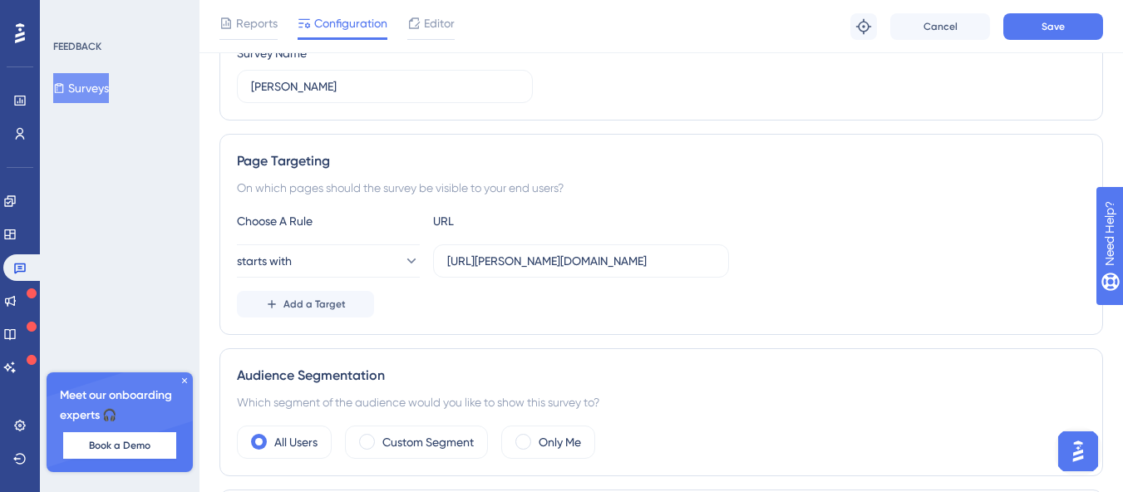
scroll to position [203, 0]
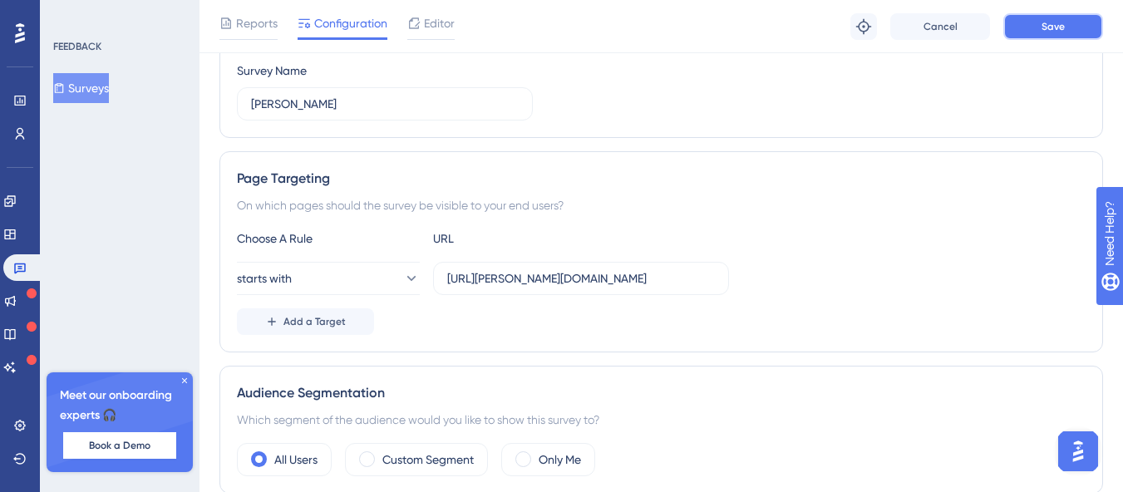
click at [1050, 28] on span "Save" at bounding box center [1052, 26] width 23 height 13
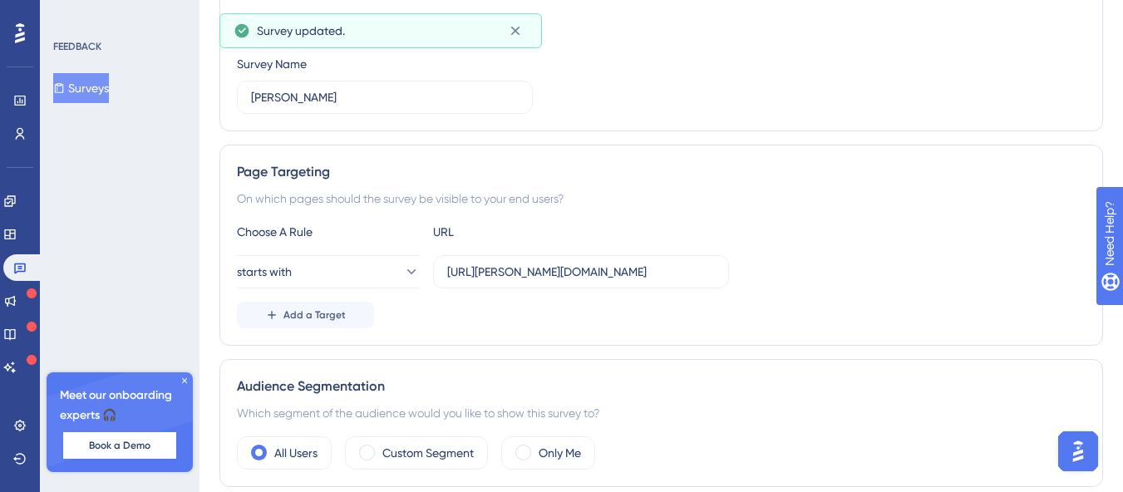
scroll to position [0, 0]
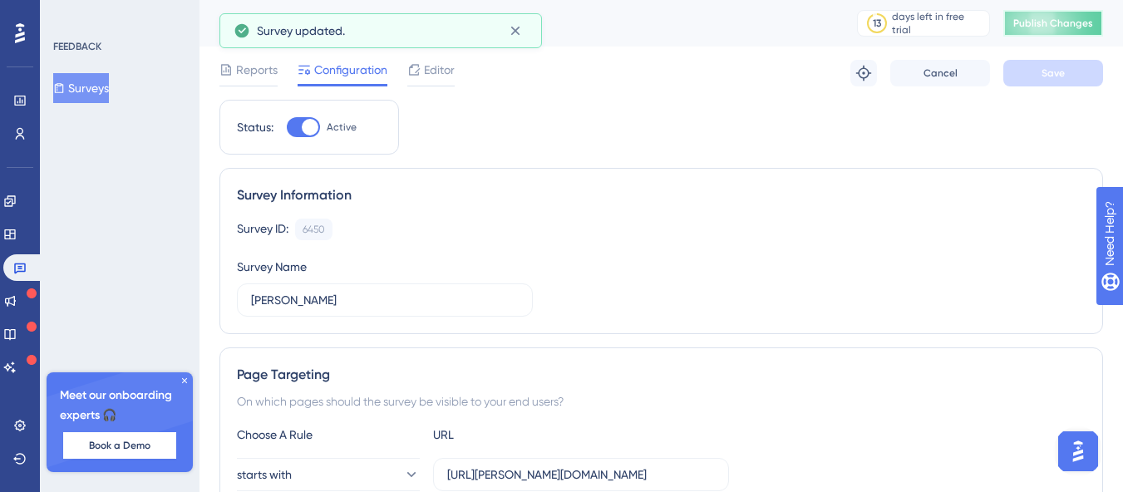
click at [1046, 24] on span "Publish Changes" at bounding box center [1053, 23] width 80 height 13
click at [439, 86] on div at bounding box center [430, 85] width 47 height 2
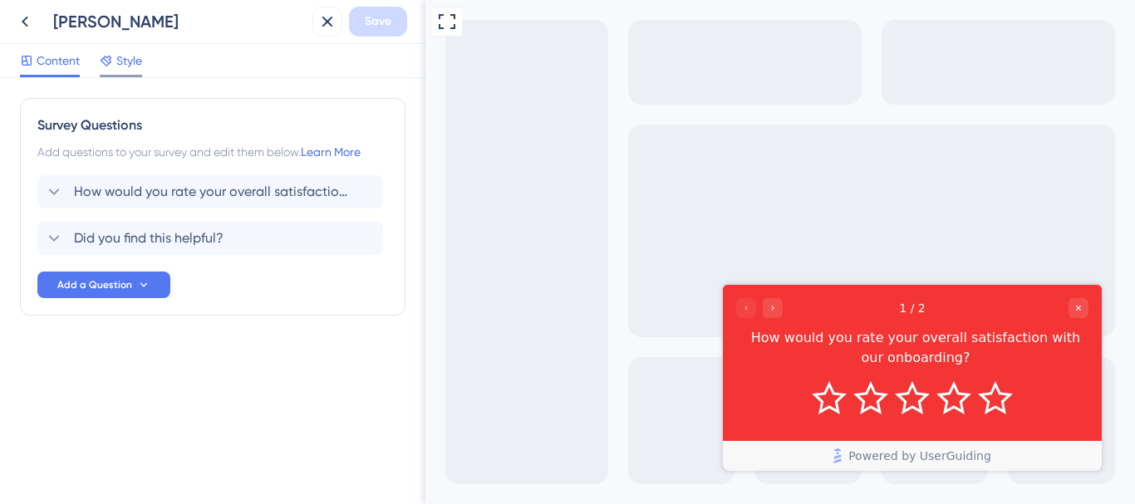
click at [125, 62] on span "Style" at bounding box center [129, 61] width 26 height 20
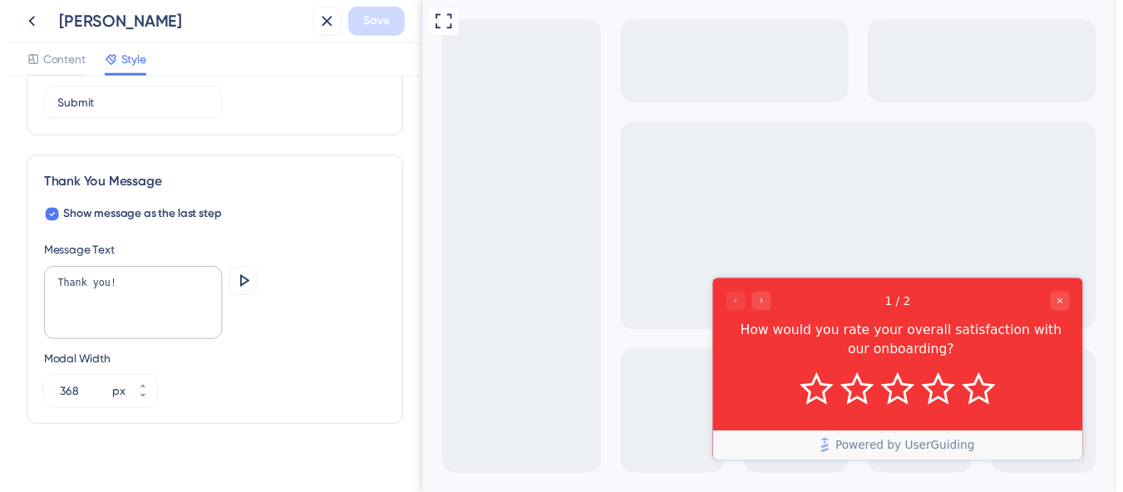
scroll to position [1160, 0]
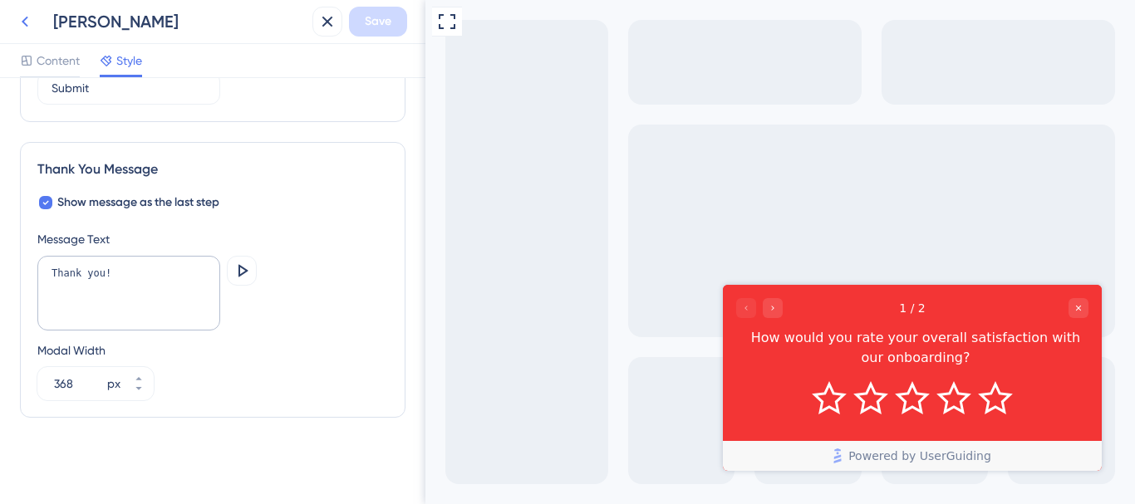
click at [33, 21] on icon at bounding box center [25, 22] width 20 height 20
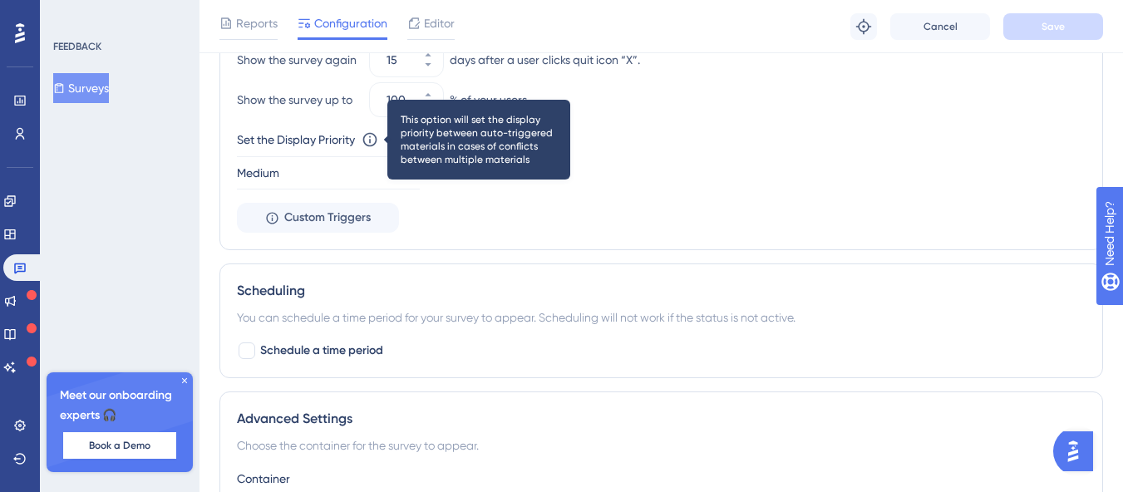
scroll to position [830, 0]
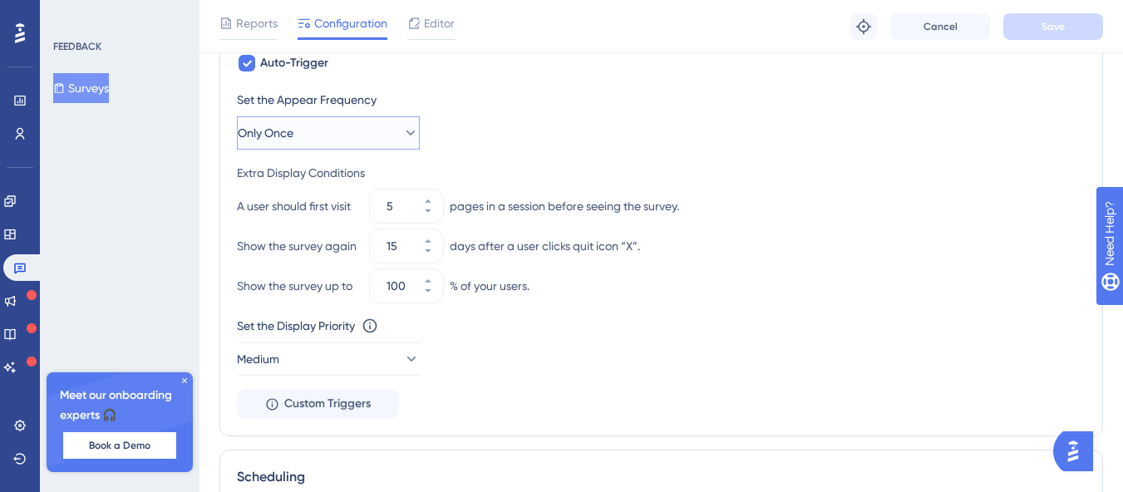
click at [315, 149] on button "Only Once" at bounding box center [328, 132] width 183 height 33
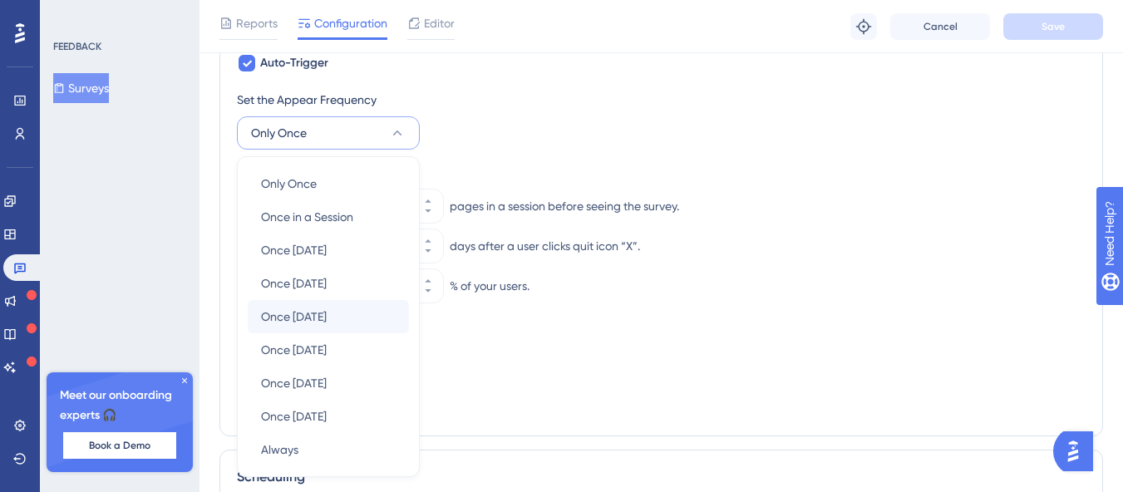
scroll to position [804, 0]
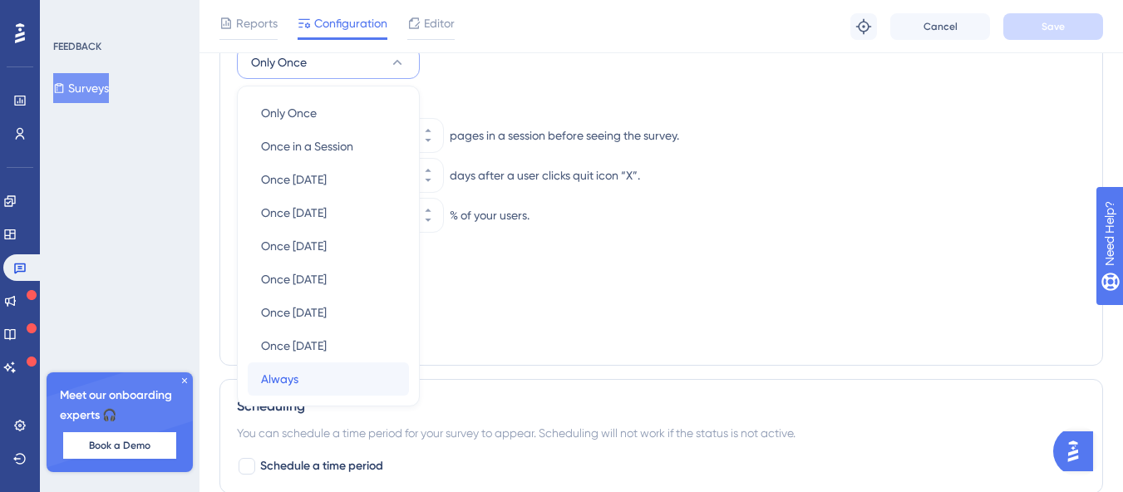
click at [285, 366] on div "Always Always" at bounding box center [328, 378] width 135 height 33
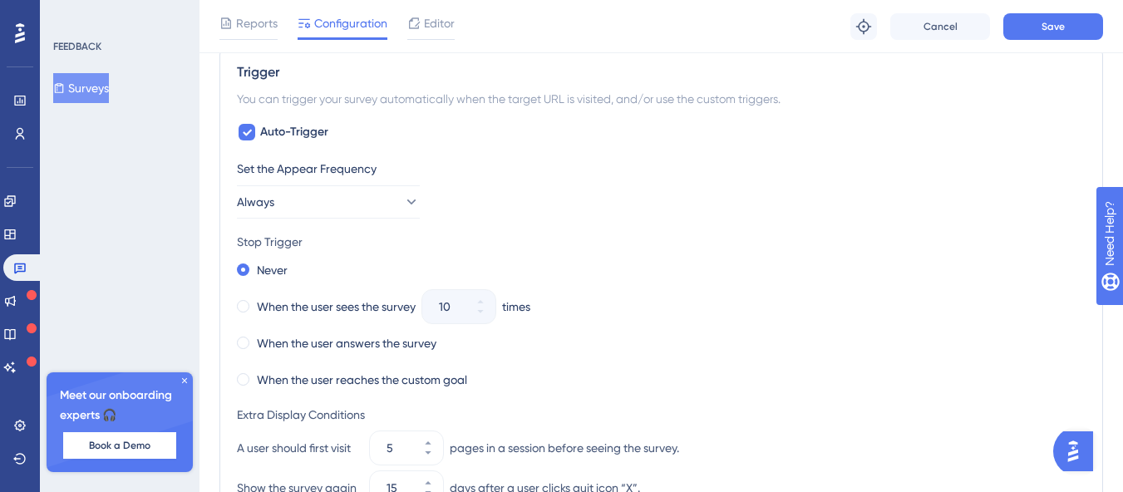
scroll to position [662, 0]
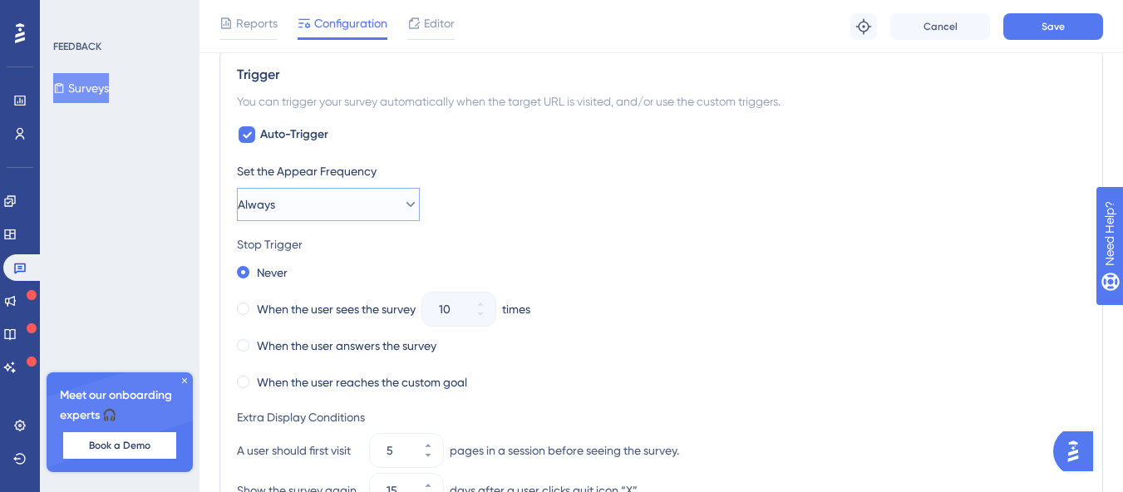
click at [348, 213] on button "Always" at bounding box center [328, 204] width 183 height 33
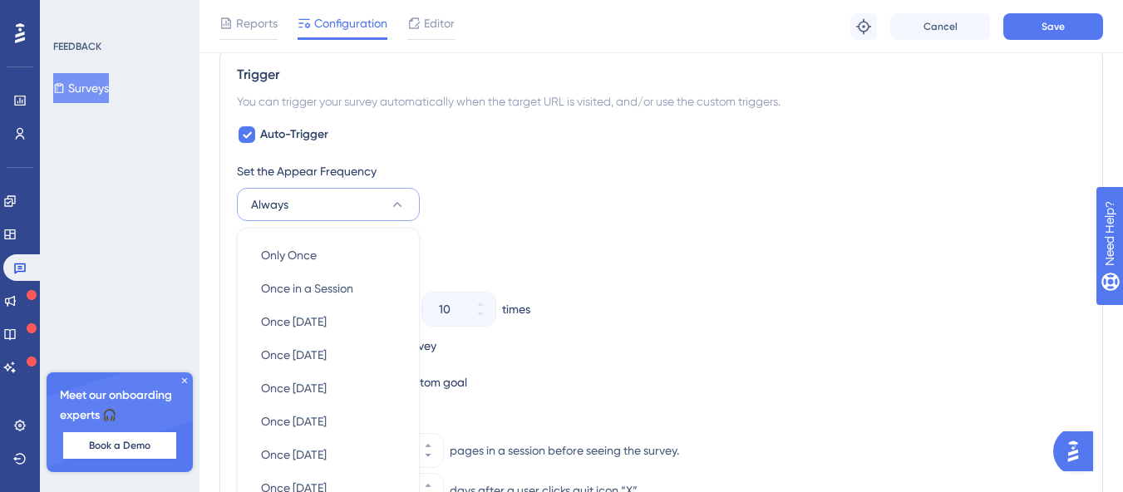
scroll to position [804, 0]
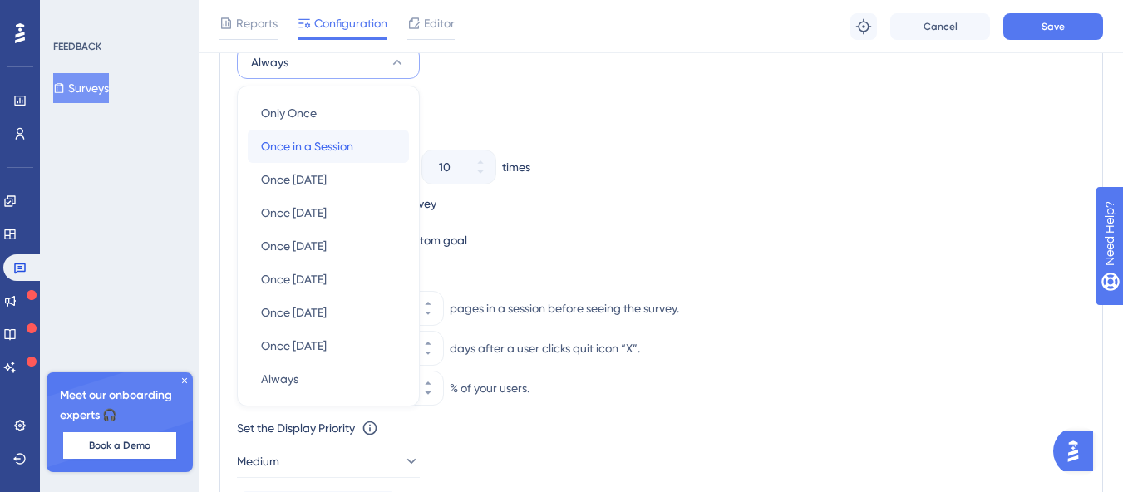
click at [327, 143] on span "Once in a Session" at bounding box center [307, 146] width 92 height 20
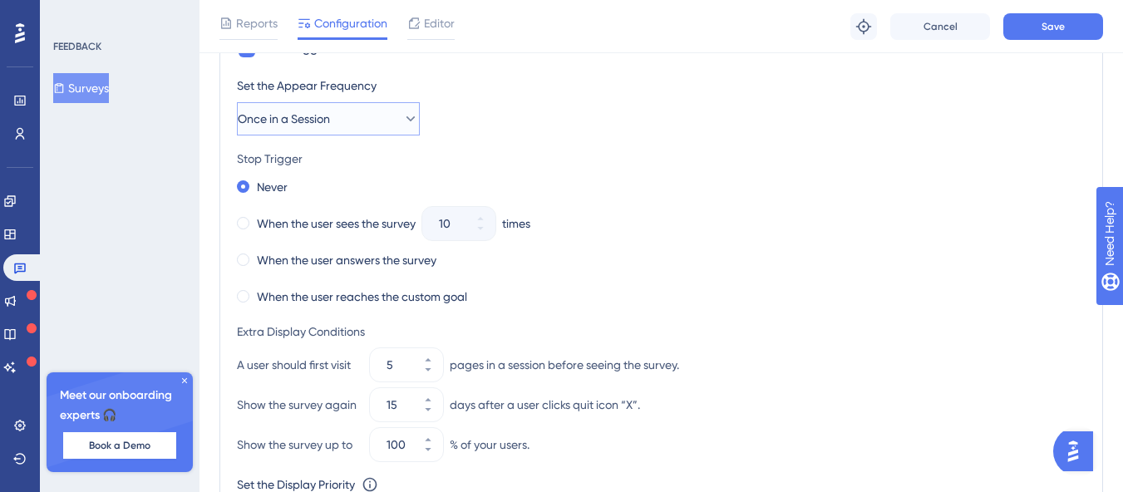
click at [327, 109] on span "Once in a Session" at bounding box center [284, 119] width 92 height 20
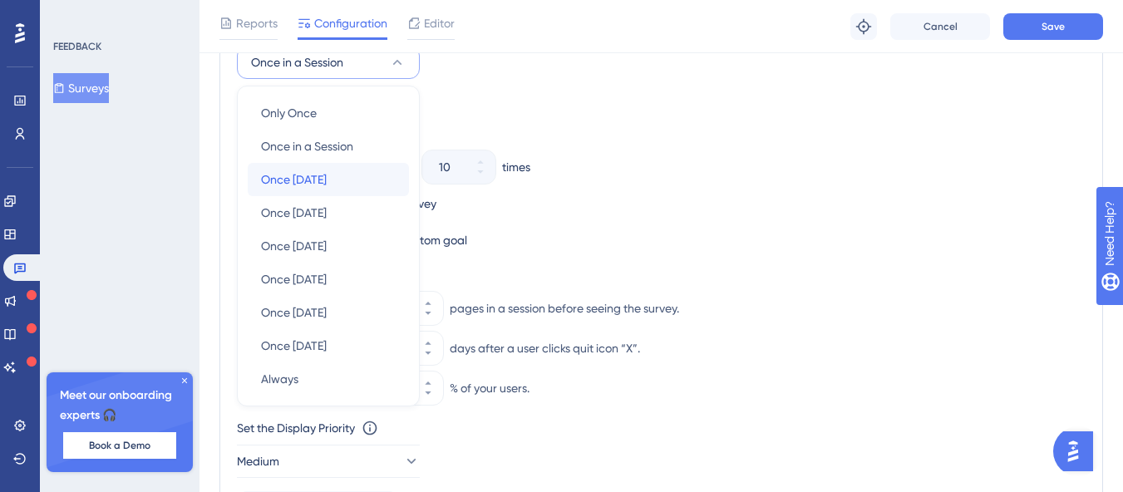
click at [298, 180] on span "Once [DATE]" at bounding box center [294, 180] width 66 height 20
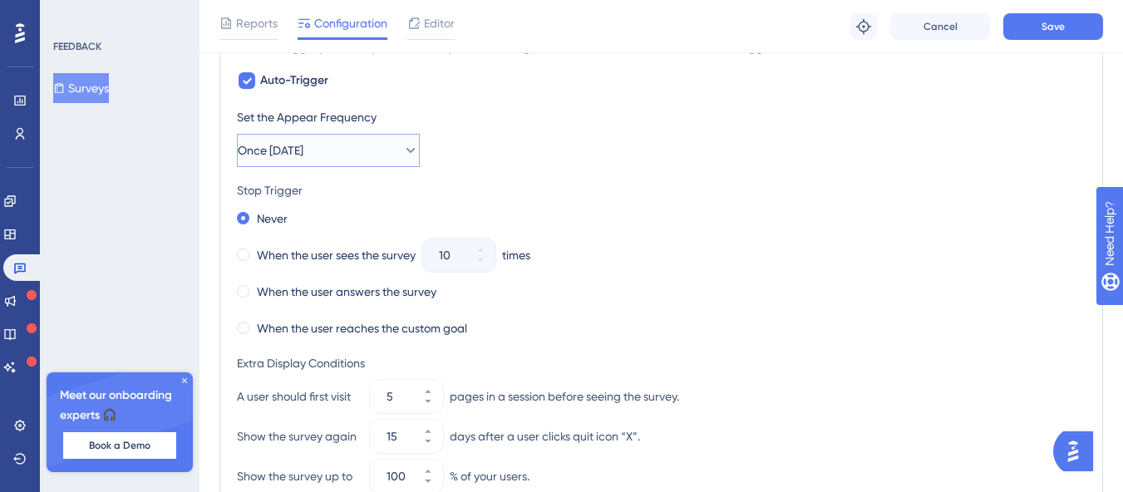
click at [293, 157] on span "Once [DATE]" at bounding box center [271, 150] width 66 height 20
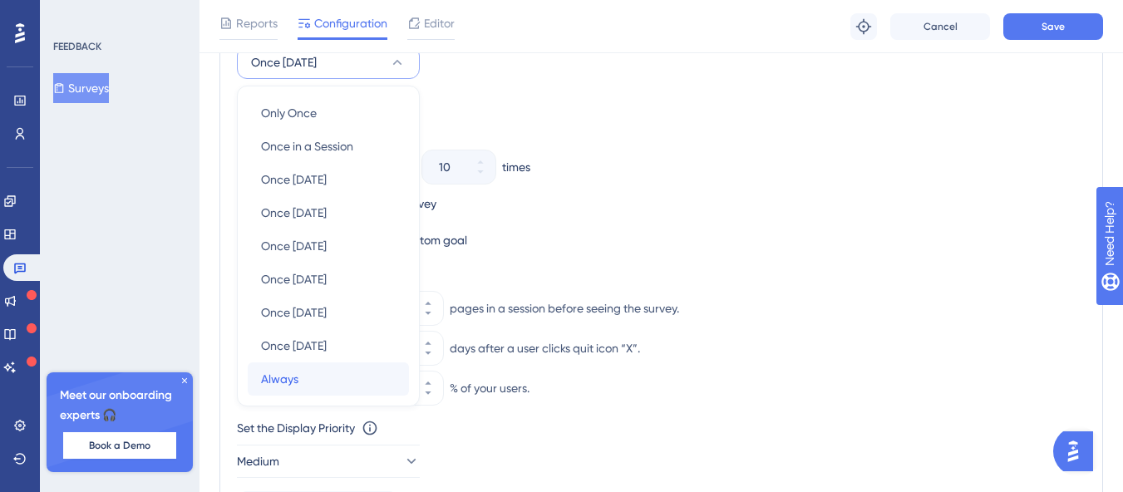
click at [304, 364] on div "Always Always" at bounding box center [328, 378] width 135 height 33
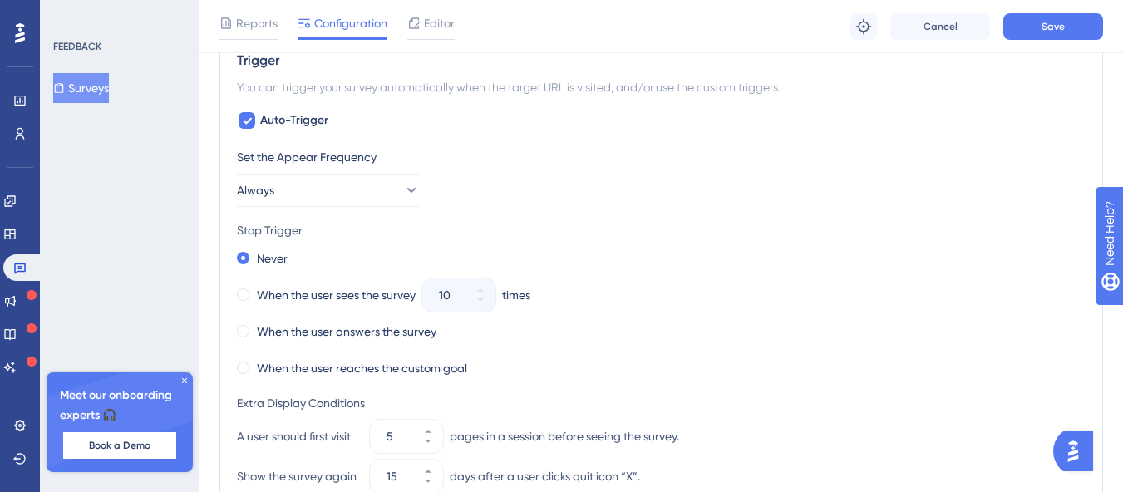
scroll to position [673, 0]
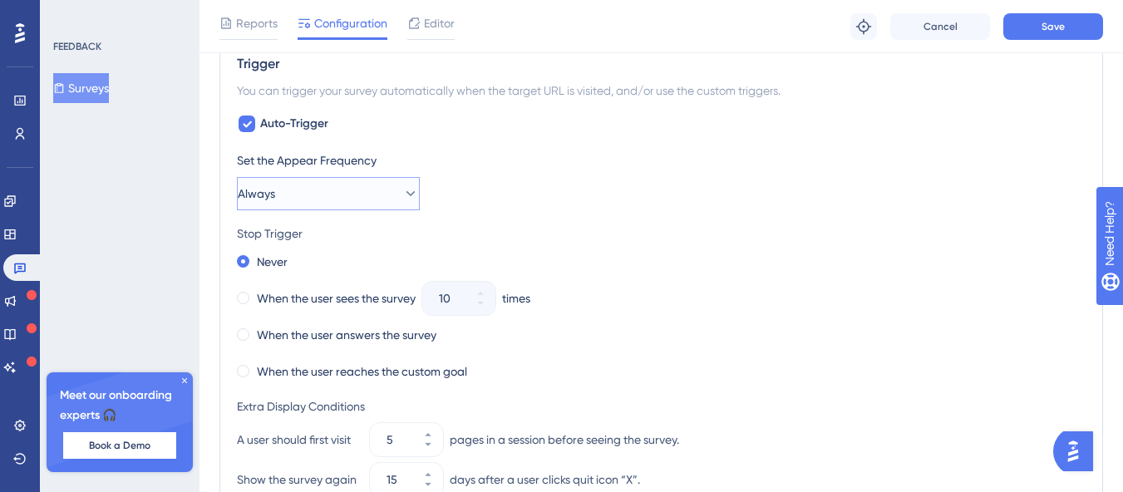
click at [311, 190] on button "Always" at bounding box center [328, 193] width 183 height 33
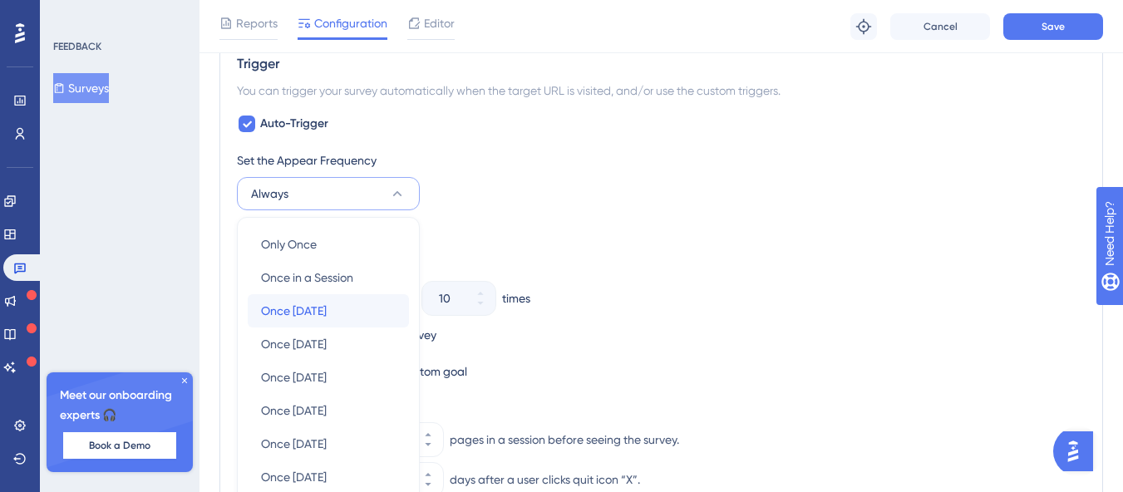
scroll to position [804, 0]
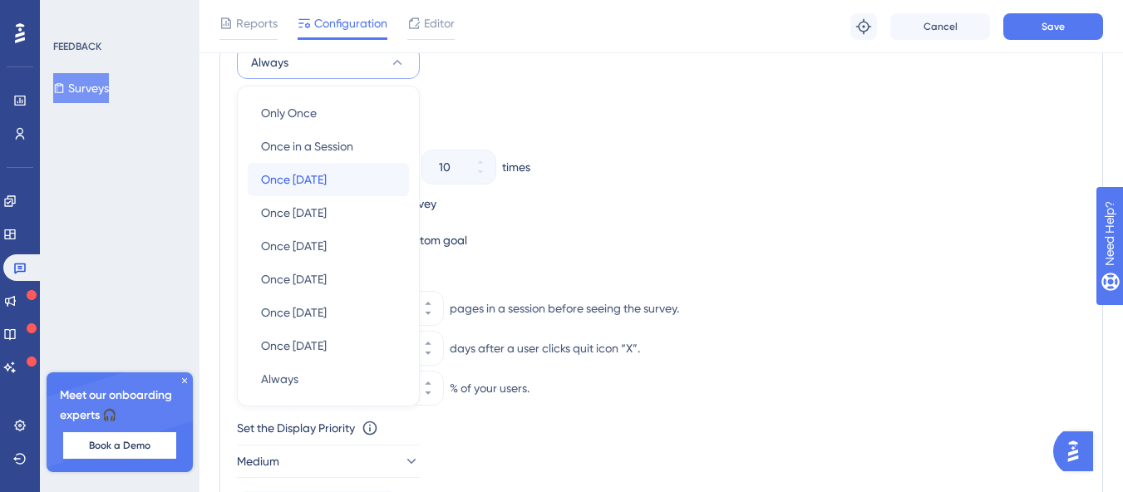
click at [311, 190] on div "Once [DATE] Once [DATE]" at bounding box center [328, 179] width 135 height 33
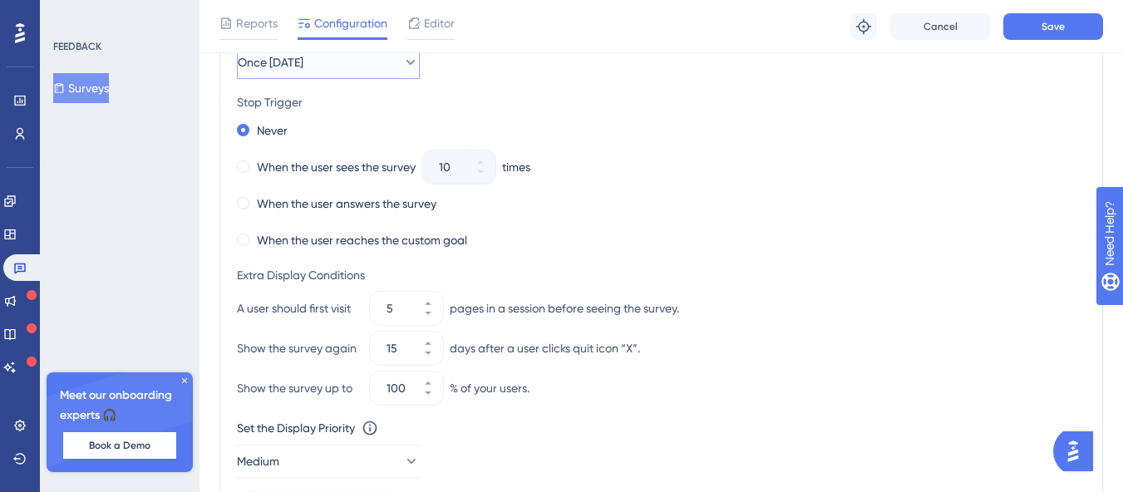
click at [292, 57] on span "Once [DATE]" at bounding box center [271, 62] width 66 height 20
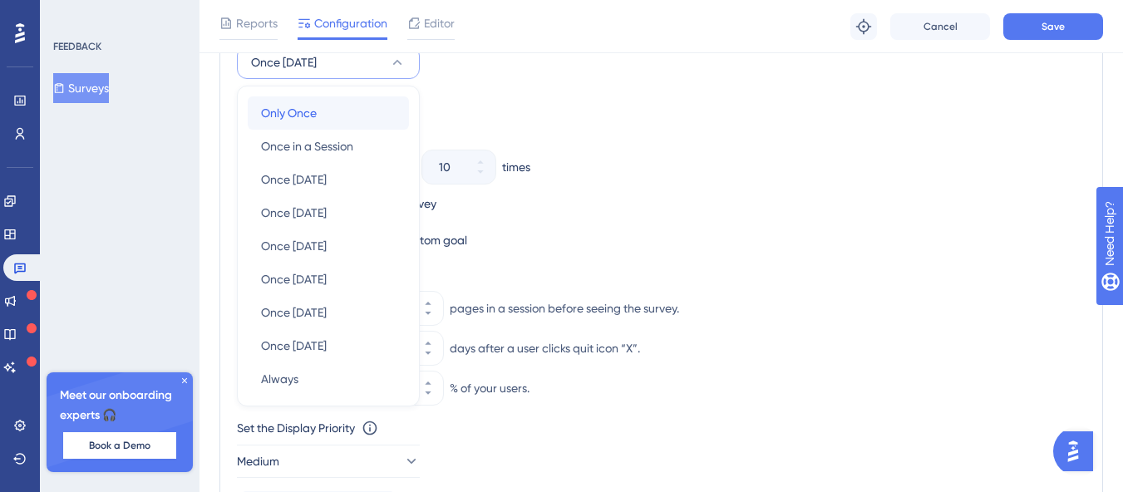
click at [283, 108] on span "Only Once" at bounding box center [289, 113] width 56 height 20
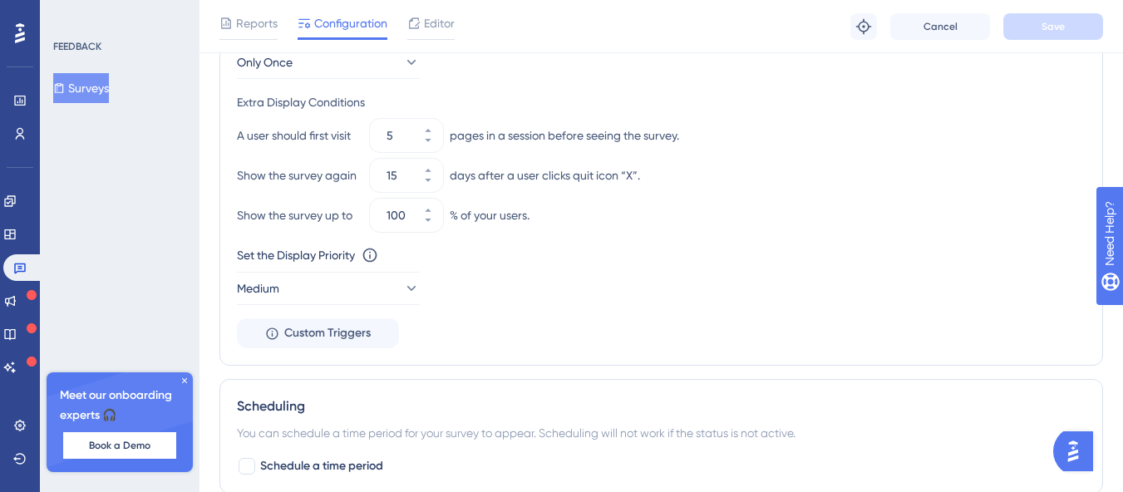
click at [507, 92] on div "Extra Display Conditions" at bounding box center [661, 102] width 848 height 20
click at [642, 232] on div "Set the Appear Frequency Only Once Extra Display Conditions A user should first…" at bounding box center [661, 183] width 848 height 329
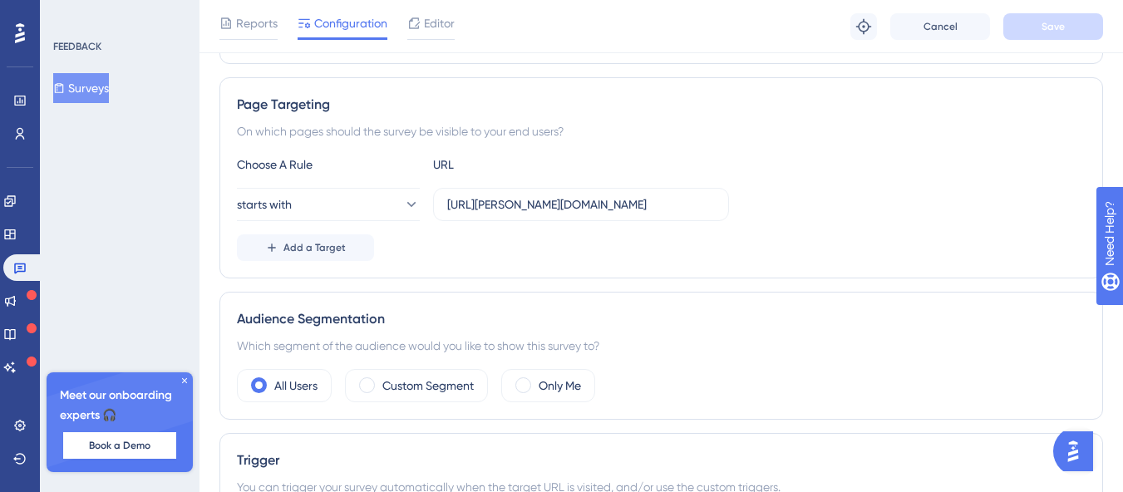
scroll to position [0, 0]
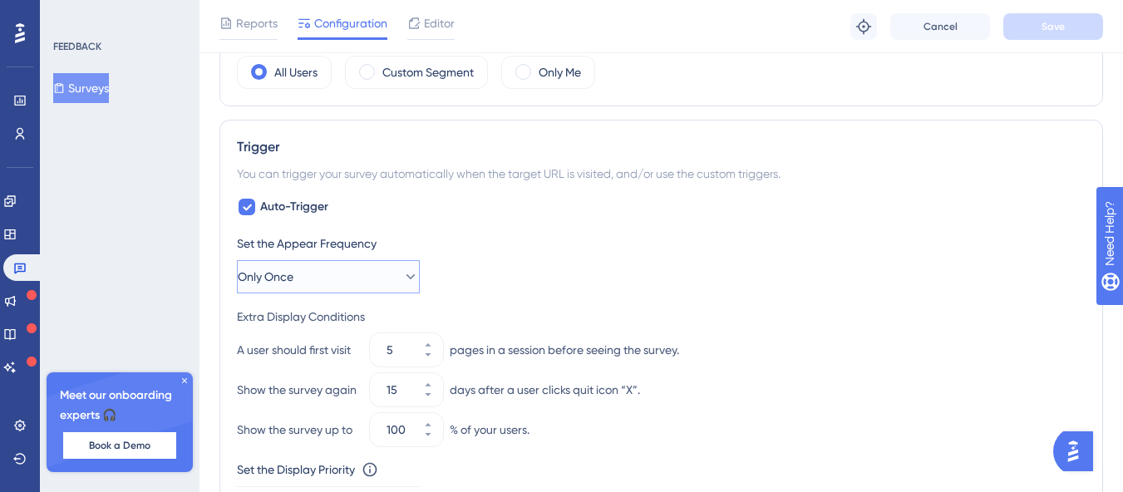
click at [319, 277] on button "Only Once" at bounding box center [328, 276] width 183 height 33
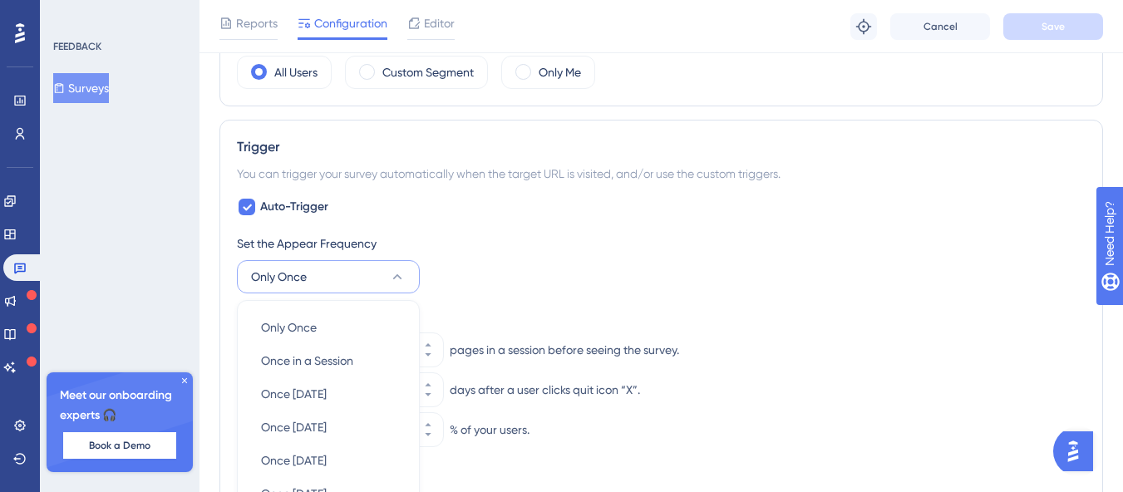
scroll to position [804, 0]
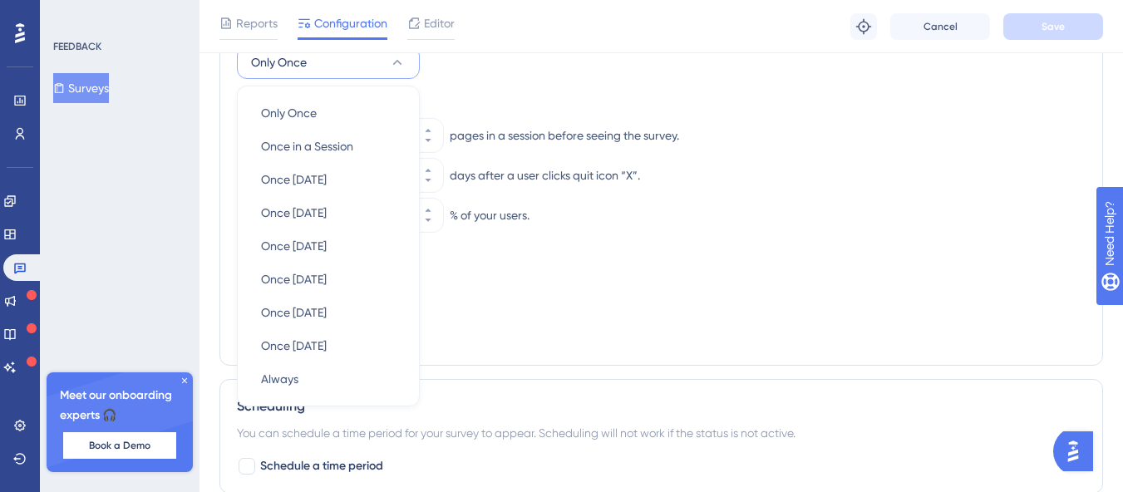
click at [538, 253] on div "Set the Display Priority This option will set the display priority between auto…" at bounding box center [661, 255] width 848 height 20
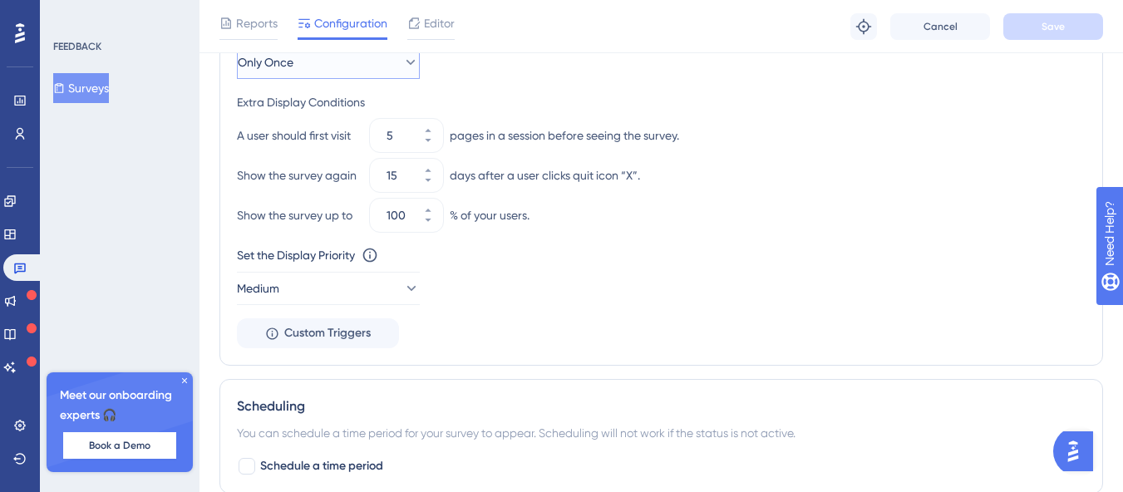
click at [328, 74] on button "Only Once" at bounding box center [328, 62] width 183 height 33
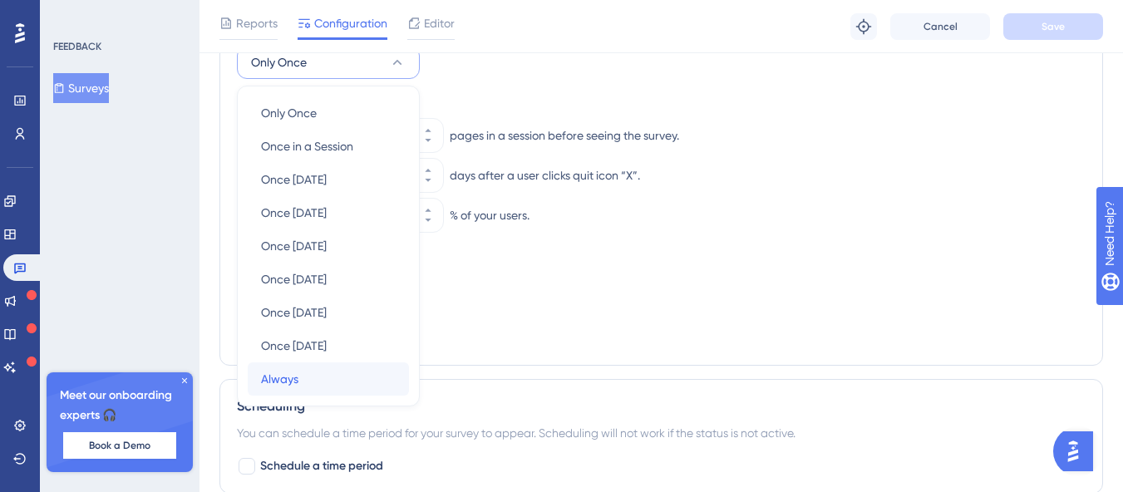
click at [300, 373] on div "Always Always" at bounding box center [328, 378] width 135 height 33
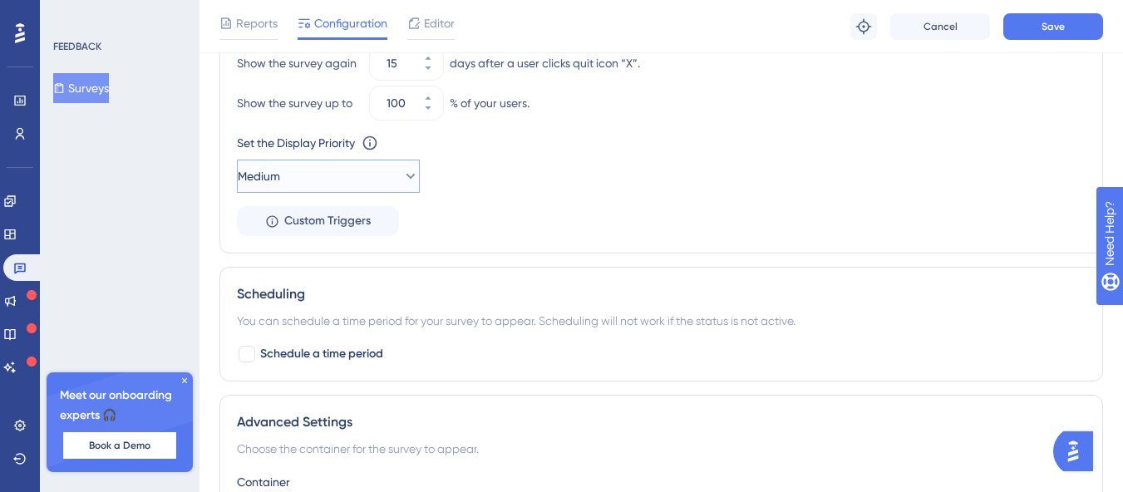
click at [333, 180] on button "Medium" at bounding box center [328, 176] width 183 height 33
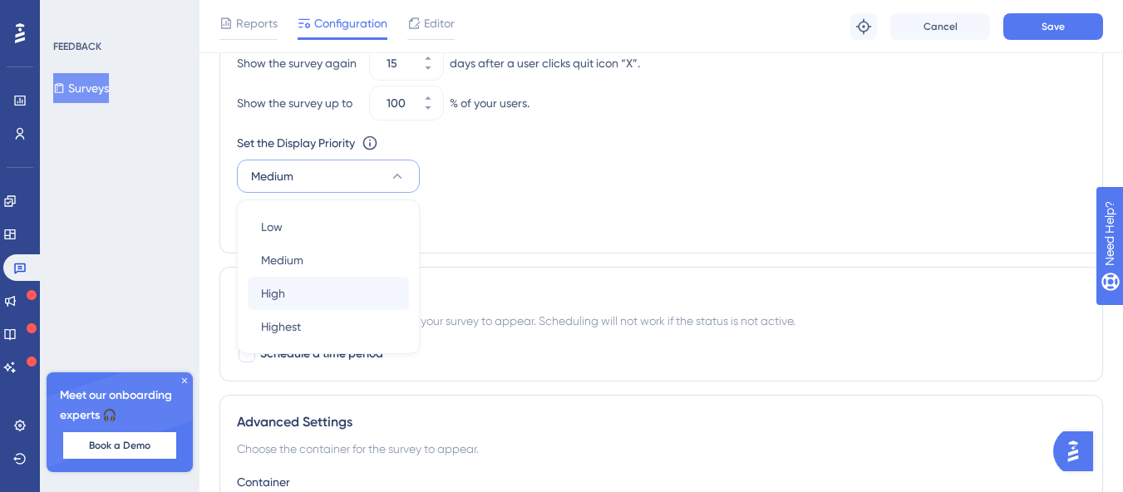
scroll to position [1120, 0]
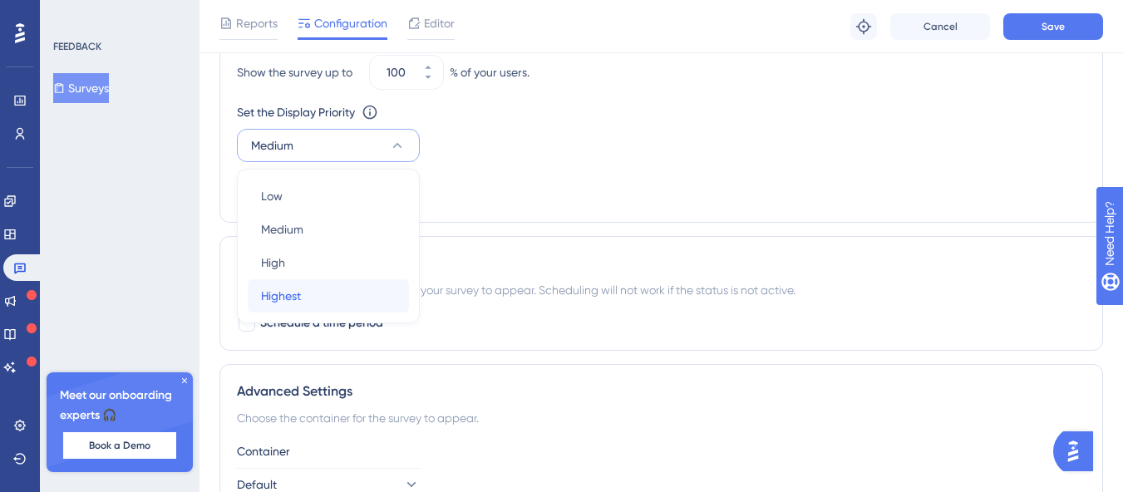
click at [310, 294] on div "Highest Highest" at bounding box center [328, 295] width 135 height 33
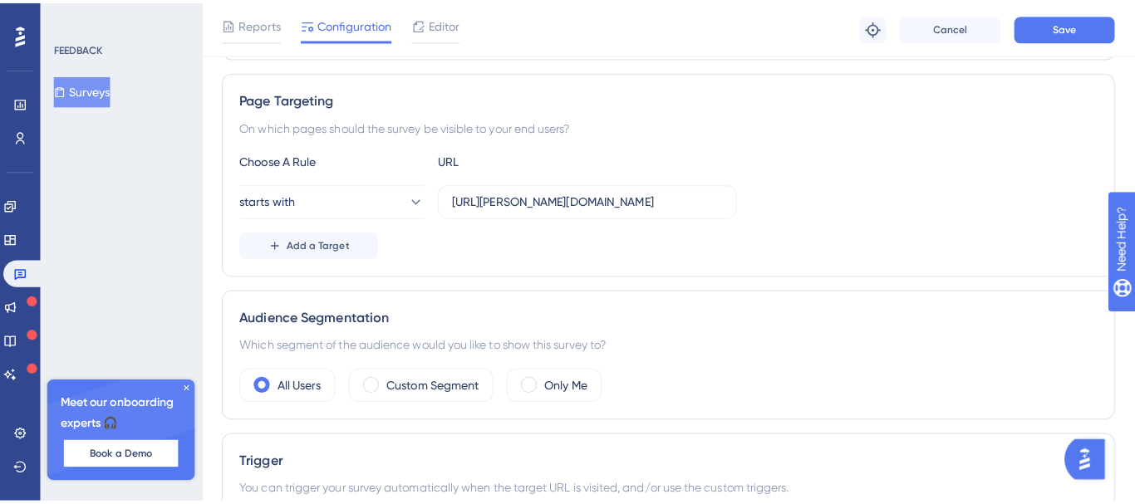
scroll to position [0, 0]
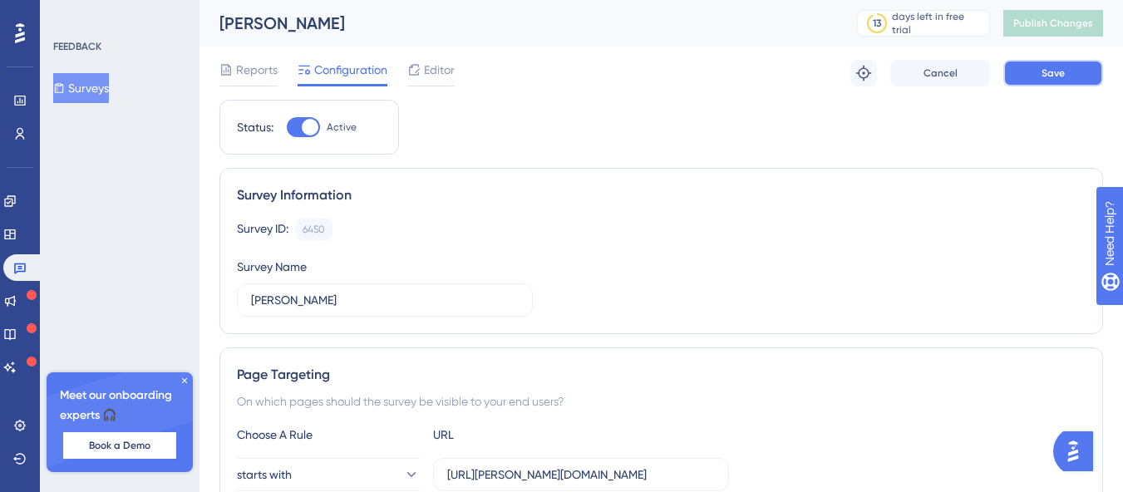
click at [1063, 80] on button "Save" at bounding box center [1053, 73] width 100 height 27
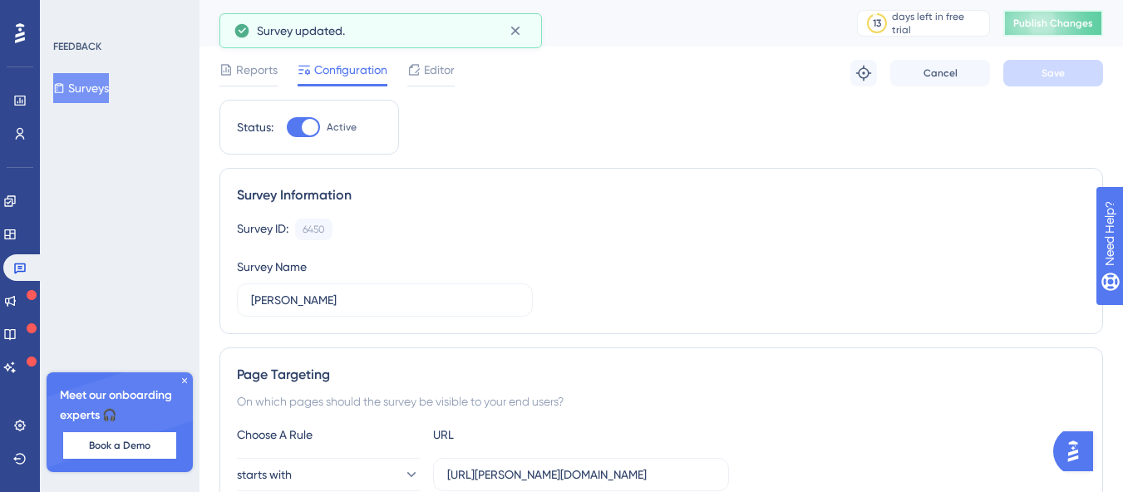
click at [1053, 30] on button "Publish Changes" at bounding box center [1053, 23] width 100 height 27
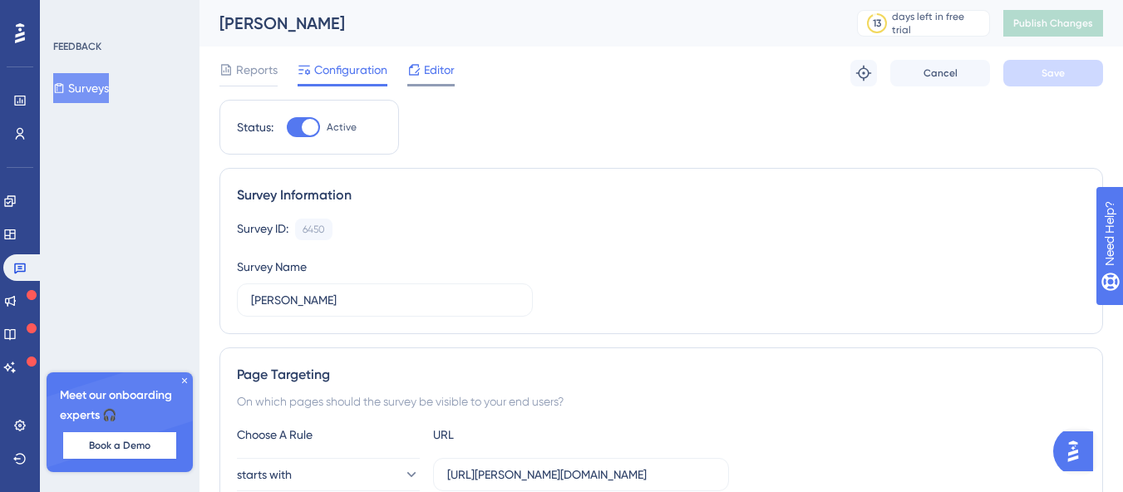
click at [436, 76] on span "Editor" at bounding box center [439, 70] width 31 height 20
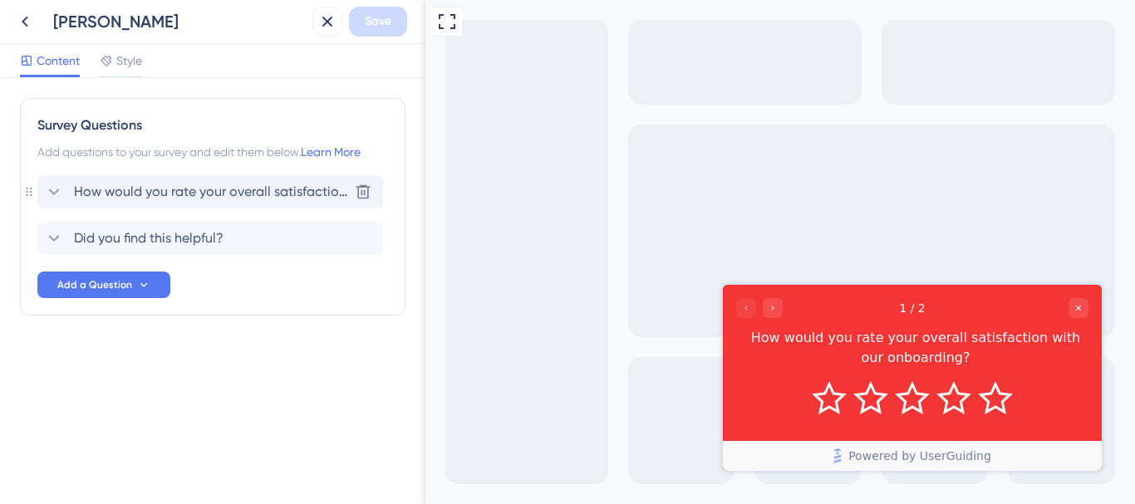
click at [240, 197] on span "How would you rate your overall satisfaction with our onboarding?" at bounding box center [211, 192] width 274 height 20
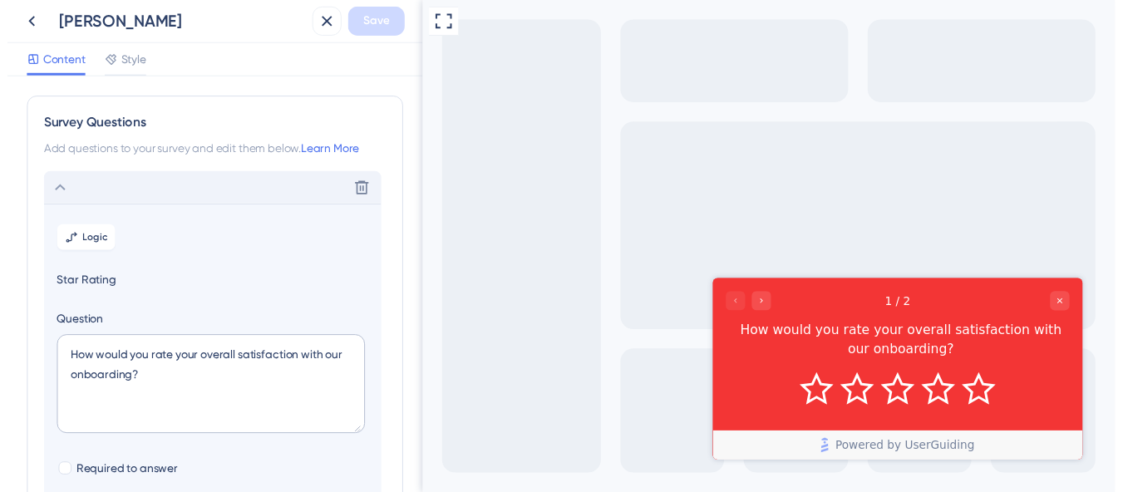
scroll to position [97, 0]
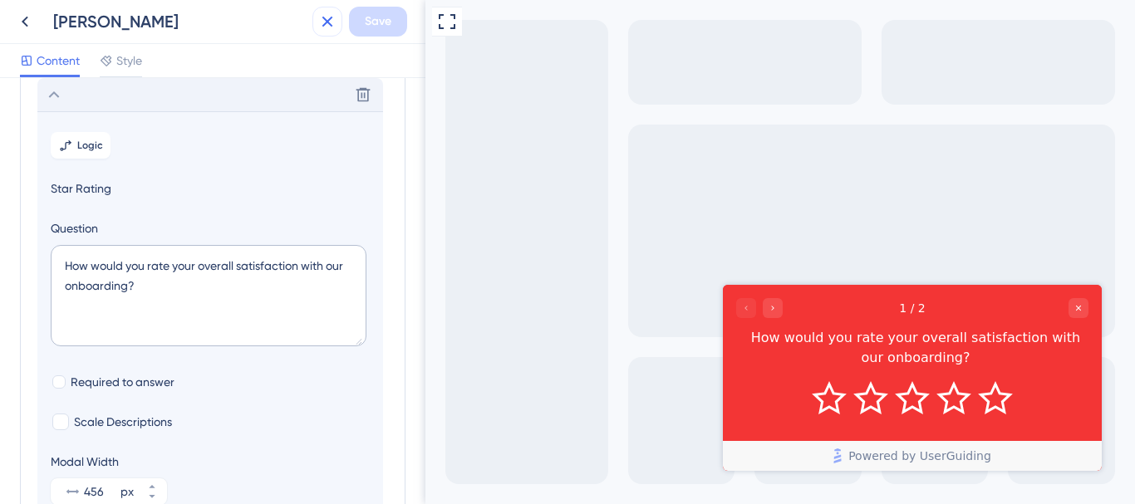
click at [337, 25] on icon at bounding box center [327, 22] width 20 height 20
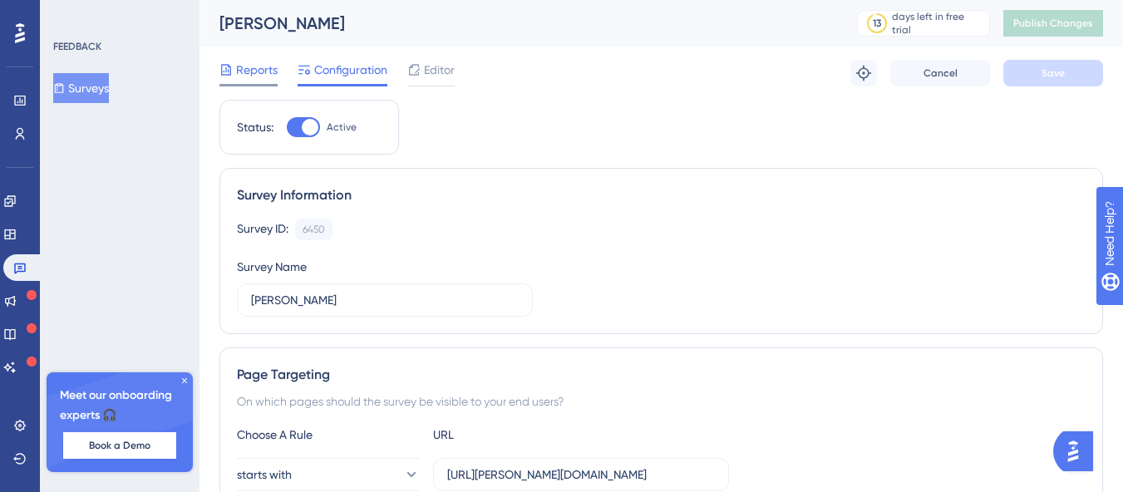
click at [273, 67] on span "Reports" at bounding box center [257, 70] width 42 height 20
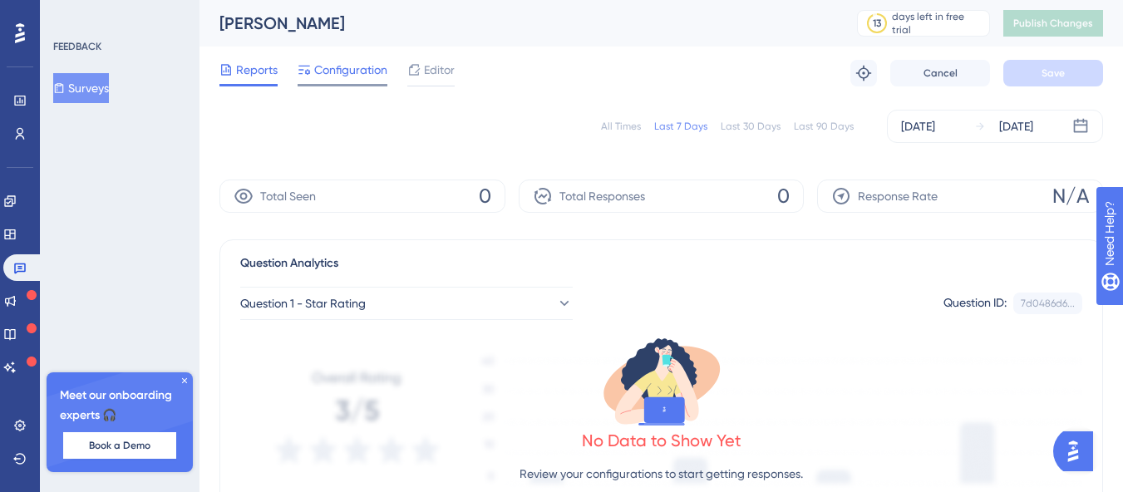
click at [355, 62] on span "Configuration" at bounding box center [350, 70] width 73 height 20
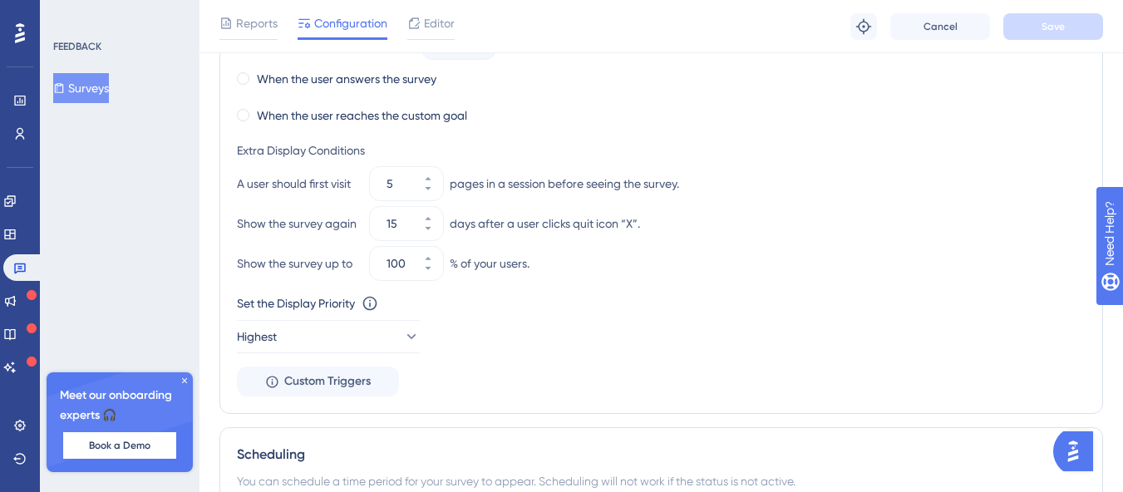
scroll to position [1246, 0]
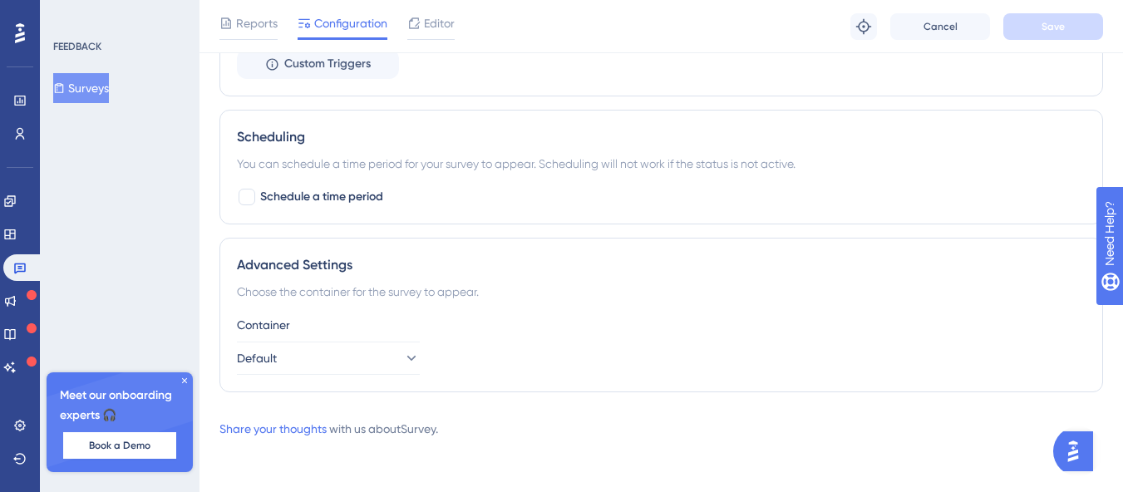
click at [185, 378] on icon at bounding box center [184, 381] width 10 height 10
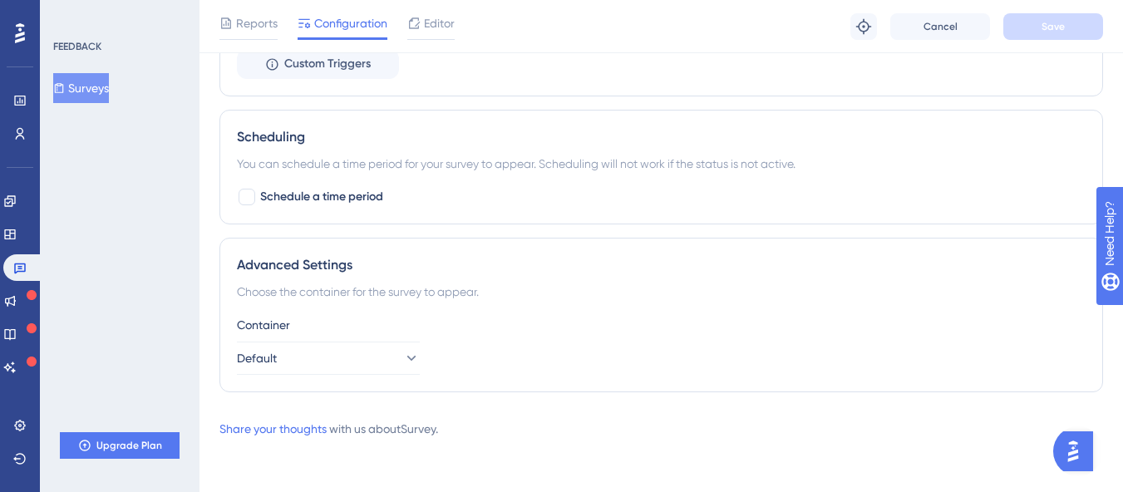
click at [470, 309] on div "Advanced Settings Choose the container for the survey to appear. Container Defa…" at bounding box center [660, 315] width 883 height 155
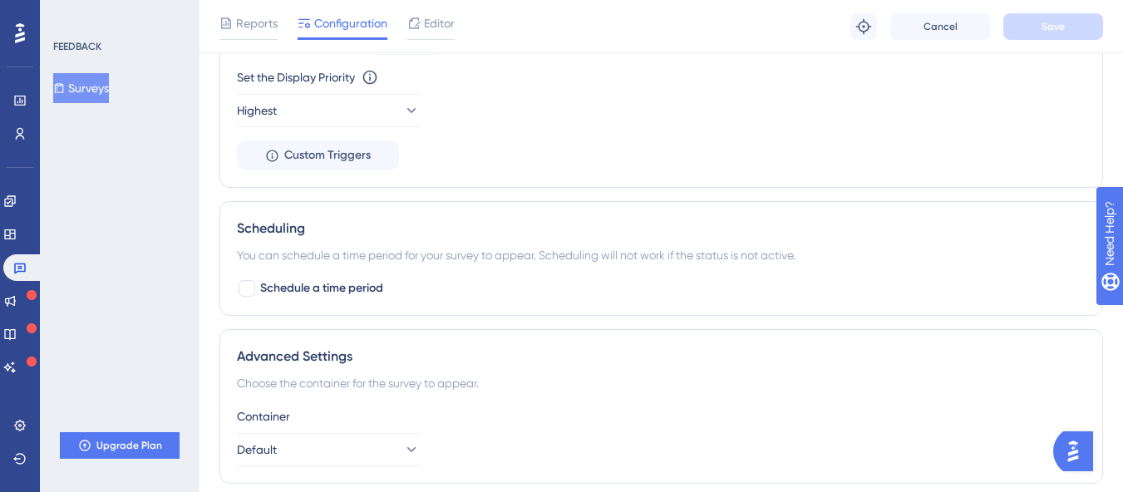
scroll to position [1158, 0]
click at [470, 309] on div "Scheduling You can schedule a time period for your survey to appear. Scheduling…" at bounding box center [660, 255] width 883 height 115
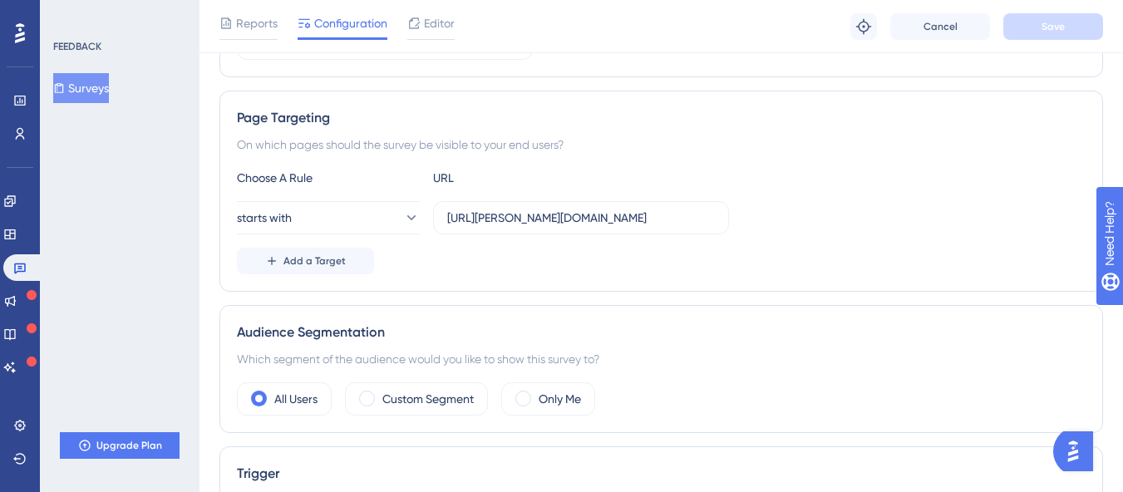
scroll to position [0, 0]
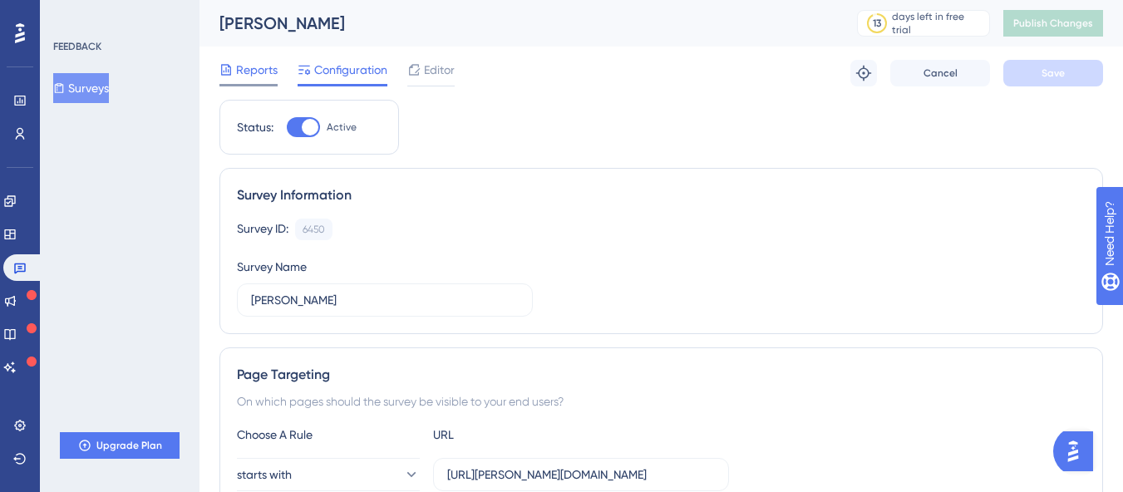
click at [237, 68] on span "Reports" at bounding box center [257, 70] width 42 height 20
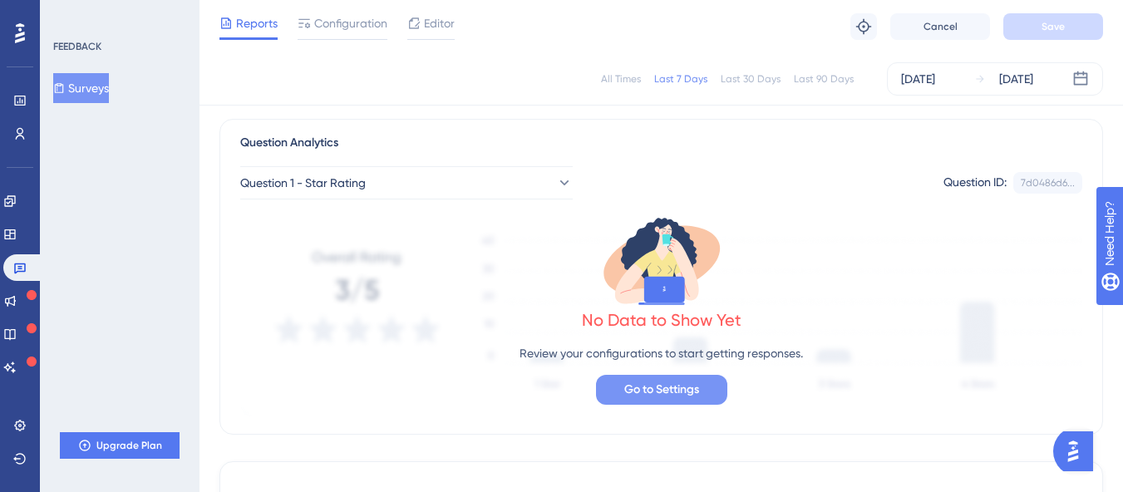
scroll to position [116, 0]
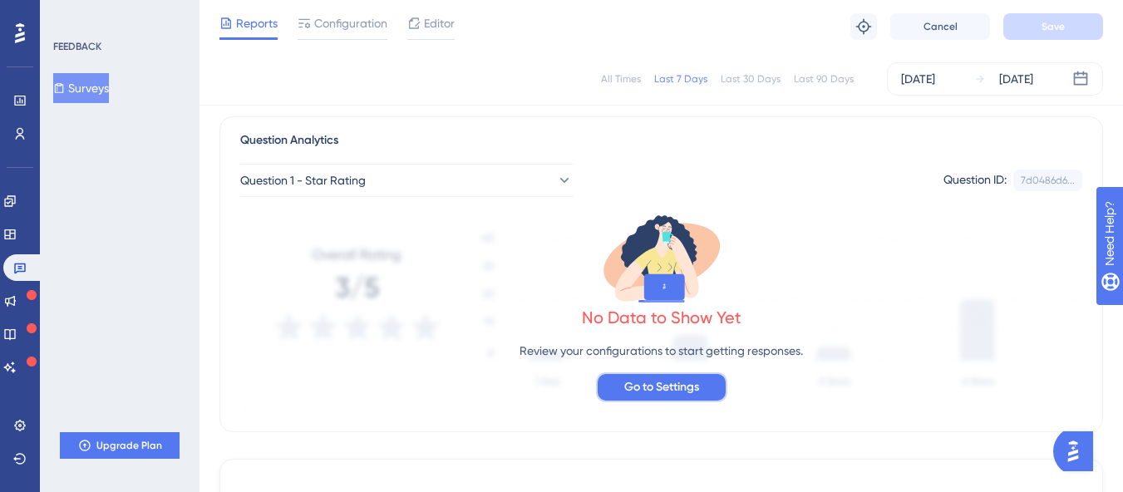
click at [676, 389] on span "Go to Settings" at bounding box center [661, 387] width 75 height 20
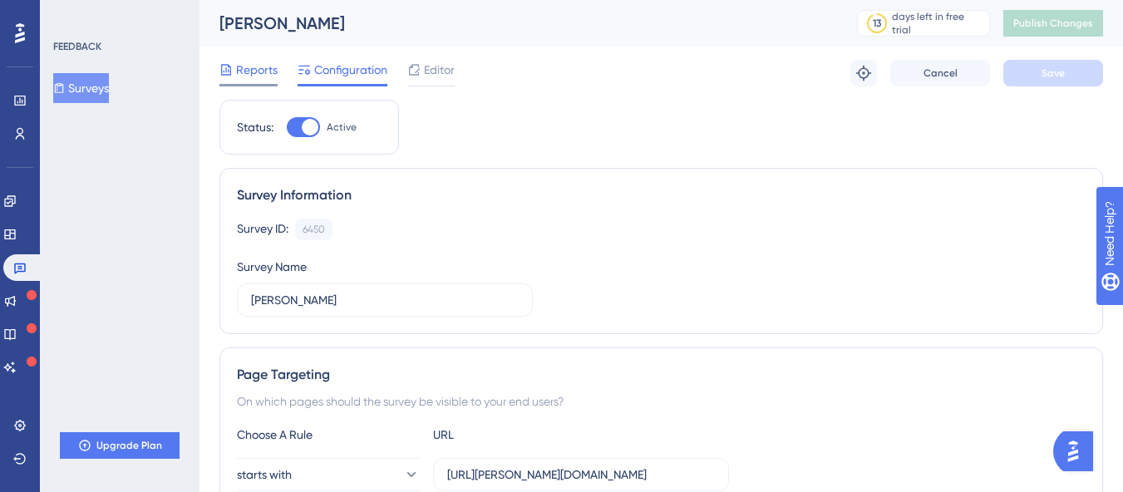
click at [252, 67] on span "Reports" at bounding box center [257, 70] width 42 height 20
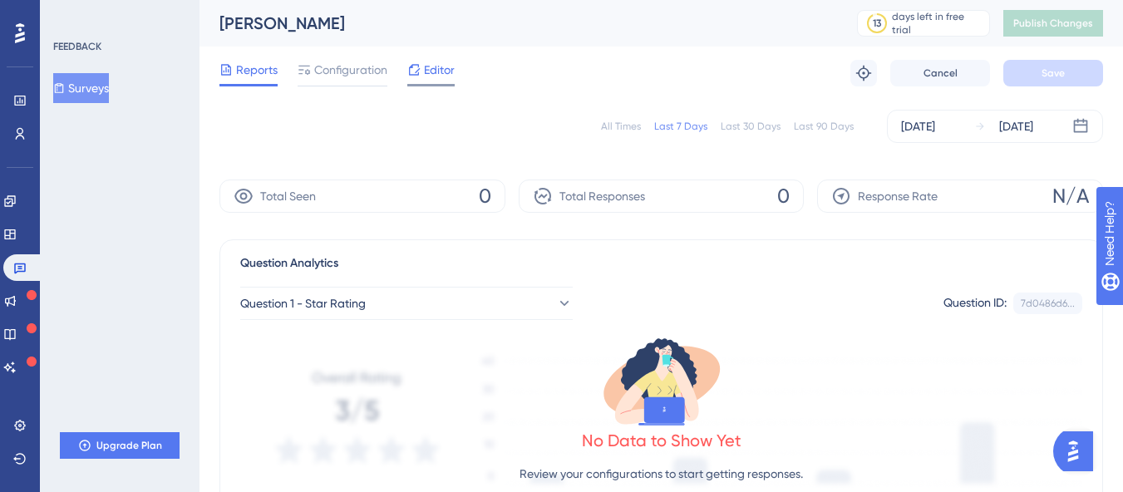
click at [431, 71] on span "Editor" at bounding box center [439, 70] width 31 height 20
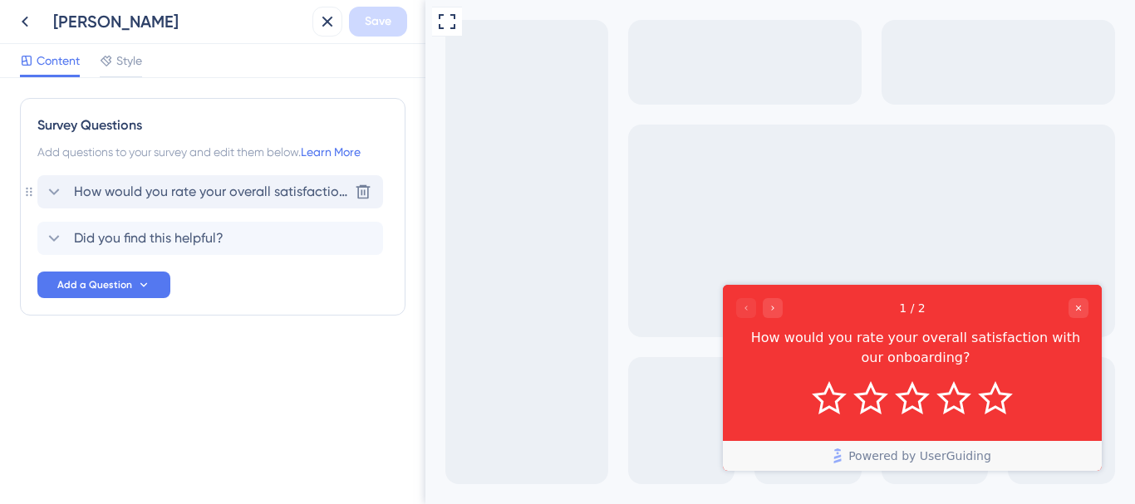
click at [212, 178] on div "How would you rate your overall satisfaction with our onboarding? [GEOGRAPHIC_D…" at bounding box center [210, 191] width 346 height 33
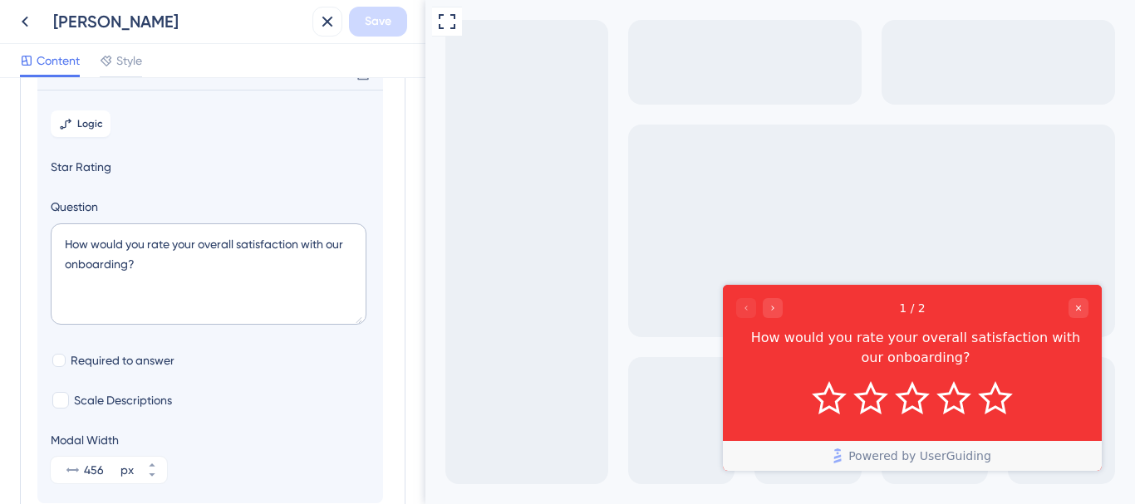
scroll to position [120, 0]
click at [179, 253] on textarea "How would you rate your overall satisfaction with our onboarding?" at bounding box center [209, 272] width 316 height 101
type textarea "How would you rate your overall satisfaction with our onboarding?"
click at [128, 356] on span "Required to answer" at bounding box center [123, 359] width 104 height 20
checkbox input "true"
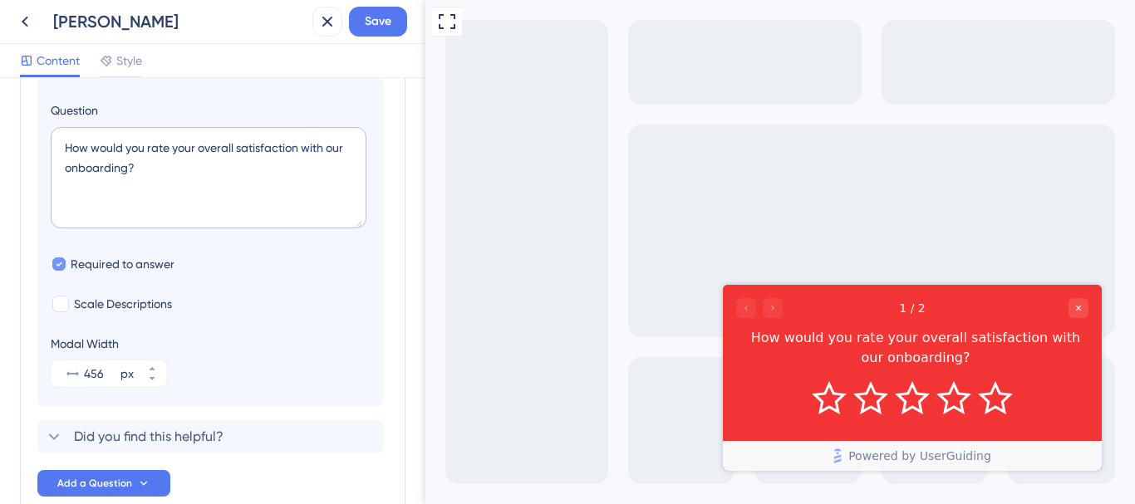
scroll to position [216, 0]
click at [129, 302] on span "Scale Descriptions" at bounding box center [123, 303] width 98 height 20
checkbox input "true"
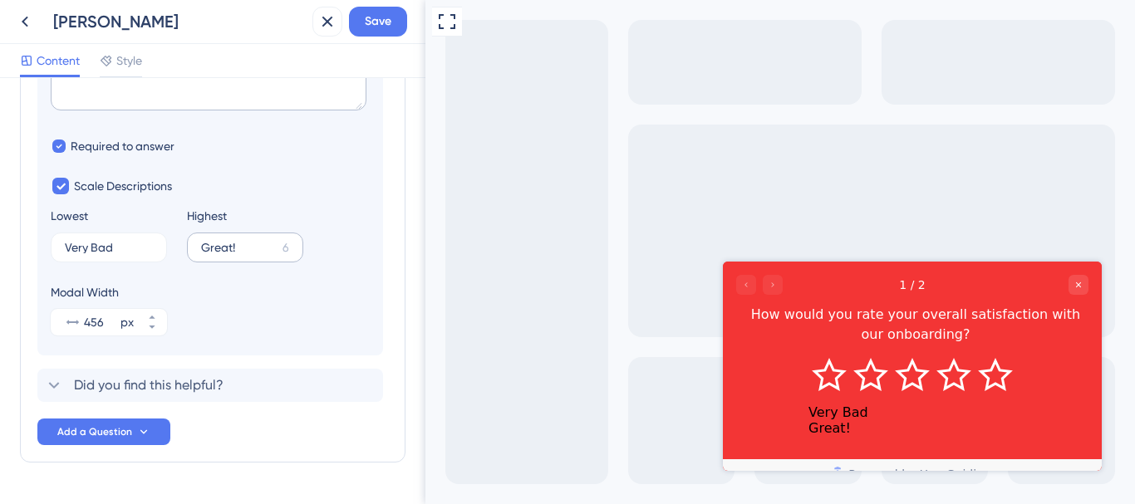
scroll to position [378, 0]
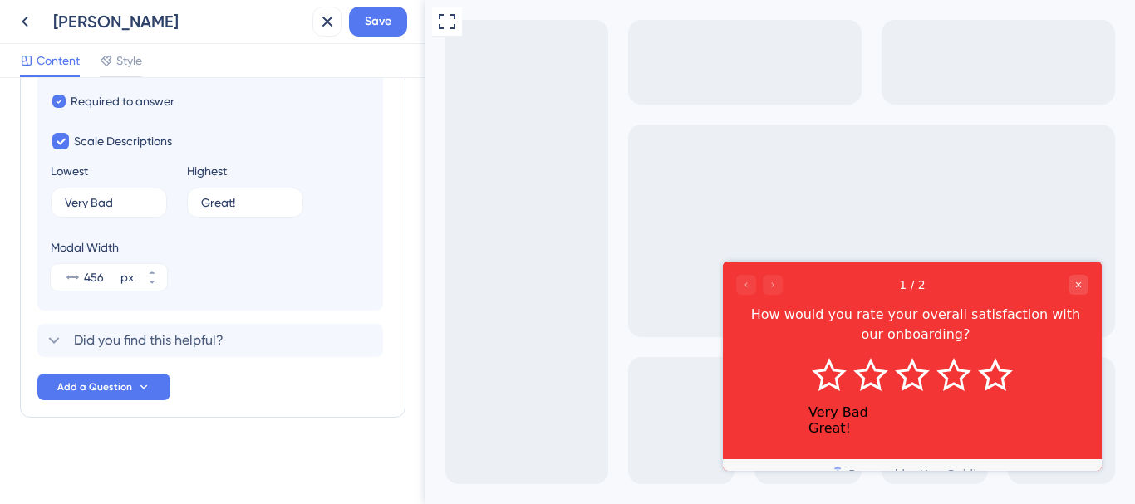
click at [240, 258] on div "Modal Width 456 px" at bounding box center [210, 264] width 319 height 53
click at [391, 12] on span "Save" at bounding box center [378, 22] width 27 height 20
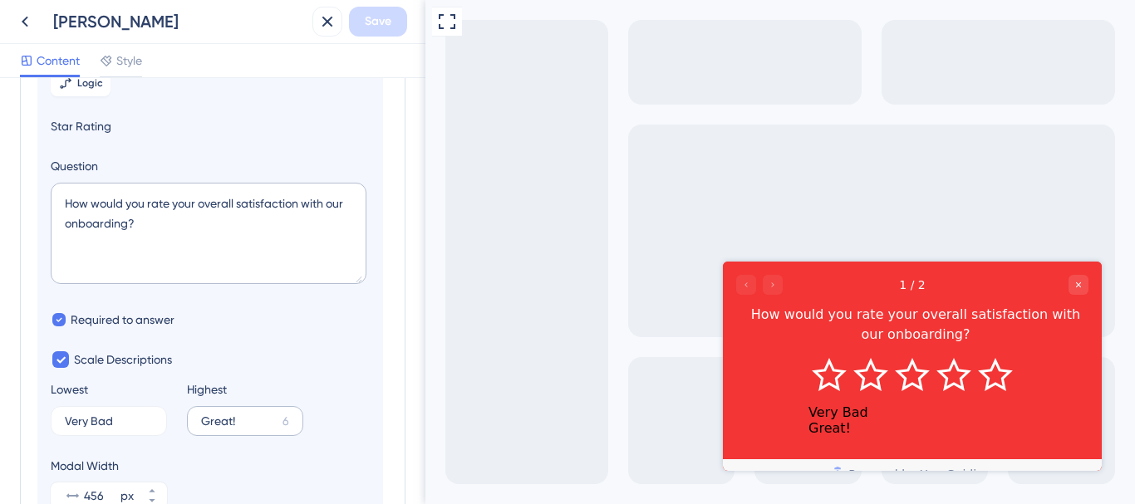
scroll to position [159, 0]
click at [248, 233] on textarea "How would you rate your overall satisfaction with our onboarding?" at bounding box center [209, 234] width 316 height 101
type textarea "How would you rate your overall satisfaction with our onboarding, did you like …"
click at [263, 361] on div "Scale Descriptions Lowest Very Bad 4 Highest Great! 6" at bounding box center [210, 394] width 319 height 86
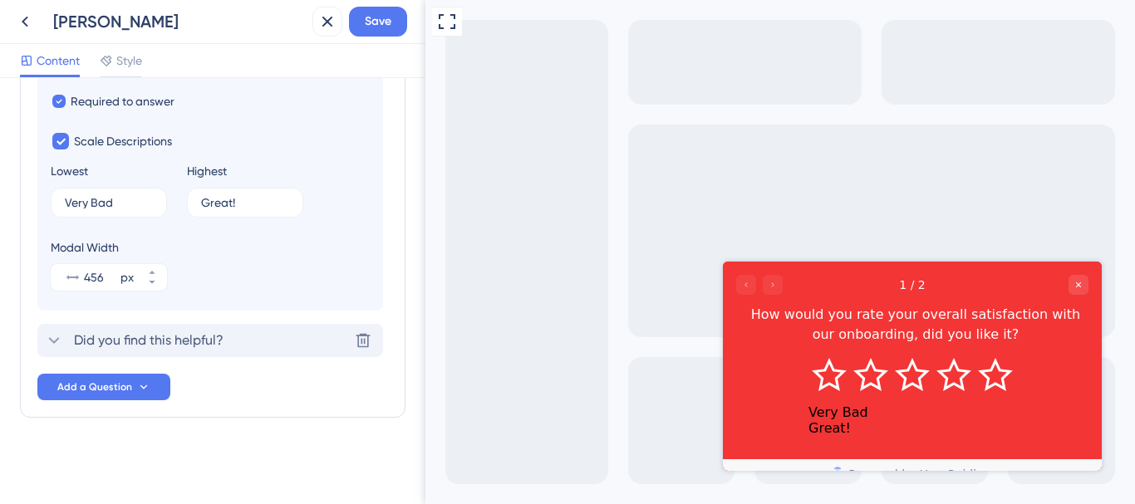
click at [214, 336] on span "Did you find this helpful?" at bounding box center [149, 341] width 150 height 20
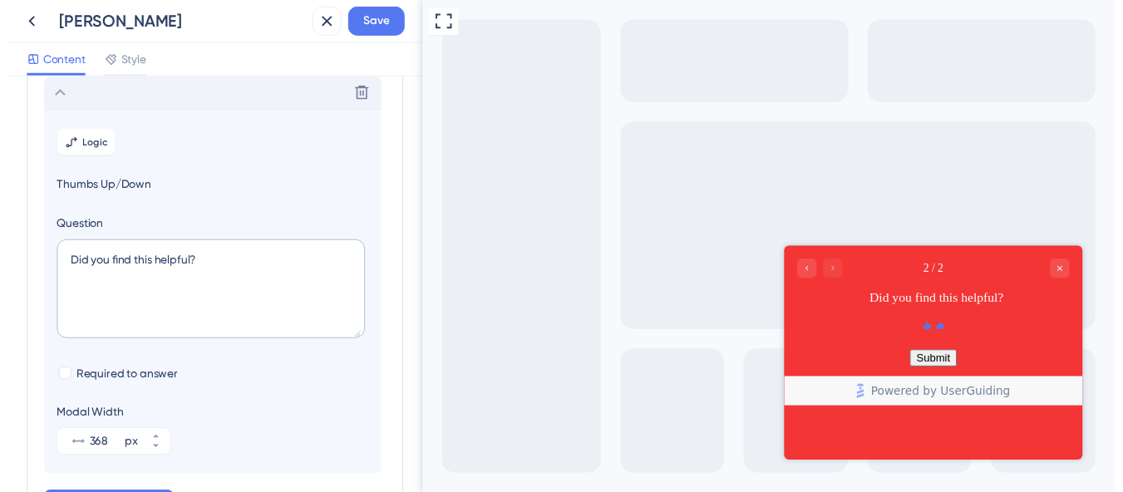
scroll to position [150, 0]
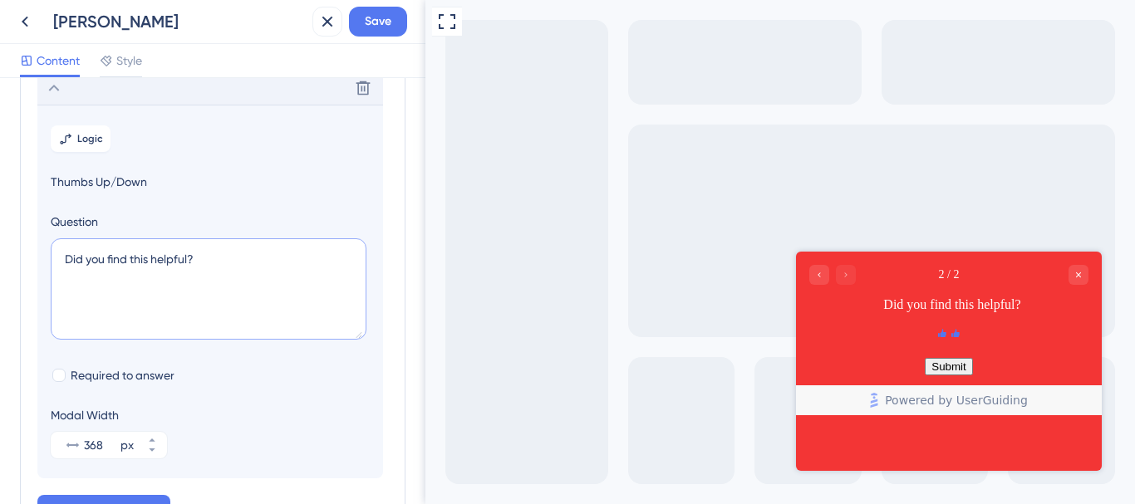
click at [185, 257] on textarea "Did you find this helpful?" at bounding box center [209, 288] width 316 height 101
type textarea "Did you find this really helpful?"
click at [374, 14] on span "Save" at bounding box center [378, 22] width 27 height 20
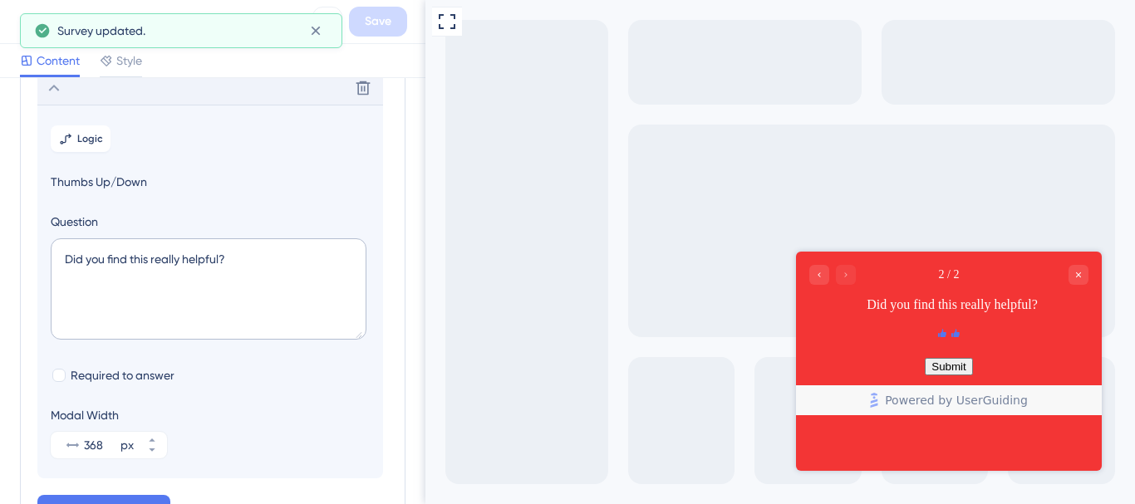
click at [125, 32] on span "Survey updated." at bounding box center [101, 31] width 88 height 20
click at [325, 32] on button at bounding box center [315, 30] width 26 height 27
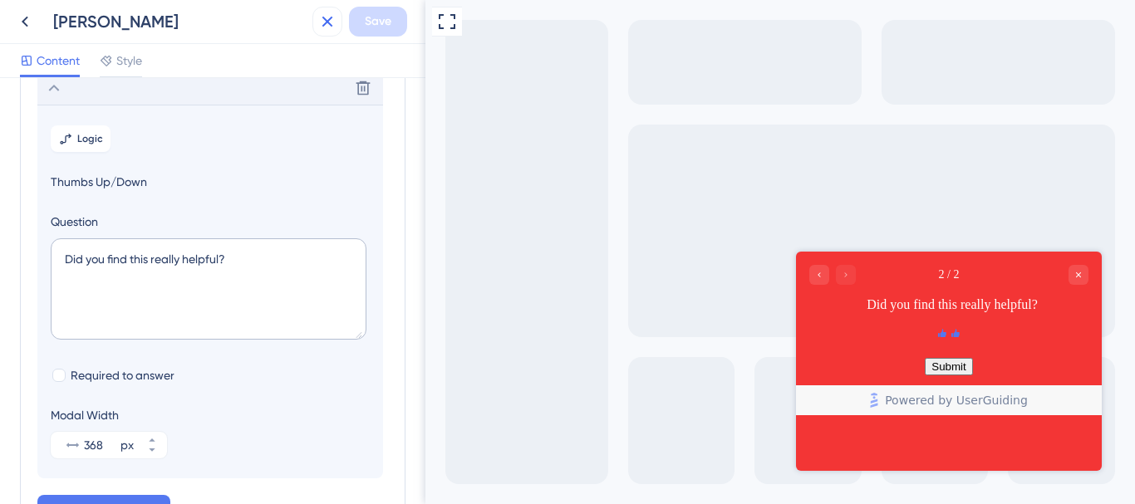
click at [329, 20] on icon at bounding box center [327, 22] width 11 height 11
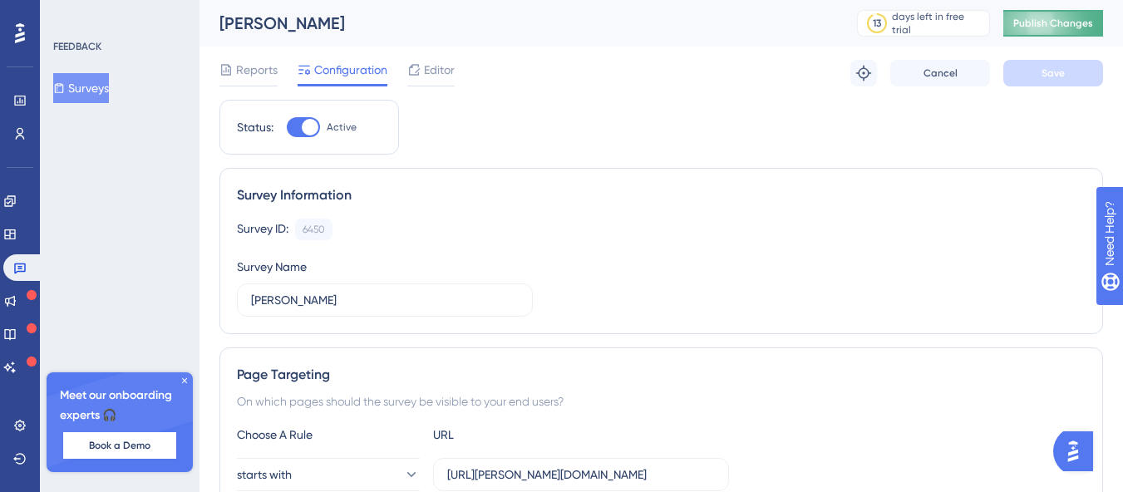
click at [1053, 28] on span "Publish Changes" at bounding box center [1053, 23] width 80 height 13
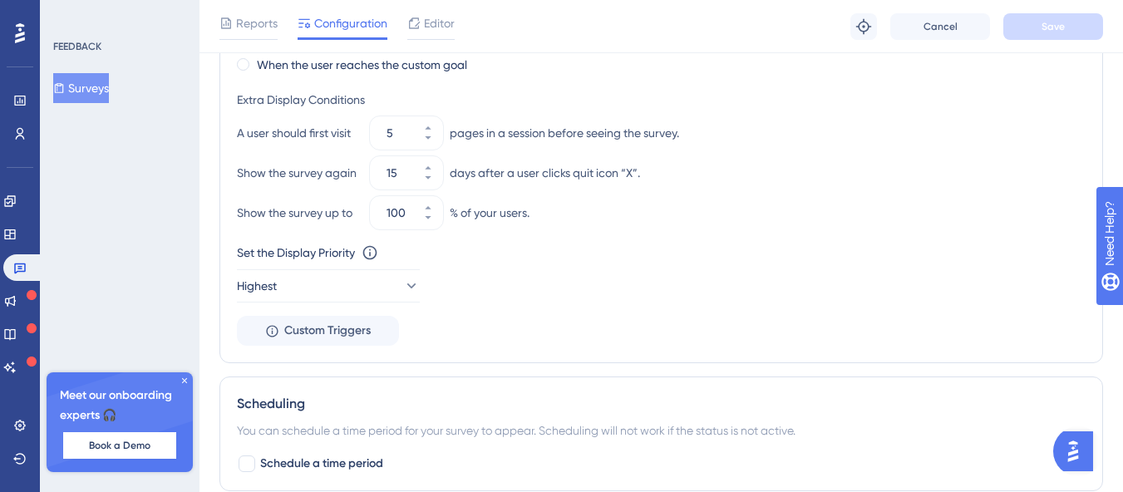
scroll to position [1246, 0]
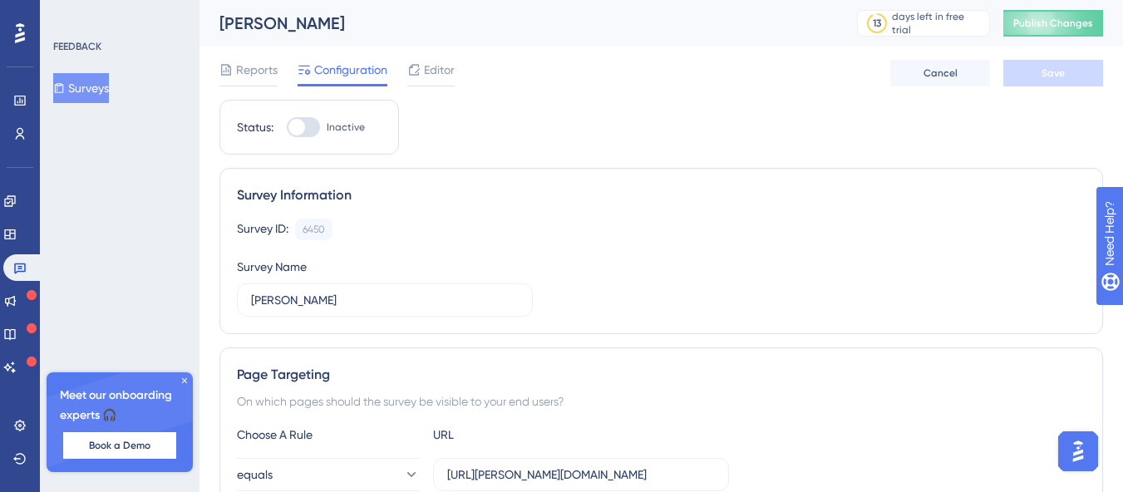
click at [309, 121] on div at bounding box center [303, 127] width 33 height 20
click at [287, 127] on input "Inactive" at bounding box center [286, 127] width 1 height 1
checkbox input "true"
click at [1044, 80] on button "Save" at bounding box center [1053, 73] width 100 height 27
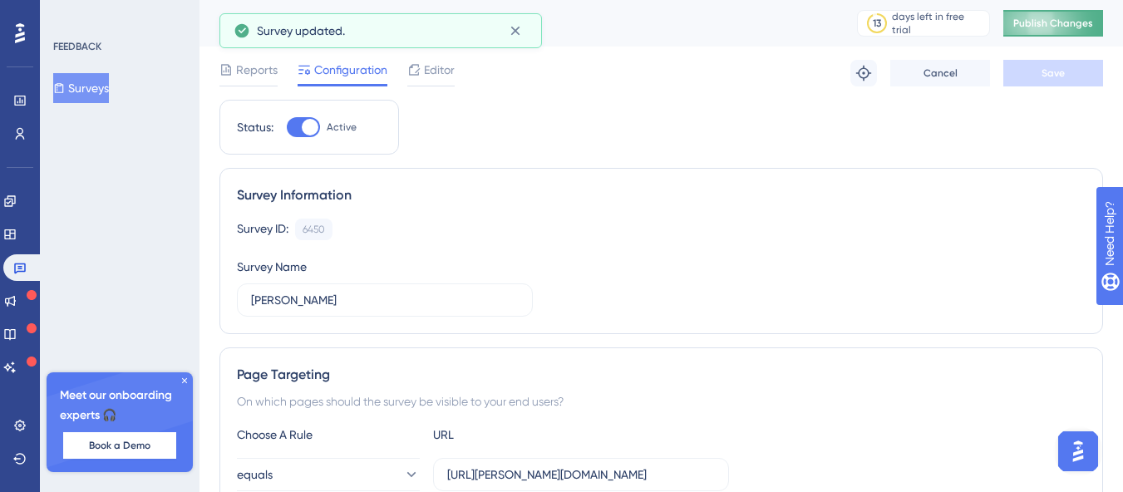
click at [1069, 21] on span "Publish Changes" at bounding box center [1053, 23] width 80 height 13
click at [514, 36] on icon at bounding box center [515, 30] width 17 height 17
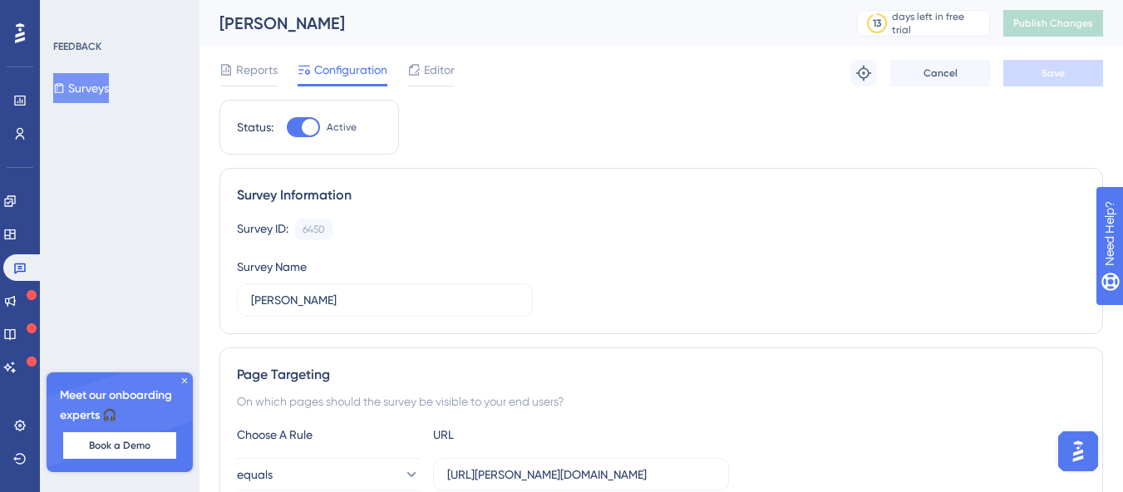
click at [101, 87] on button "Surveys" at bounding box center [81, 88] width 56 height 30
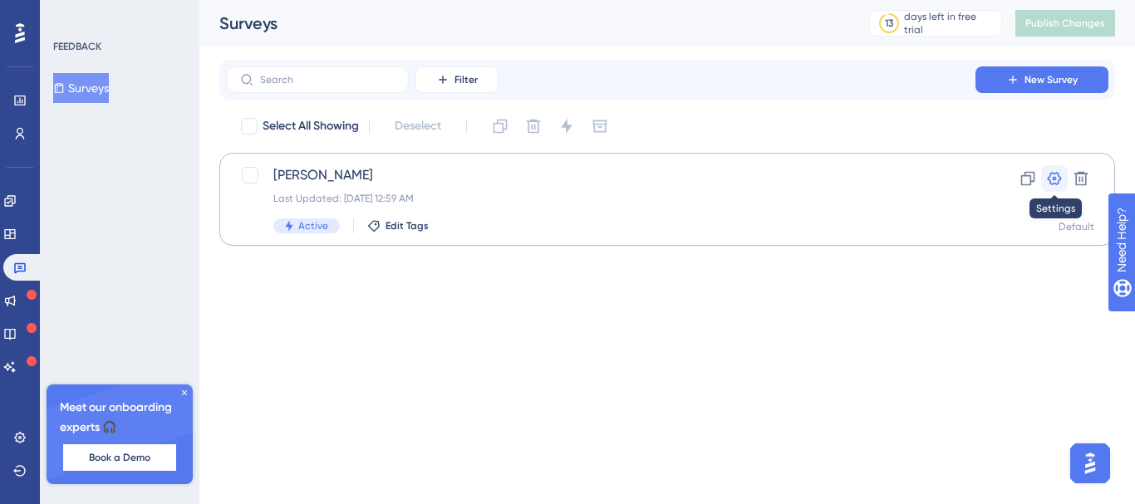
click at [1054, 184] on icon at bounding box center [1055, 178] width 14 height 13
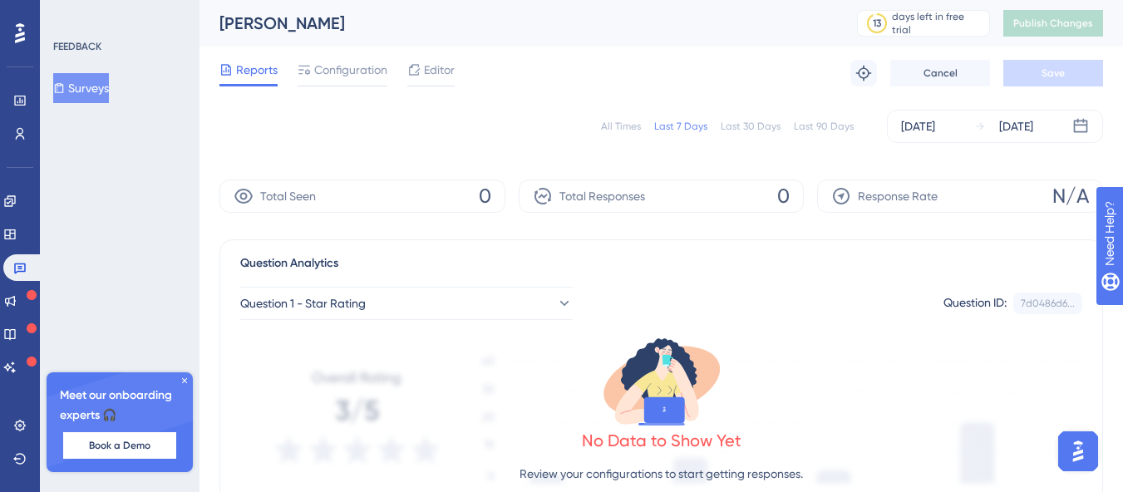
click at [443, 148] on div "All Times Last 7 Days Last 30 Days Last 90 Days [DATE] [DATE]" at bounding box center [660, 126] width 883 height 53
click at [98, 85] on button "Surveys" at bounding box center [81, 88] width 56 height 30
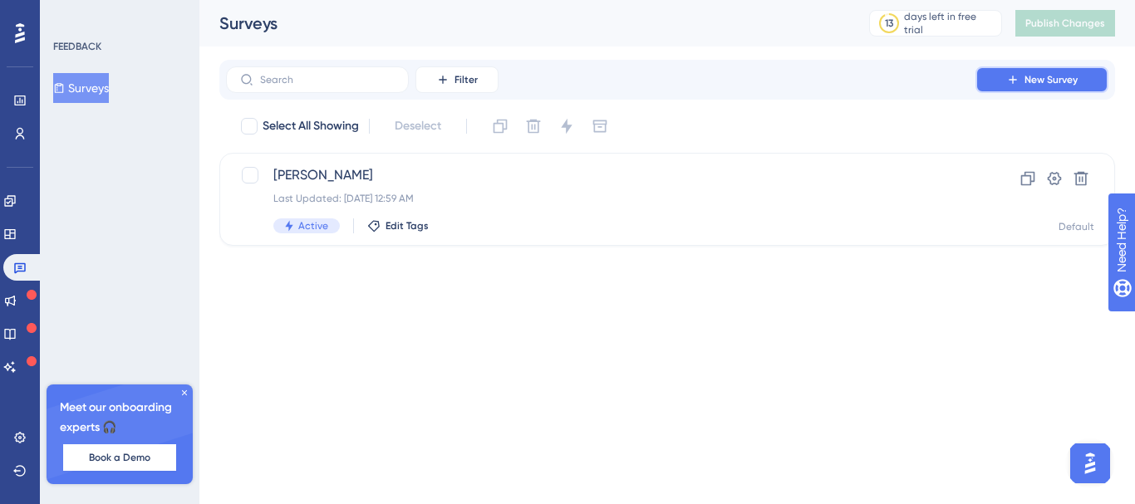
click at [1021, 80] on button "New Survey" at bounding box center [1041, 79] width 133 height 27
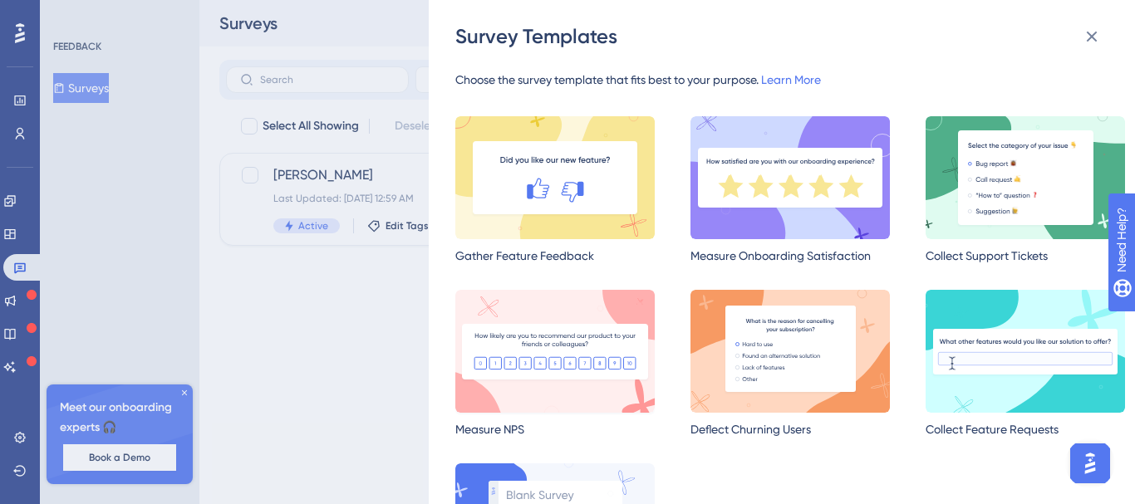
scroll to position [133, 0]
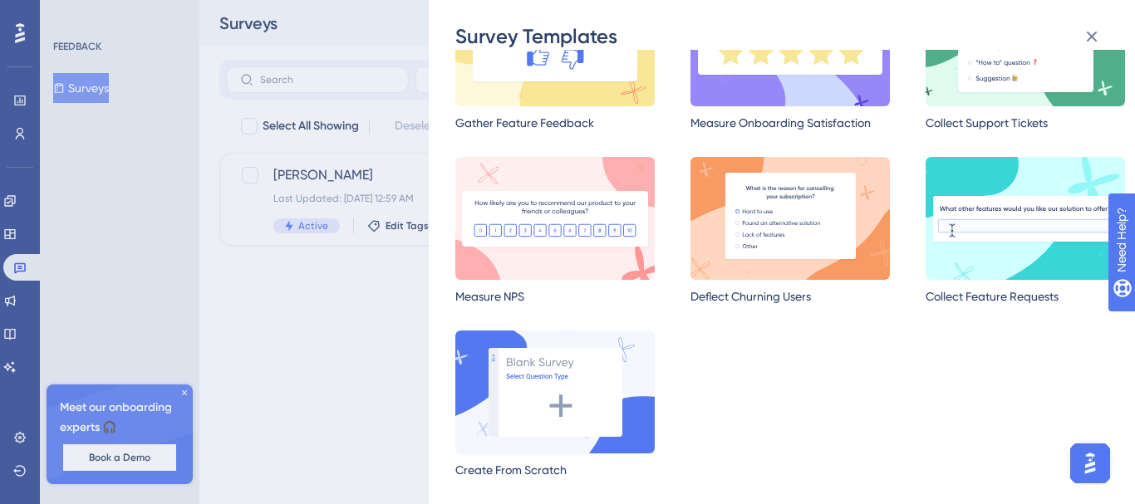
click at [534, 392] on img at bounding box center [554, 392] width 199 height 123
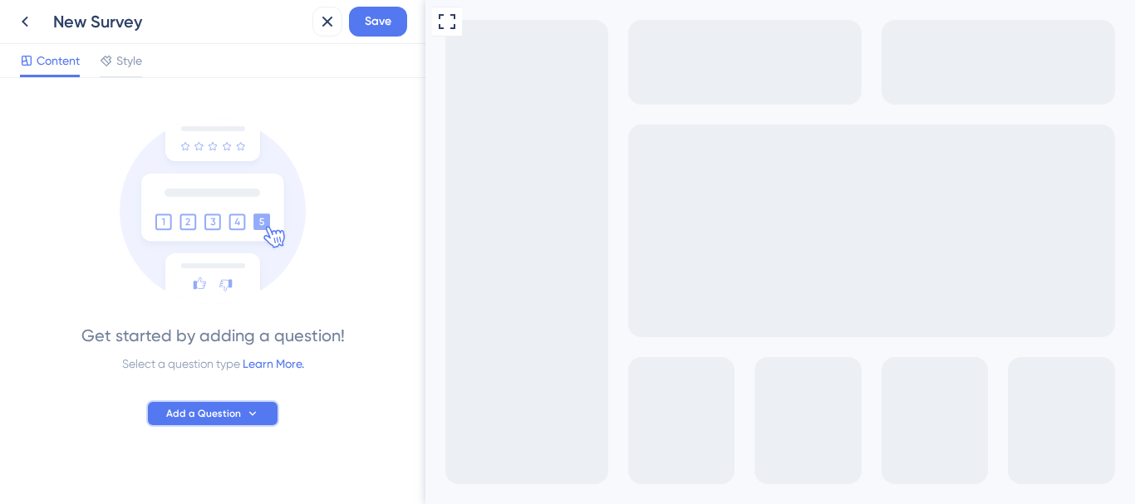
click at [226, 418] on span "Add a Question" at bounding box center [203, 413] width 75 height 13
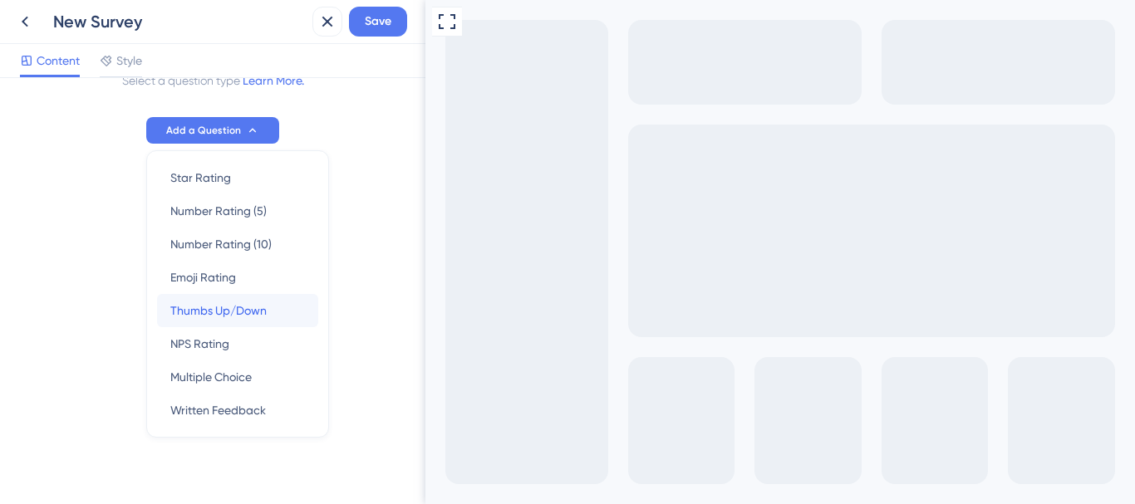
click at [208, 304] on span "Thumbs Up/Down" at bounding box center [218, 311] width 96 height 20
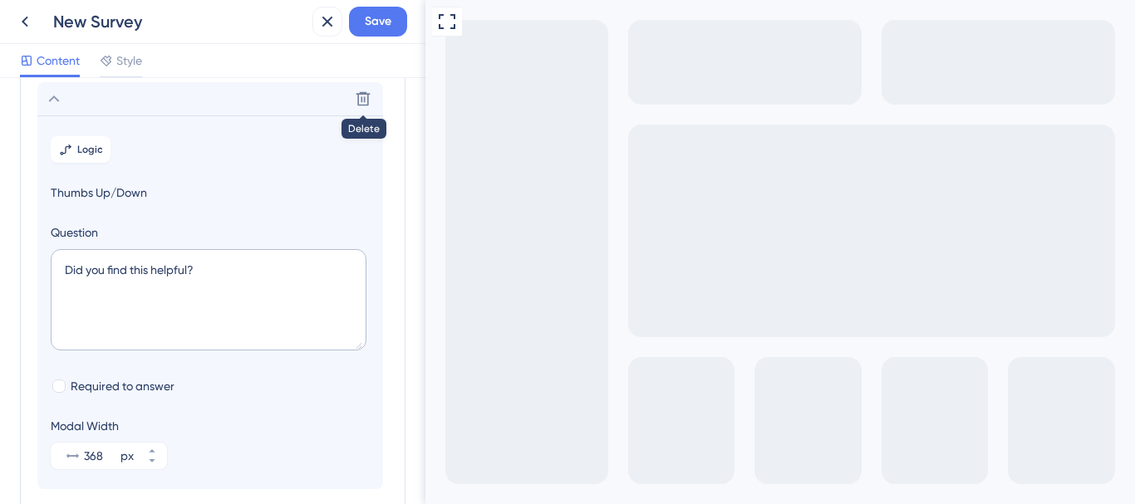
scroll to position [97, 0]
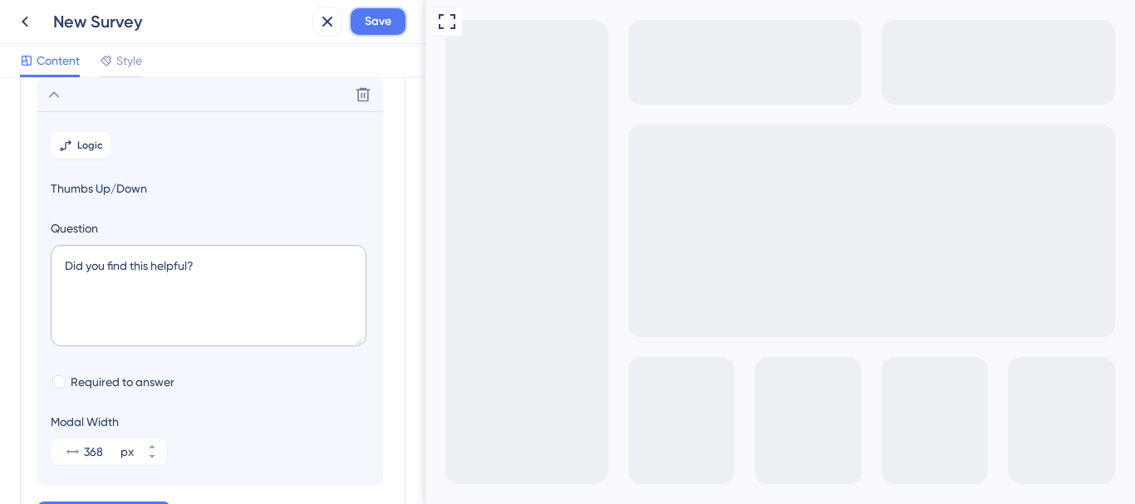
click at [372, 25] on span "Save" at bounding box center [378, 22] width 27 height 20
click at [34, 27] on icon at bounding box center [25, 22] width 20 height 20
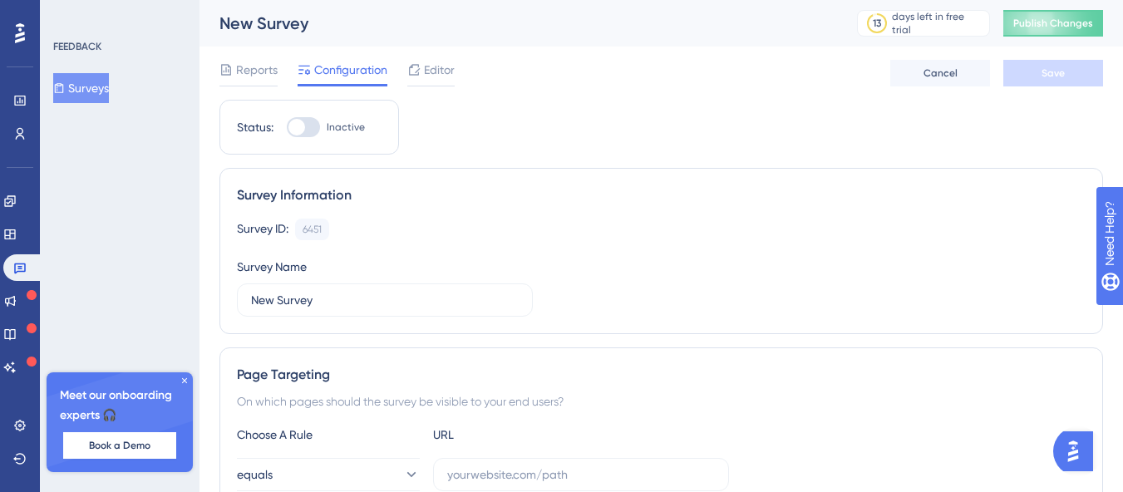
scroll to position [130, 0]
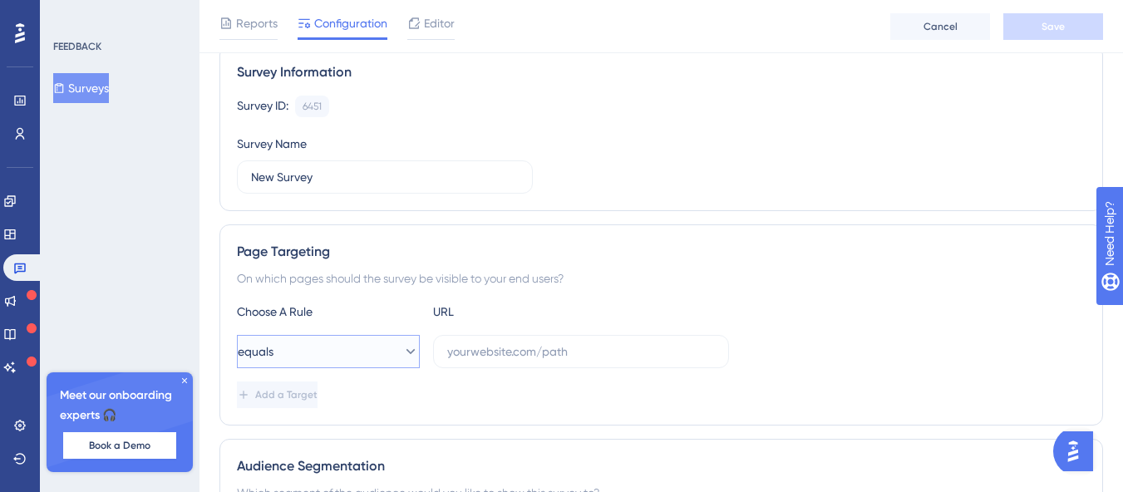
click at [344, 345] on button "equals" at bounding box center [328, 351] width 183 height 33
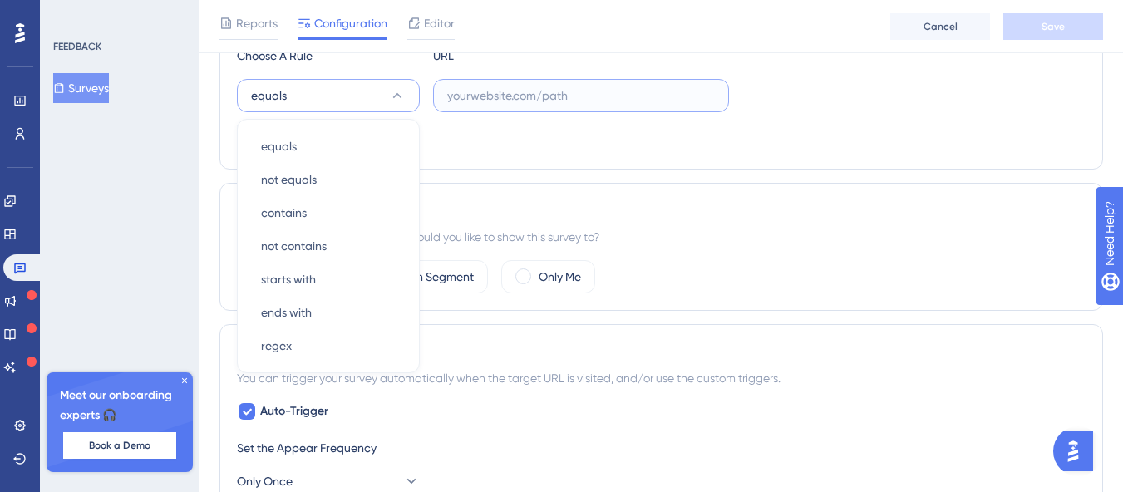
click at [578, 101] on input "text" at bounding box center [581, 95] width 268 height 18
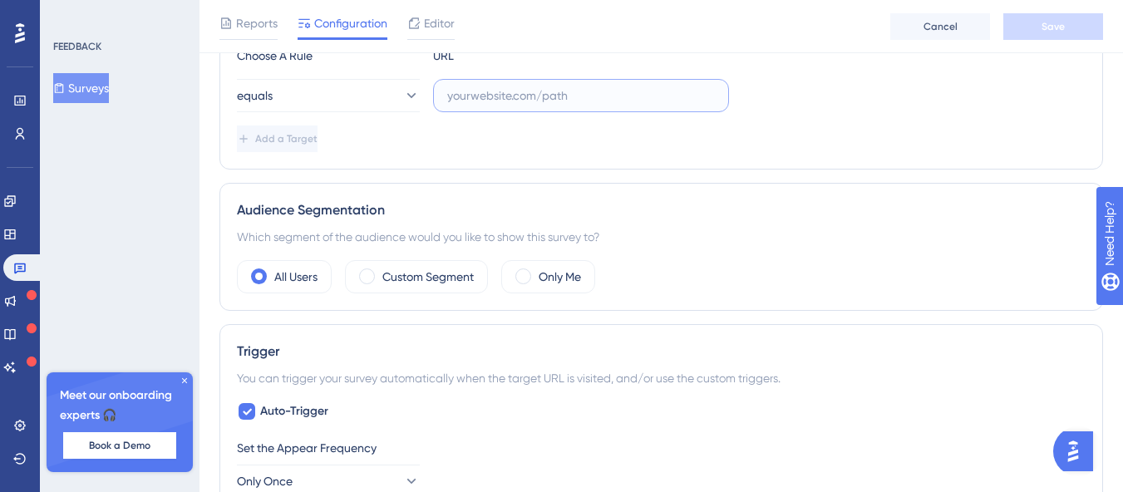
paste input "[URL][PERSON_NAME][DOMAIN_NAME]"
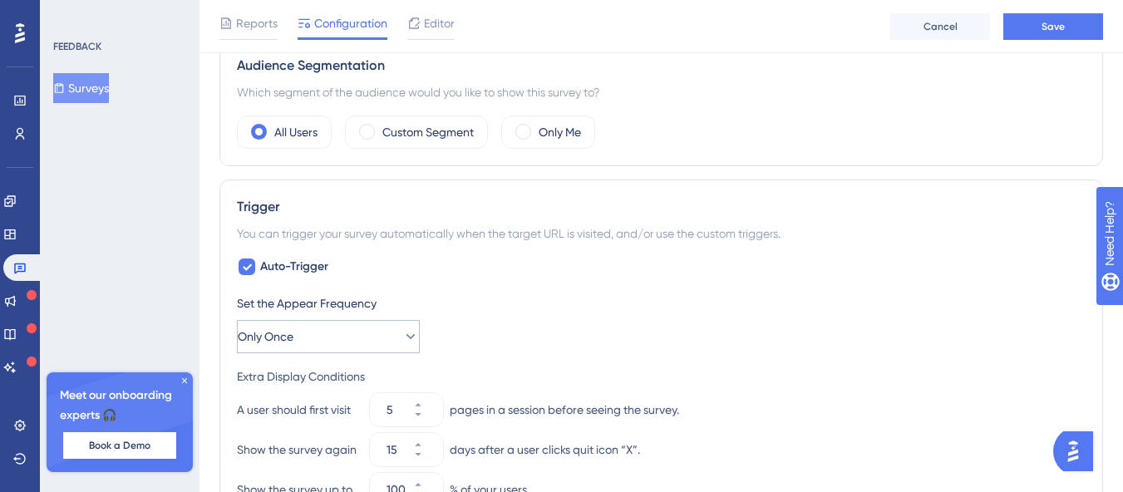
type input "[URL][PERSON_NAME][DOMAIN_NAME]"
click at [271, 345] on span "Only Once" at bounding box center [266, 337] width 56 height 20
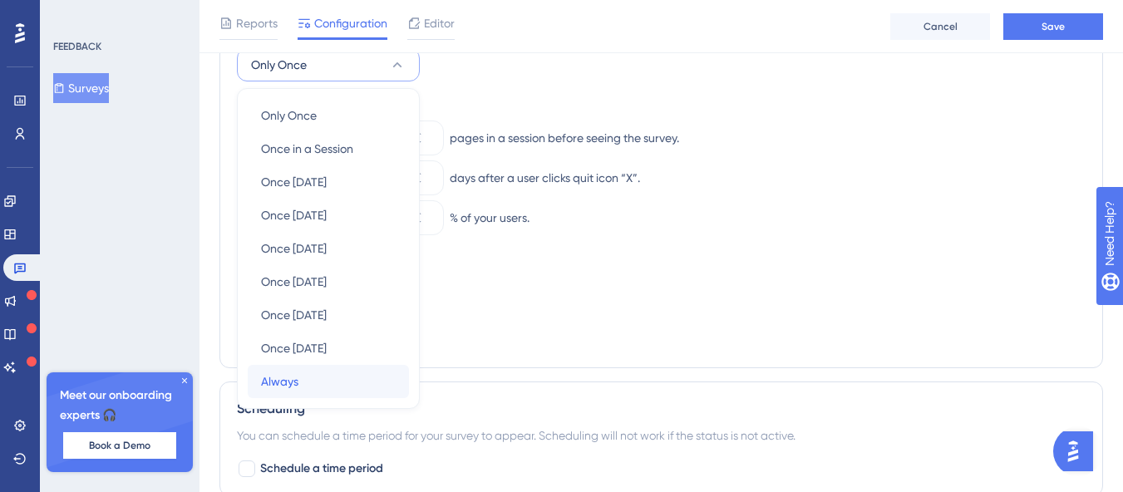
click at [316, 371] on div "Always Always" at bounding box center [328, 381] width 135 height 33
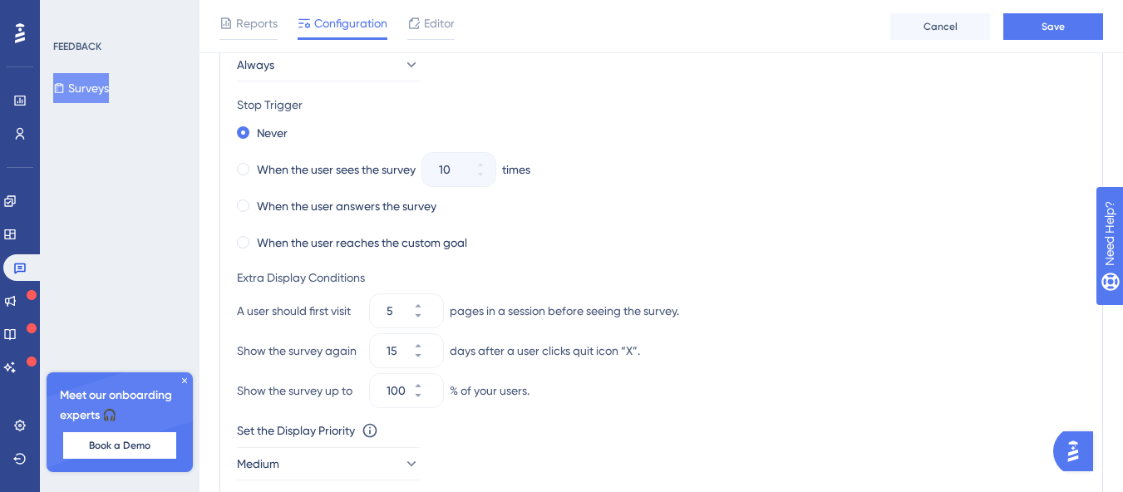
click at [575, 150] on div "Never When the user sees the survey 10 times When the user answers the survey W…" at bounding box center [661, 187] width 848 height 133
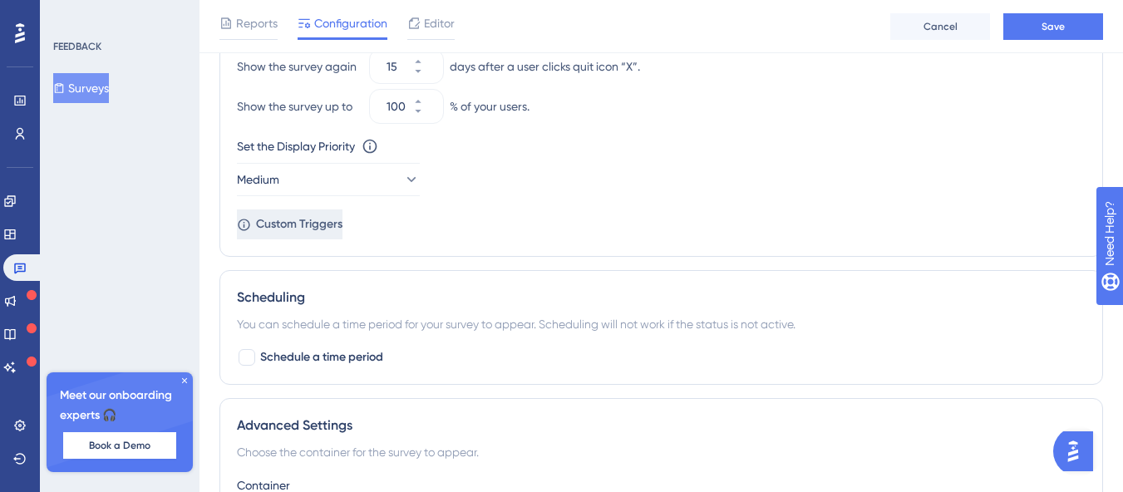
scroll to position [1094, 0]
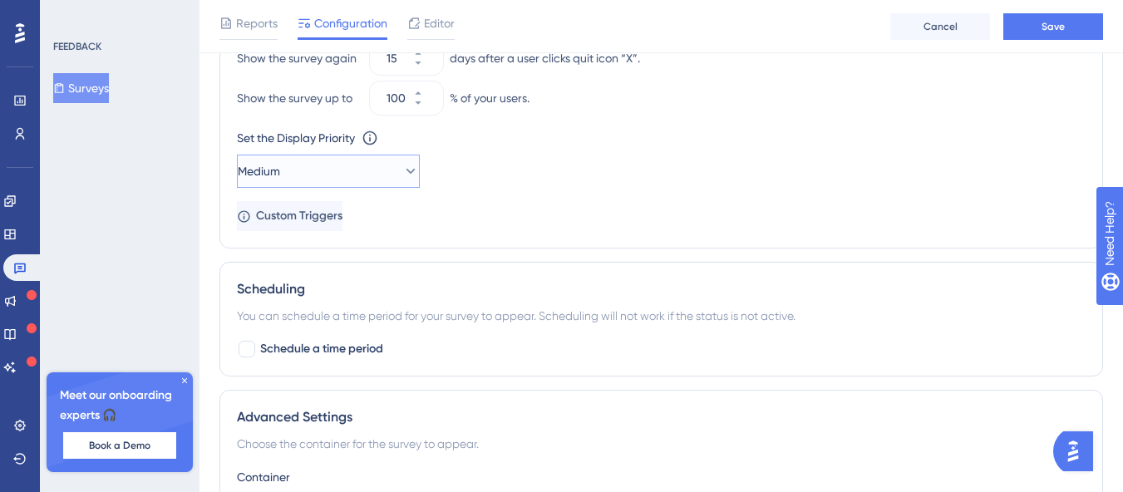
click at [344, 175] on button "Medium" at bounding box center [328, 171] width 183 height 33
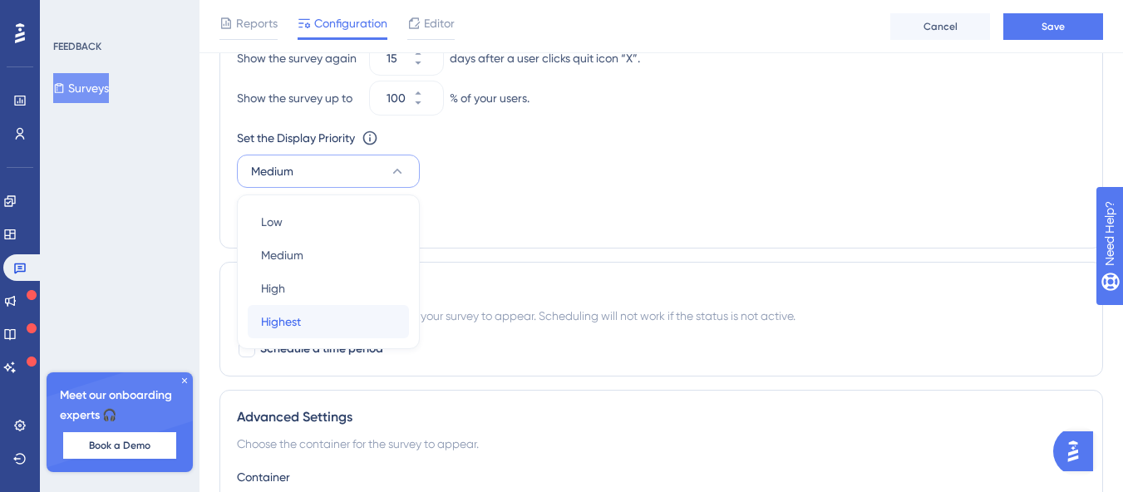
click at [315, 326] on div "Highest Highest" at bounding box center [328, 321] width 135 height 33
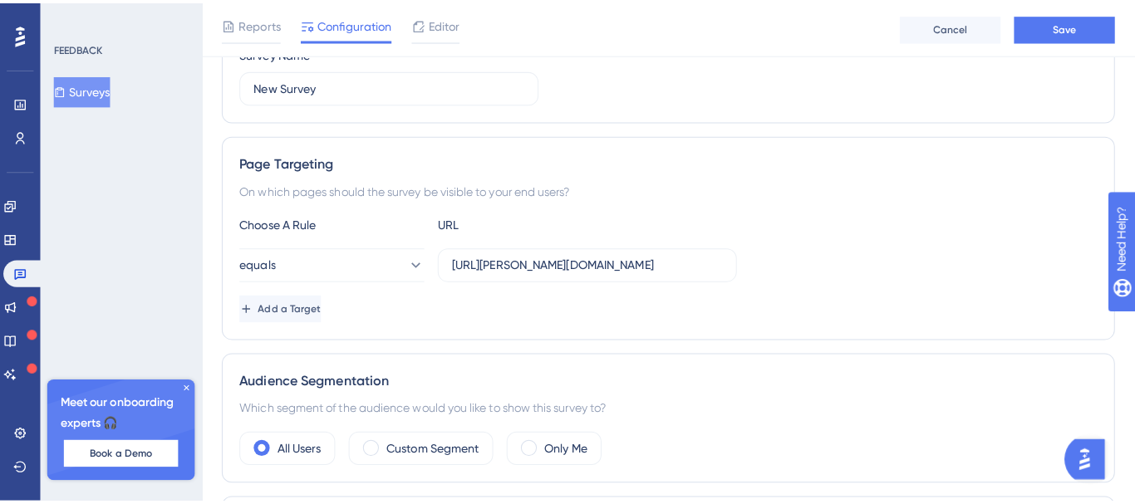
scroll to position [0, 0]
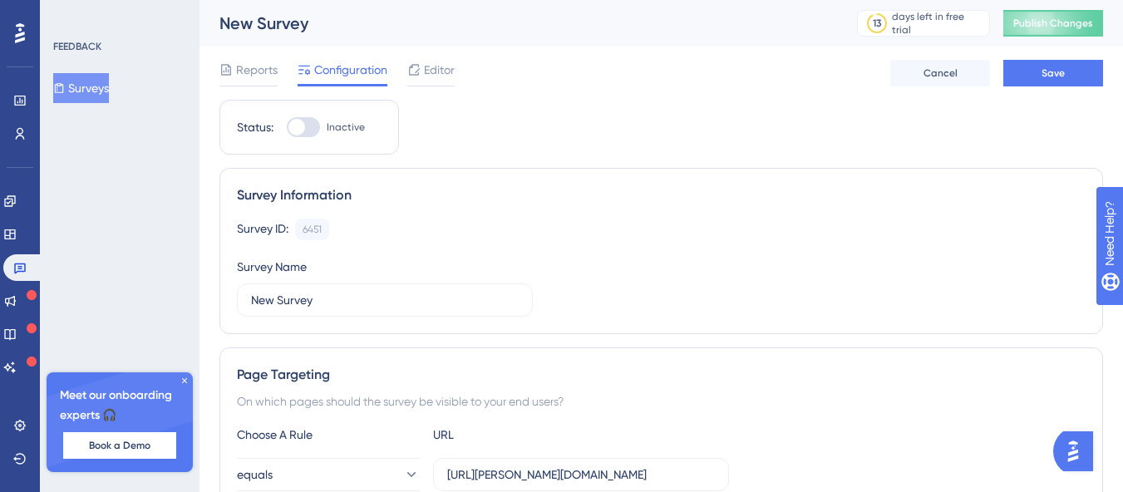
click at [313, 129] on div at bounding box center [303, 127] width 33 height 20
click at [287, 128] on input "Inactive" at bounding box center [286, 127] width 1 height 1
checkbox input "true"
click at [1075, 66] on button "Save" at bounding box center [1053, 73] width 100 height 27
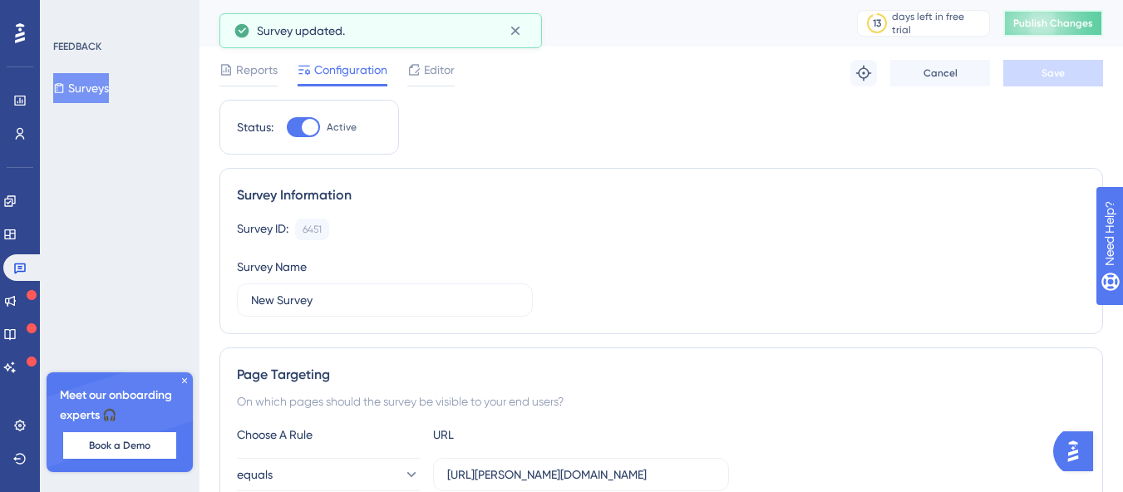
click at [1055, 10] on button "Publish Changes" at bounding box center [1053, 23] width 100 height 27
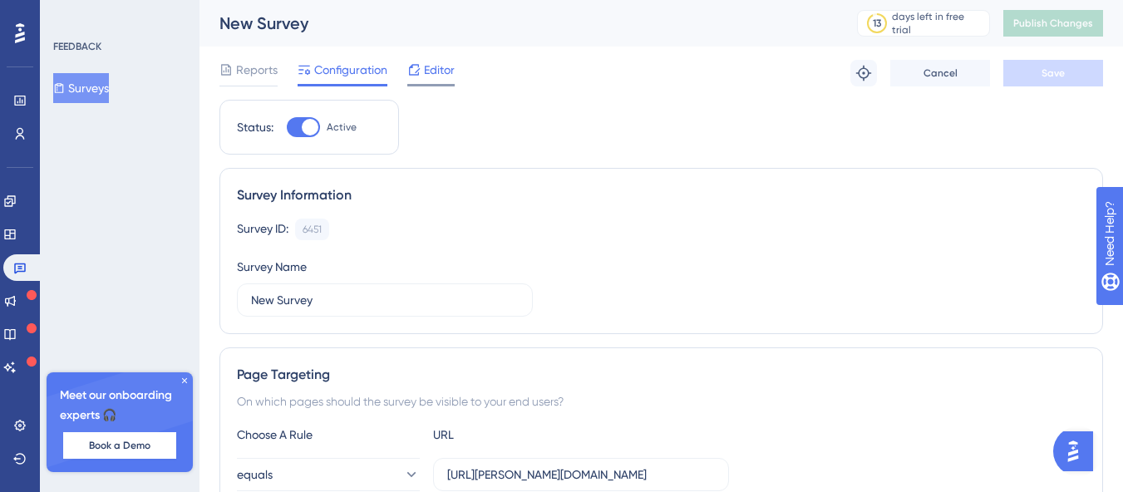
click at [425, 73] on span "Editor" at bounding box center [439, 70] width 31 height 20
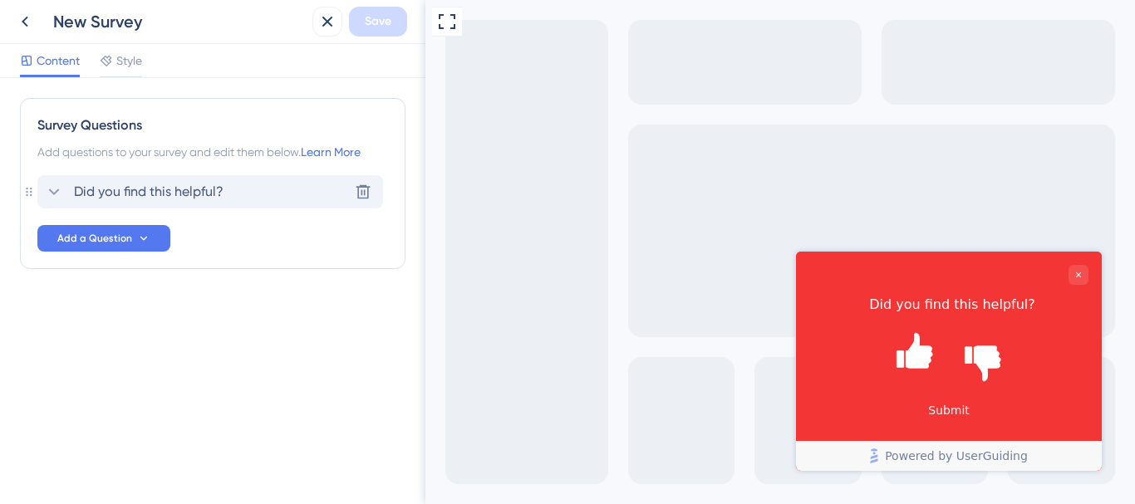
click at [186, 198] on span "Did you find this helpful?" at bounding box center [149, 192] width 150 height 20
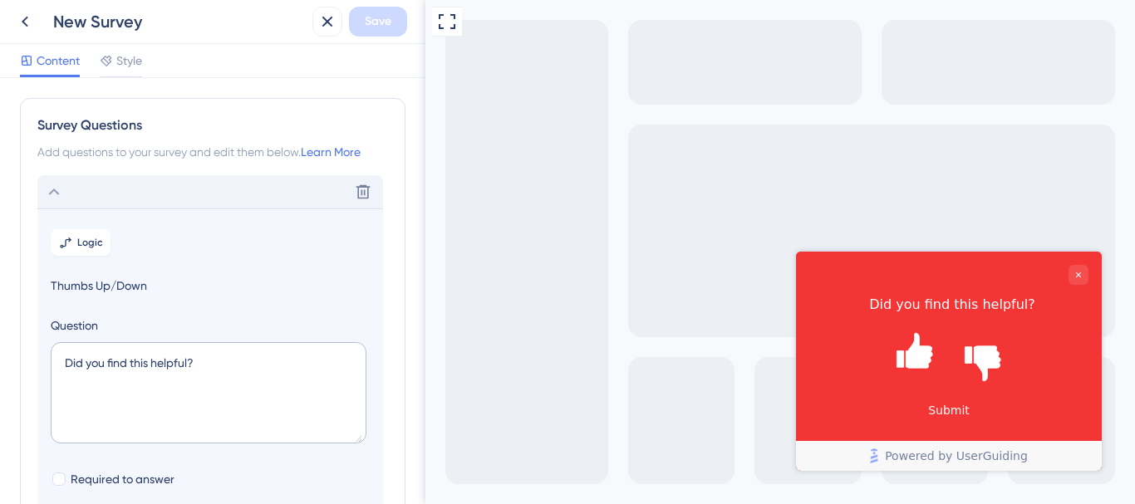
click at [114, 199] on div "Delete" at bounding box center [210, 191] width 346 height 33
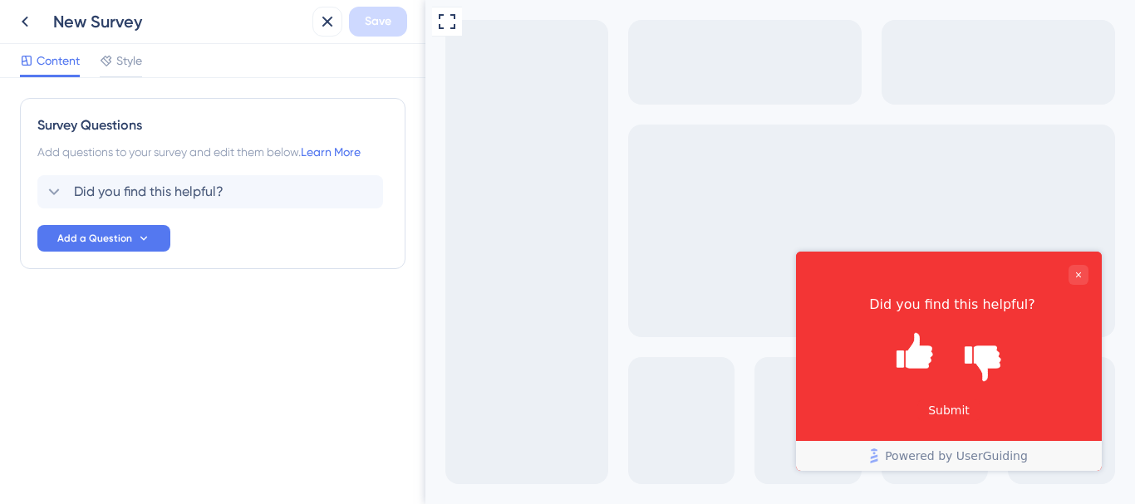
drag, startPoint x: 190, startPoint y: 327, endPoint x: 32, endPoint y: 196, distance: 206.0
click at [32, 196] on div "Survey Questions Add questions to your survey and edit them below. Learn More D…" at bounding box center [213, 217] width 386 height 238
click at [130, 68] on span "Style" at bounding box center [129, 61] width 26 height 20
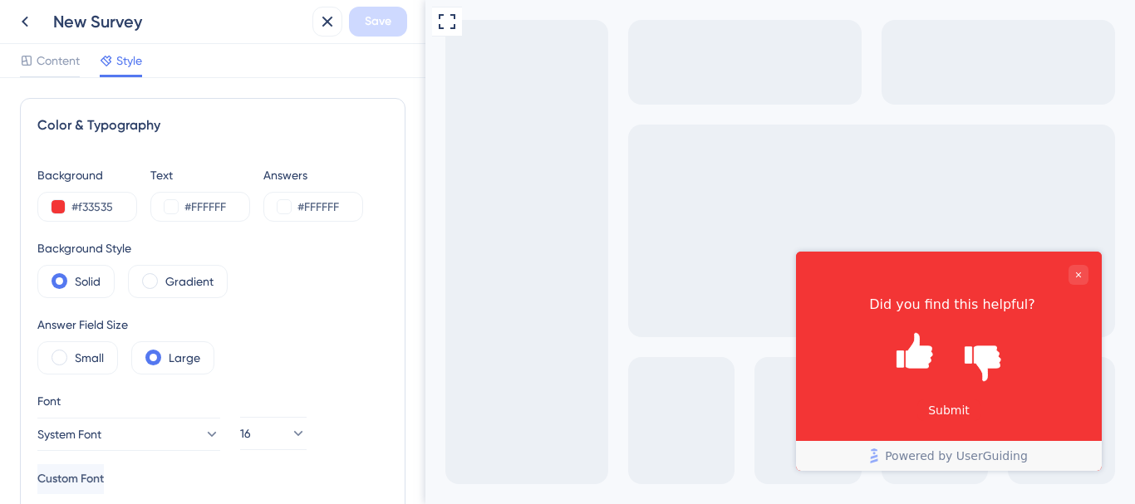
click at [314, 283] on div "Background Style Solid Gradient" at bounding box center [212, 268] width 351 height 60
click at [34, 49] on div "Content Style" at bounding box center [212, 61] width 425 height 34
click at [45, 57] on span "Content" at bounding box center [58, 61] width 43 height 20
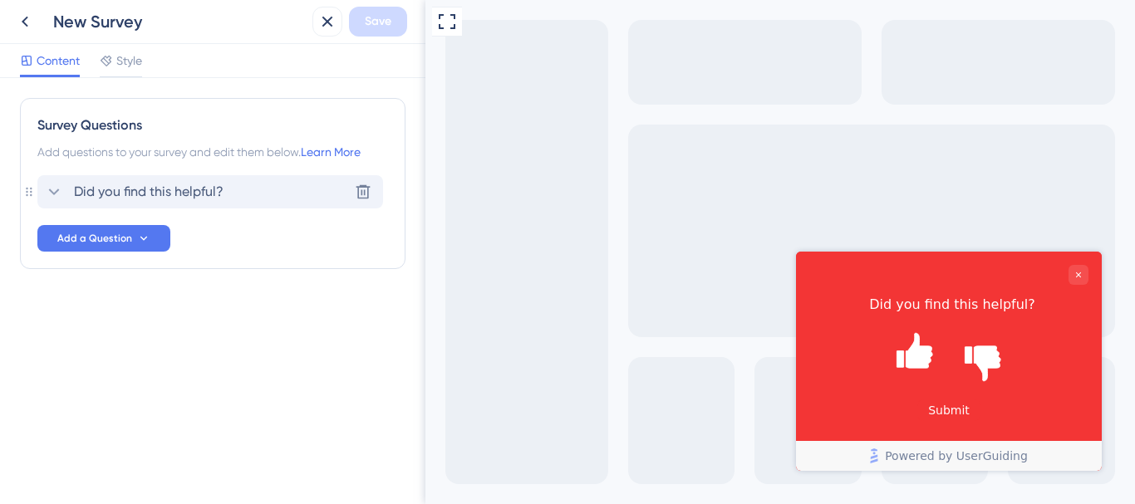
click at [112, 202] on div "Did you find this helpful? [GEOGRAPHIC_DATA]" at bounding box center [210, 191] width 346 height 33
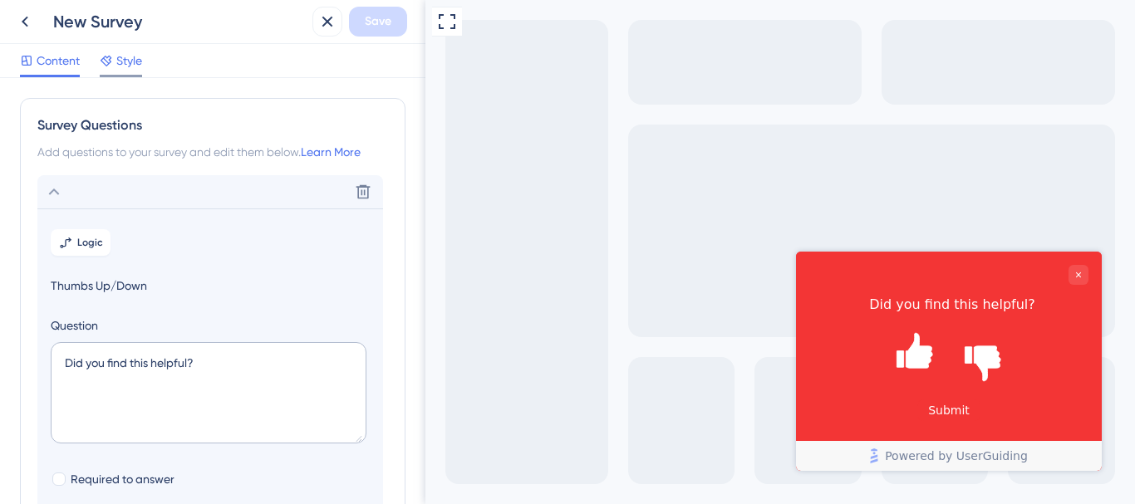
click at [127, 51] on span "Style" at bounding box center [129, 61] width 26 height 20
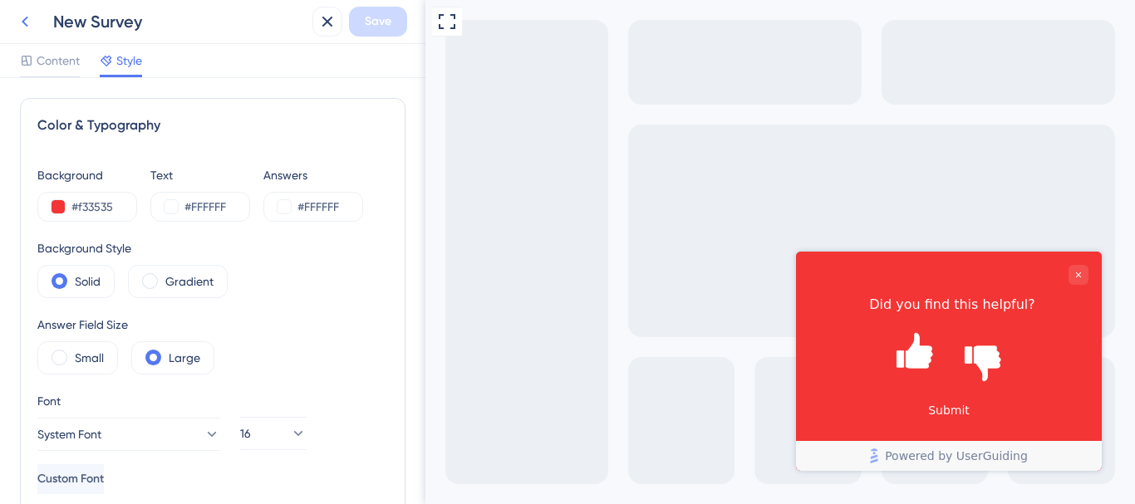
click at [26, 19] on icon at bounding box center [25, 22] width 7 height 11
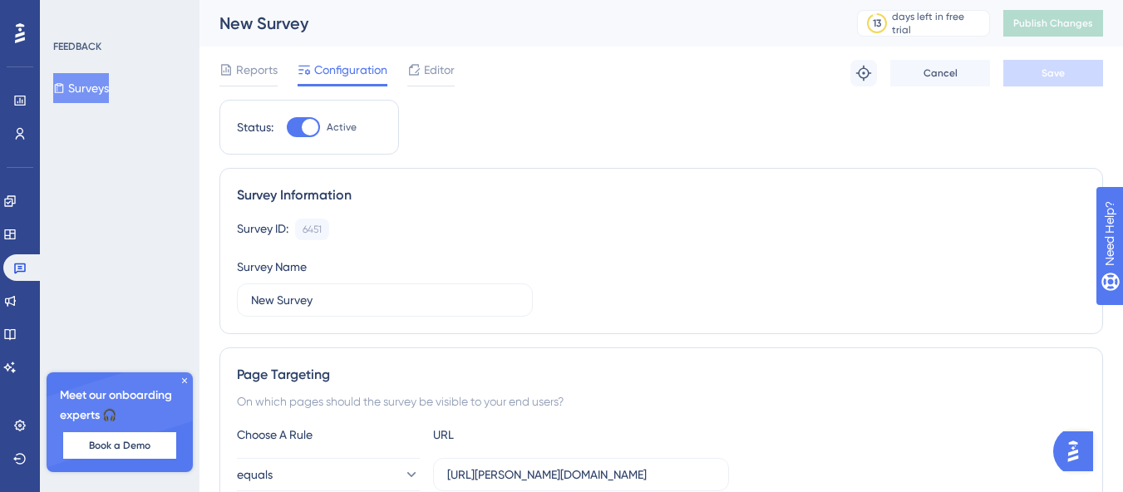
click at [544, 235] on div "Survey ID: 6451 Copy" at bounding box center [661, 230] width 848 height 22
click at [440, 66] on span "Editor" at bounding box center [439, 70] width 31 height 20
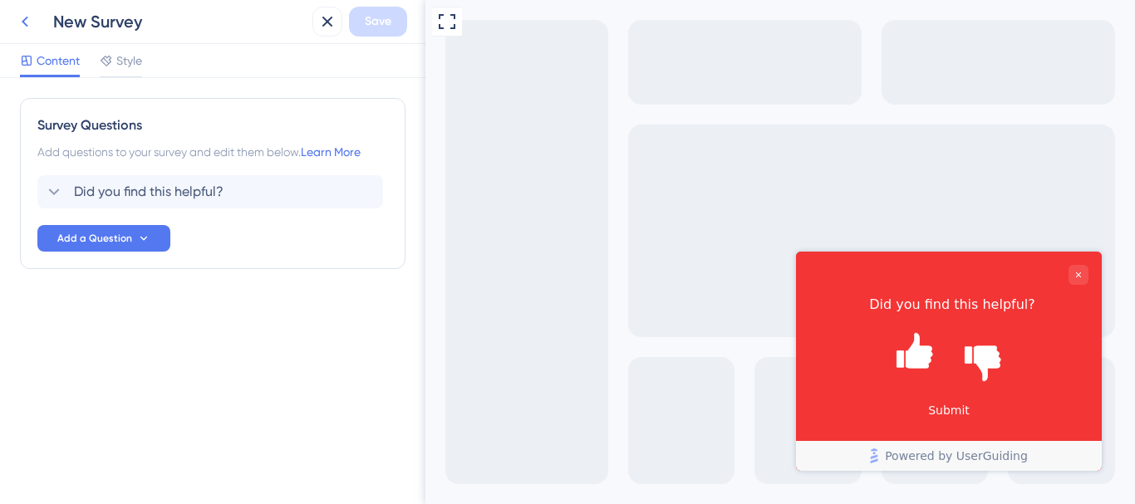
click at [21, 27] on icon at bounding box center [25, 22] width 20 height 20
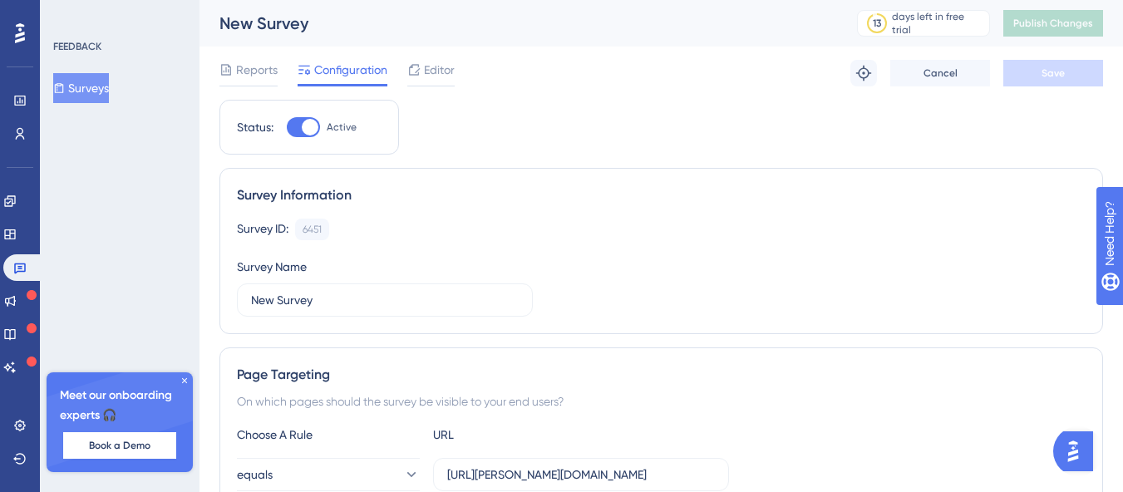
click at [182, 381] on icon at bounding box center [184, 381] width 10 height 10
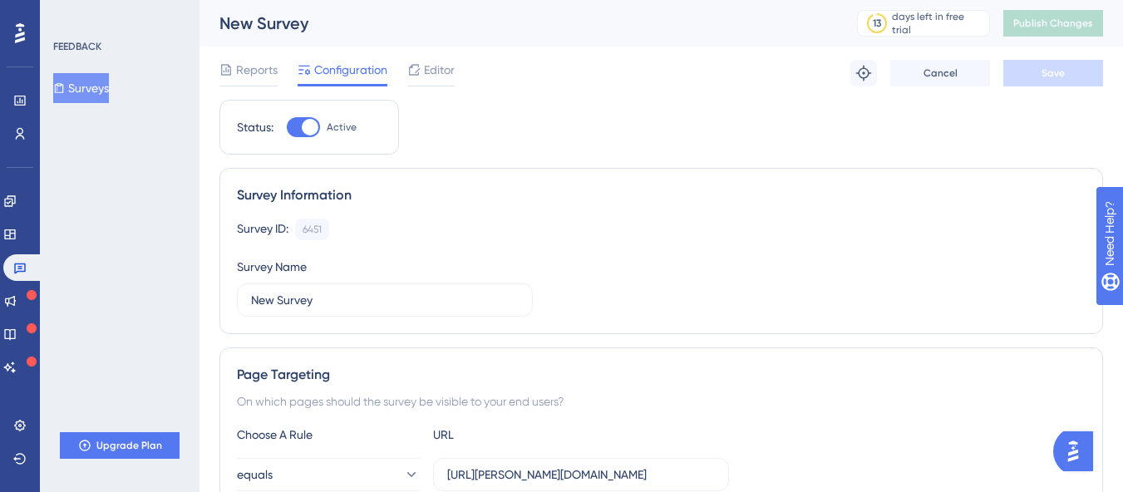
click at [523, 244] on div "Survey ID: 6451 Copy Survey Name New Survey" at bounding box center [661, 268] width 848 height 98
click at [238, 74] on span "Reports" at bounding box center [257, 70] width 42 height 20
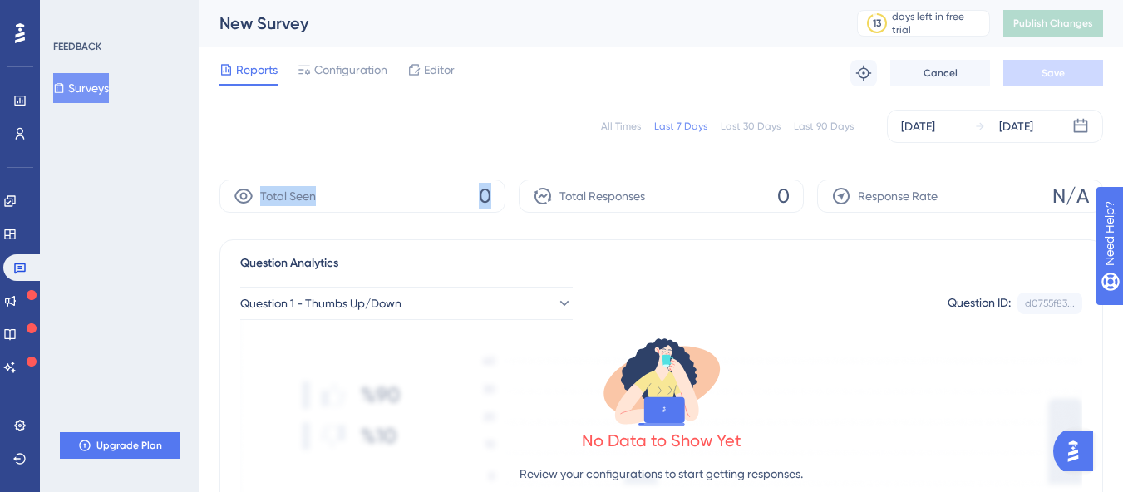
drag, startPoint x: 253, startPoint y: 191, endPoint x: 515, endPoint y: 205, distance: 262.1
click at [515, 205] on div "Total Seen 0 Total Responses 0 Response Rate N/A" at bounding box center [660, 195] width 883 height 33
drag, startPoint x: 862, startPoint y: 196, endPoint x: 1034, endPoint y: 201, distance: 172.1
click at [1034, 201] on div "Response Rate N/A" at bounding box center [960, 195] width 286 height 33
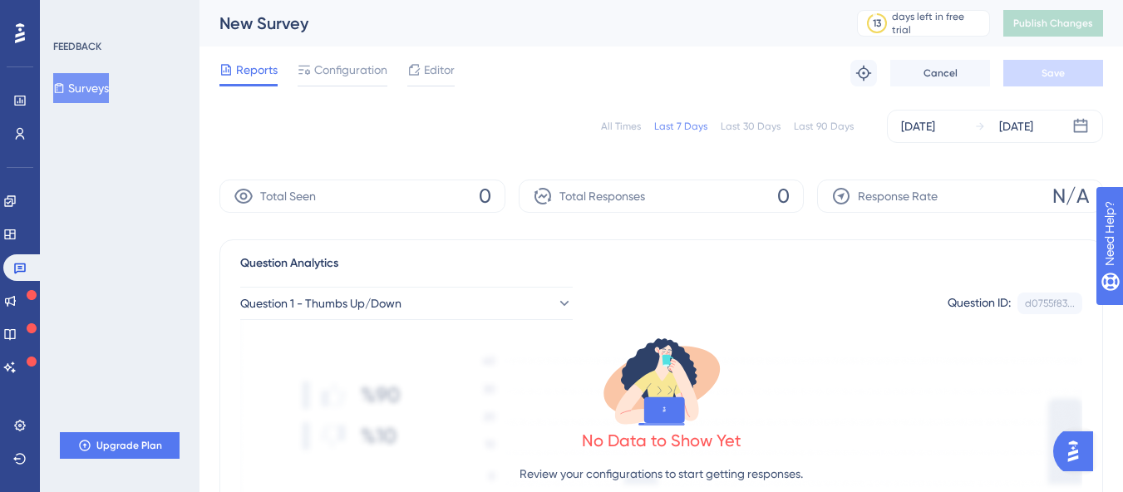
click at [668, 302] on div "Question 1 - Thumbs Up/Down Question ID: d0755f83... Copy" at bounding box center [661, 303] width 842 height 33
click at [349, 61] on span "Configuration" at bounding box center [350, 70] width 73 height 20
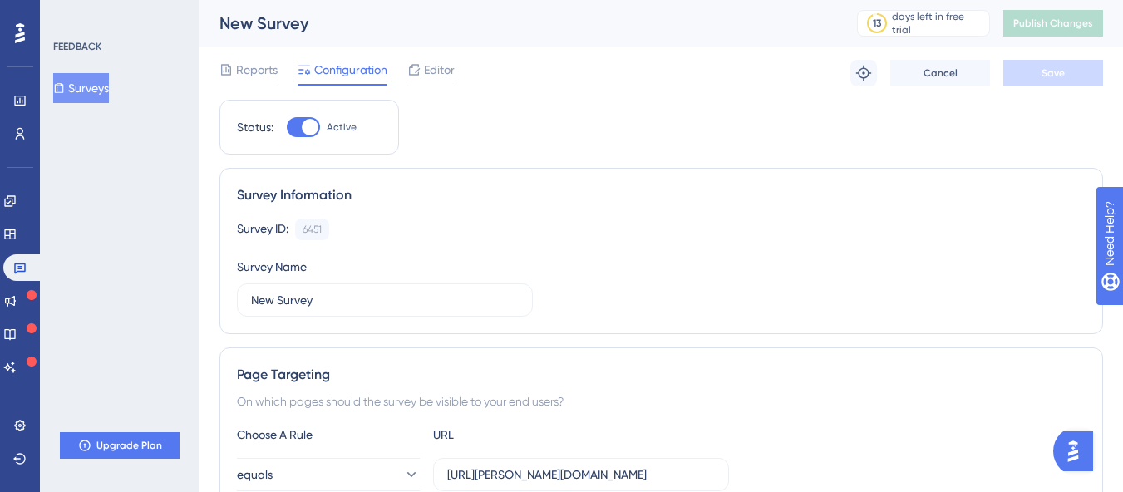
click at [606, 306] on div "Survey ID: 6451 Copy Survey Name New Survey" at bounding box center [661, 268] width 848 height 98
